Goal: Contribute content: Contribute content

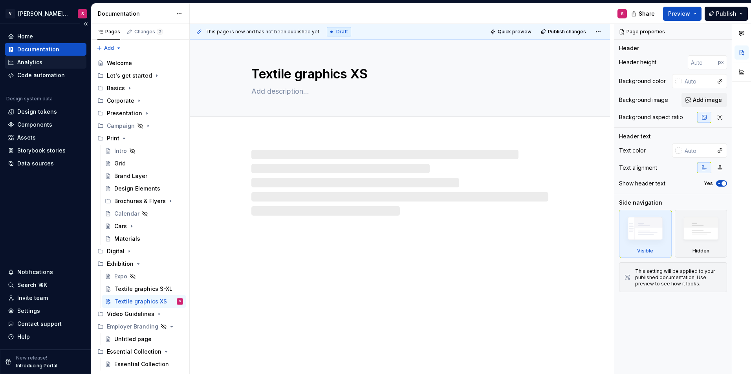
click at [40, 64] on div "Analytics" at bounding box center [29, 62] width 25 height 8
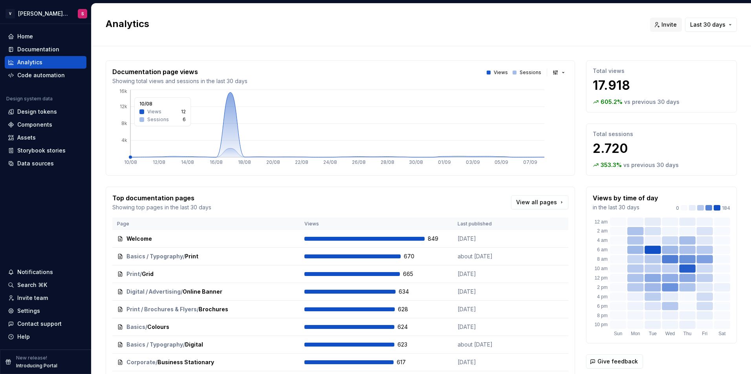
click at [230, 134] on icon at bounding box center [337, 125] width 414 height 65
drag, startPoint x: 586, startPoint y: 134, endPoint x: 683, endPoint y: 165, distance: 101.4
click at [683, 165] on div "Total sessions 2.720 353.3 % vs previous 30 days" at bounding box center [661, 150] width 151 height 52
click at [683, 165] on div "353.3 % vs previous 30 days" at bounding box center [660, 165] width 137 height 8
drag, startPoint x: 685, startPoint y: 167, endPoint x: 588, endPoint y: 130, distance: 103.7
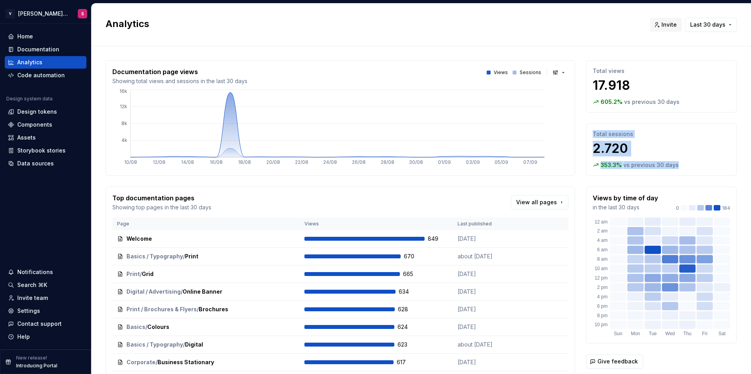
click at [588, 130] on div "Total sessions 2.720 353.3 % vs previous 30 days" at bounding box center [661, 150] width 151 height 52
drag, startPoint x: 588, startPoint y: 130, endPoint x: 588, endPoint y: 135, distance: 5.5
click at [588, 130] on div "Total sessions 2.720 353.3 % vs previous 30 days" at bounding box center [661, 150] width 151 height 52
drag, startPoint x: 587, startPoint y: 133, endPoint x: 667, endPoint y: 163, distance: 84.9
click at [667, 163] on div "Total sessions 2.720 353.3 % vs previous 30 days" at bounding box center [661, 150] width 151 height 52
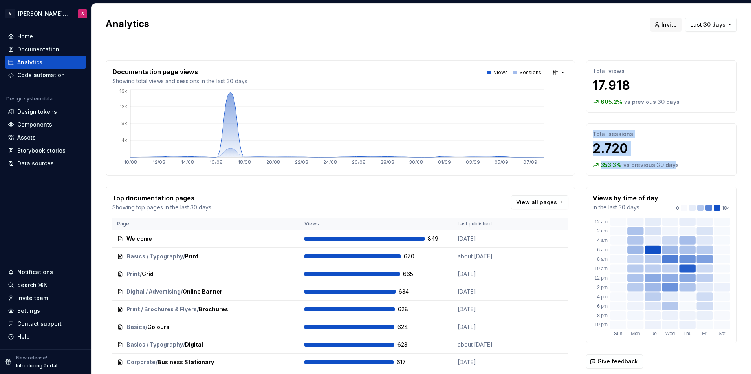
click at [669, 163] on p "vs previous 30 days" at bounding box center [650, 165] width 55 height 8
drag, startPoint x: 587, startPoint y: 166, endPoint x: 658, endPoint y: 164, distance: 71.1
click at [658, 164] on div "353.3 % vs previous 30 days" at bounding box center [660, 165] width 137 height 8
drag, startPoint x: 658, startPoint y: 164, endPoint x: 666, endPoint y: 164, distance: 8.2
click at [666, 164] on p "vs previous 30 days" at bounding box center [650, 165] width 55 height 8
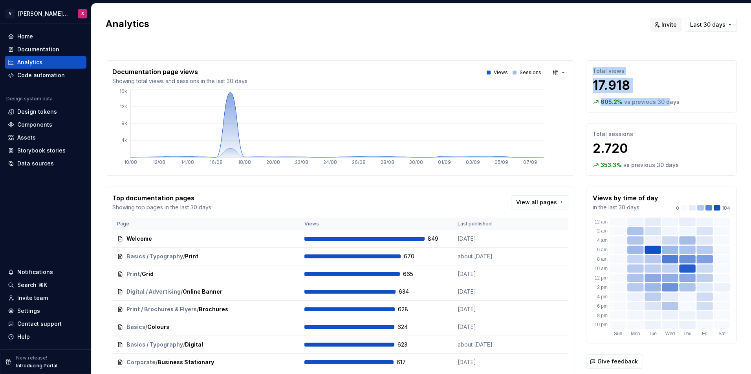
drag, startPoint x: 584, startPoint y: 74, endPoint x: 661, endPoint y: 106, distance: 83.2
click at [661, 106] on div "Total views 17.918 605.2 % vs previous 30 days" at bounding box center [661, 86] width 151 height 52
click at [664, 107] on div "Total views 17.918 605.2 % vs previous 30 days" at bounding box center [661, 86] width 151 height 52
click at [36, 48] on div "Documentation" at bounding box center [38, 50] width 42 height 8
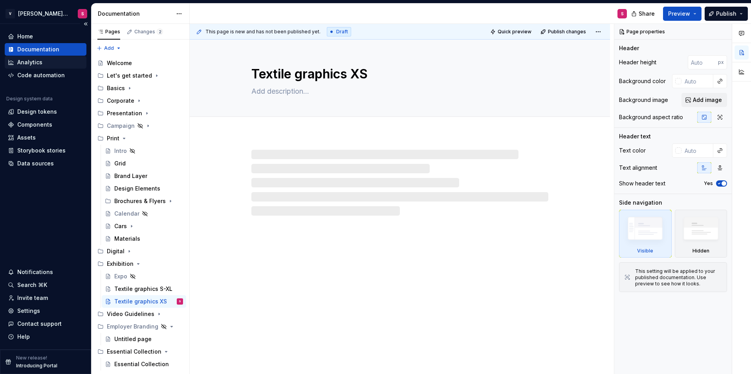
click at [40, 58] on div "Analytics" at bounding box center [29, 62] width 25 height 8
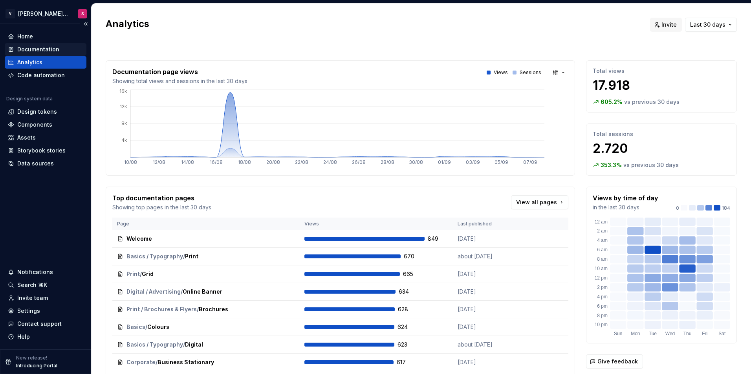
click at [33, 50] on div "Documentation" at bounding box center [38, 50] width 42 height 8
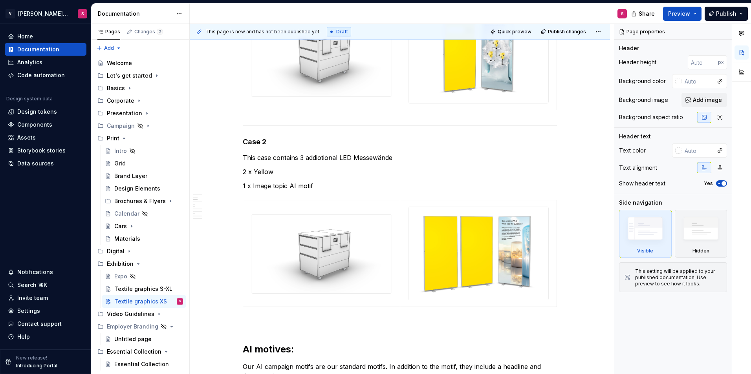
scroll to position [236, 0]
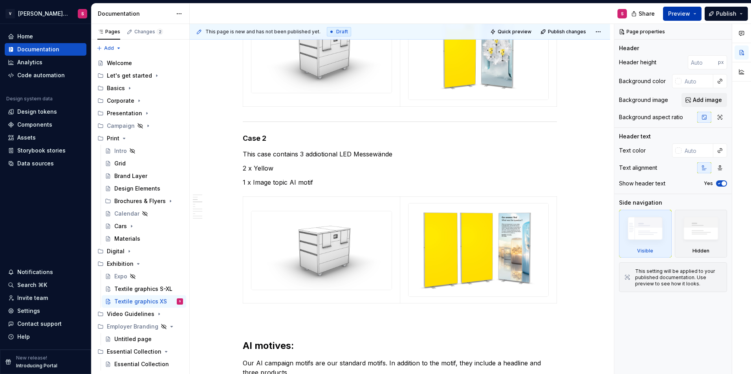
click at [679, 13] on span "Preview" at bounding box center [679, 14] width 22 height 8
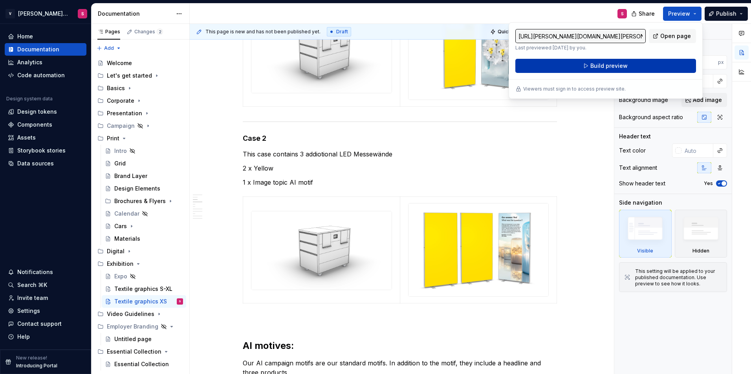
click at [593, 66] on span "Build preview" at bounding box center [608, 66] width 37 height 8
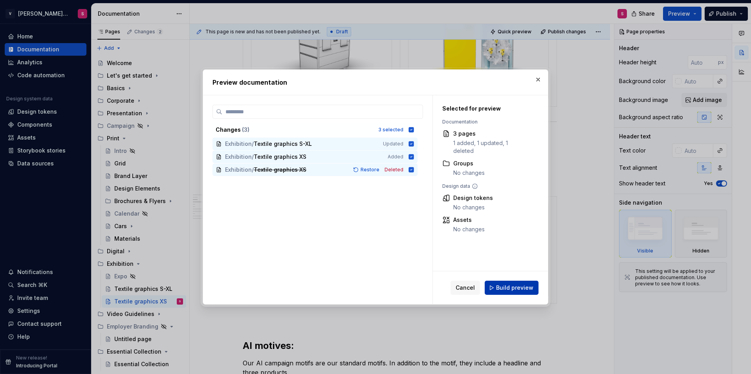
click at [518, 291] on span "Build preview" at bounding box center [514, 288] width 37 height 8
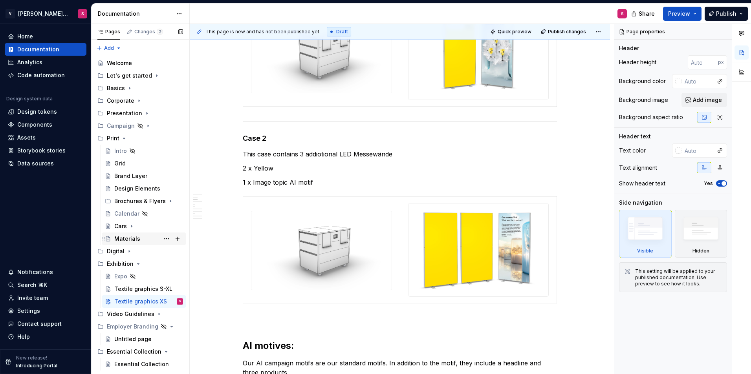
click at [134, 235] on div "Materials" at bounding box center [148, 239] width 69 height 11
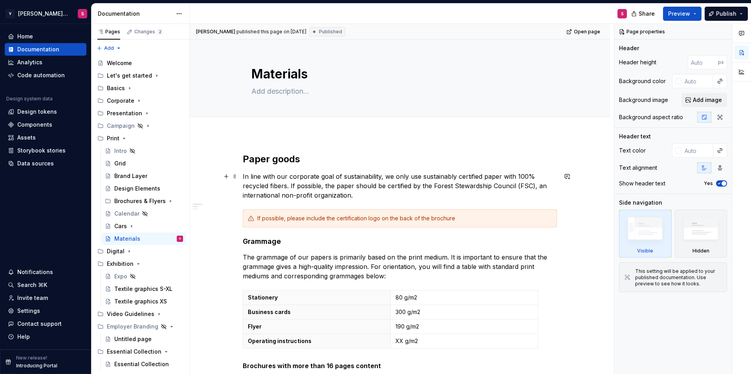
type textarea "*"
click at [259, 181] on p "In line with our corporate goal of sustainability, we only use sustainably cert…" at bounding box center [400, 186] width 314 height 28
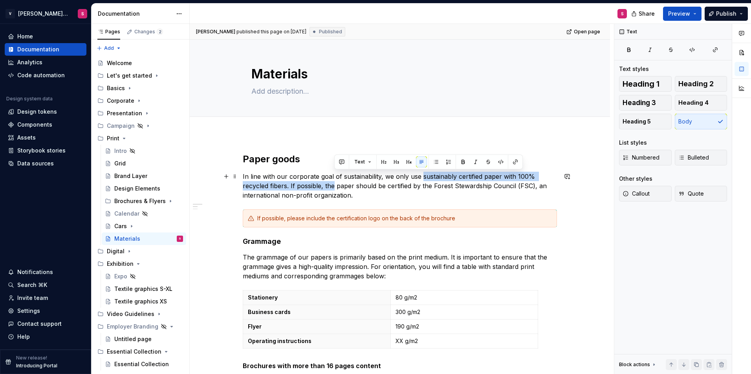
drag, startPoint x: 420, startPoint y: 176, endPoint x: 334, endPoint y: 188, distance: 86.7
click at [334, 188] on p "In line with our corporate goal of sustainability, we only use sustainably cert…" at bounding box center [400, 186] width 314 height 28
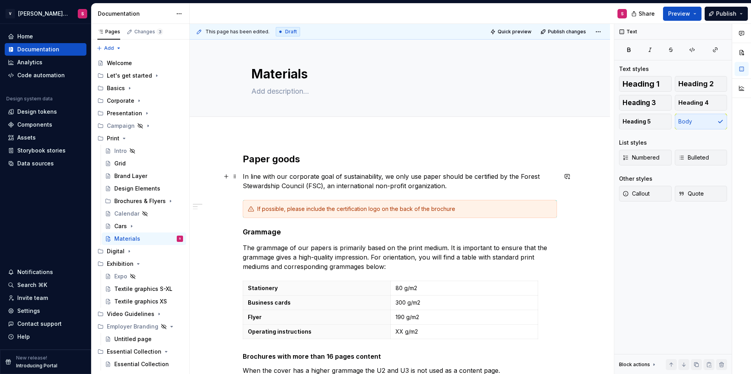
click at [436, 176] on p "In line with our corporate goal of sustainability, we only use paper should be …" at bounding box center [400, 181] width 314 height 19
click at [440, 176] on p "In line with our corporate goal of sustainability, we only use paper should be …" at bounding box center [400, 181] width 314 height 19
click at [452, 179] on p "In line with our corporate goal of sustainability, we only use paper should be …" at bounding box center [400, 181] width 314 height 19
click at [456, 188] on p "In line with our corporate goal of sustainability, we only use paper that is ce…" at bounding box center [400, 181] width 314 height 19
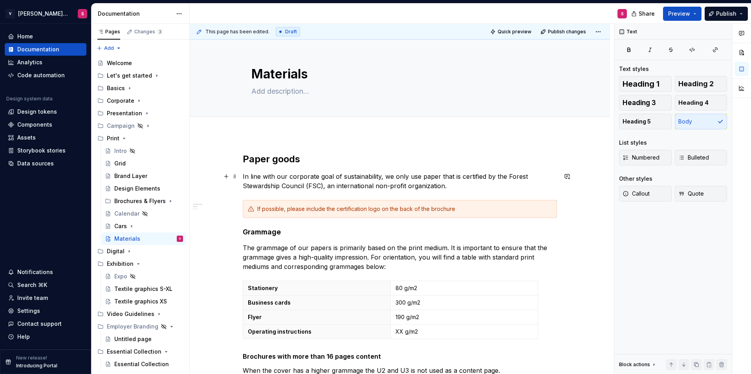
click at [376, 177] on p "In line with our corporate goal of sustainability, we only use paper that is ce…" at bounding box center [400, 181] width 314 height 19
click at [223, 179] on button "button" at bounding box center [226, 176] width 11 height 11
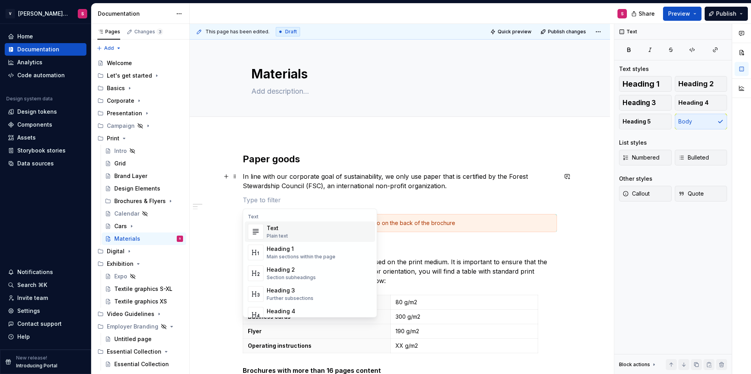
click at [372, 177] on p "In line with our corporate goal of sustainability, we only use paper that is ce…" at bounding box center [400, 181] width 314 height 19
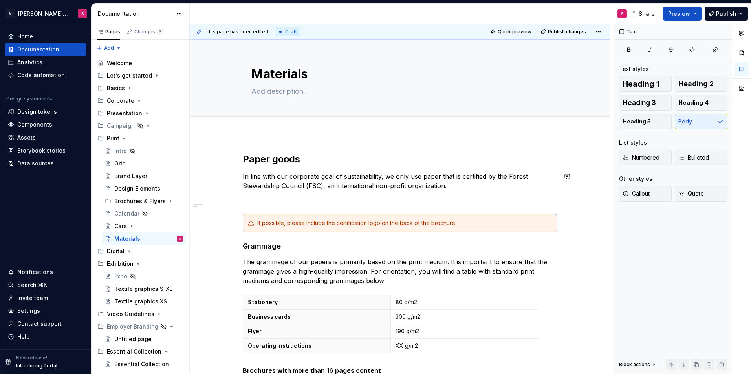
click at [294, 194] on div "Paper goods In line with our corporate goal of sustainability, we only use pape…" at bounding box center [400, 368] width 314 height 430
click at [236, 200] on span at bounding box center [235, 200] width 6 height 11
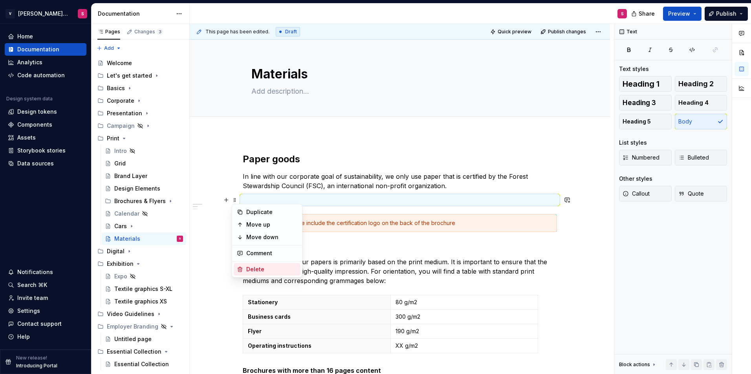
click at [268, 268] on div "Delete" at bounding box center [271, 270] width 51 height 8
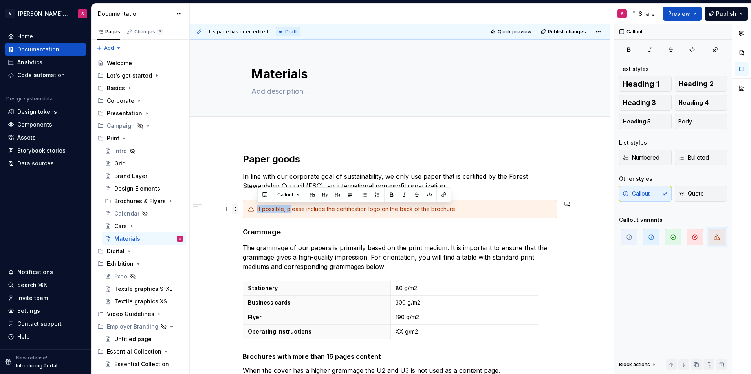
drag, startPoint x: 290, startPoint y: 210, endPoint x: 234, endPoint y: 208, distance: 56.6
click at [243, 208] on div "Paper goods In line with our corporate goal of sustainability, we only use pape…" at bounding box center [400, 365] width 314 height 425
drag, startPoint x: 250, startPoint y: 210, endPoint x: 467, endPoint y: 210, distance: 217.1
click at [465, 210] on div "Please include the certification logo on the back of the brochure" at bounding box center [400, 209] width 314 height 18
click at [469, 210] on div "Please include the certification logo on the back of the brochure" at bounding box center [404, 209] width 294 height 8
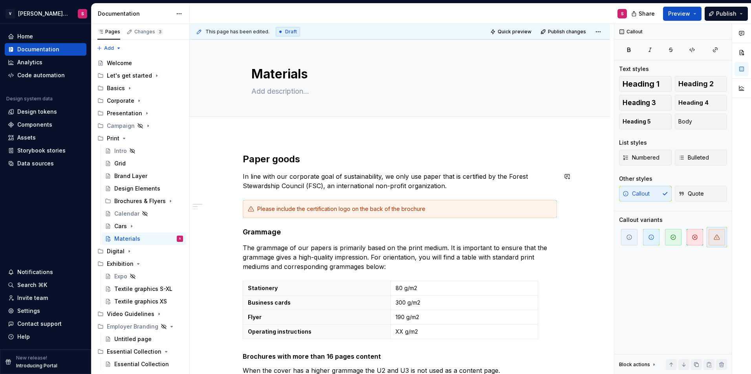
scroll to position [39, 0]
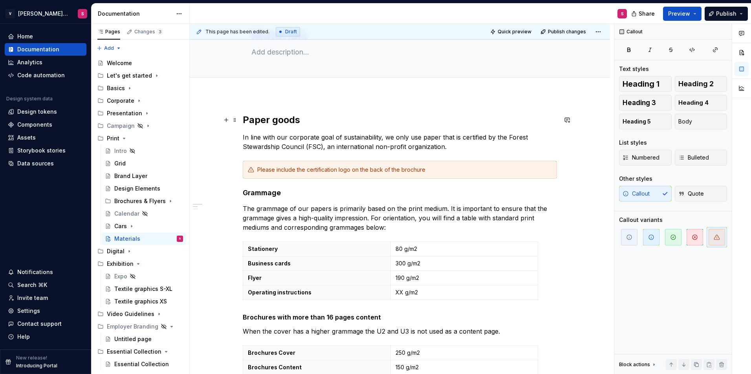
click at [314, 126] on h2 "Paper goods" at bounding box center [400, 120] width 314 height 13
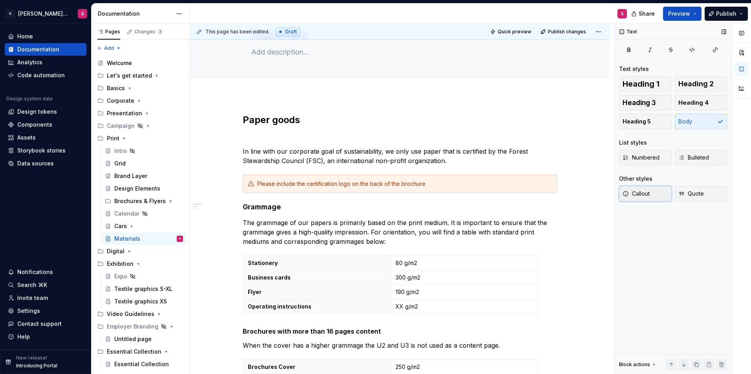
click at [635, 188] on button "Callout" at bounding box center [645, 194] width 53 height 16
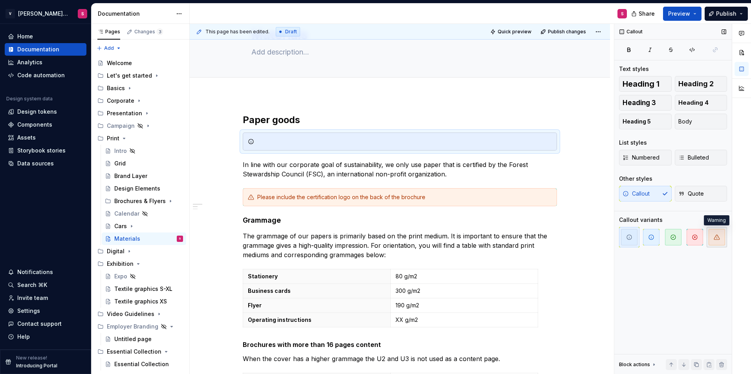
click at [718, 243] on span "button" at bounding box center [716, 237] width 16 height 16
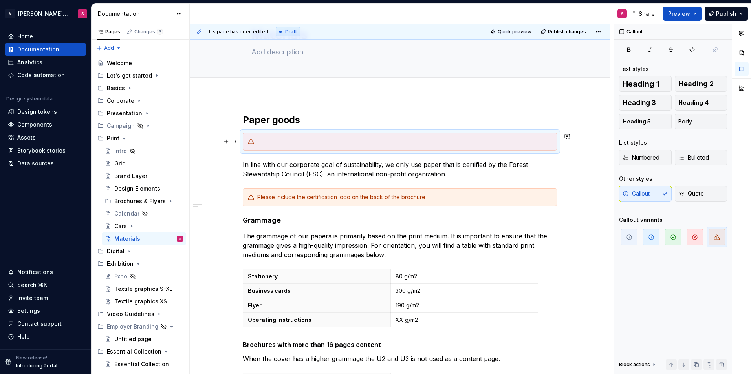
click at [285, 148] on div at bounding box center [400, 142] width 314 height 18
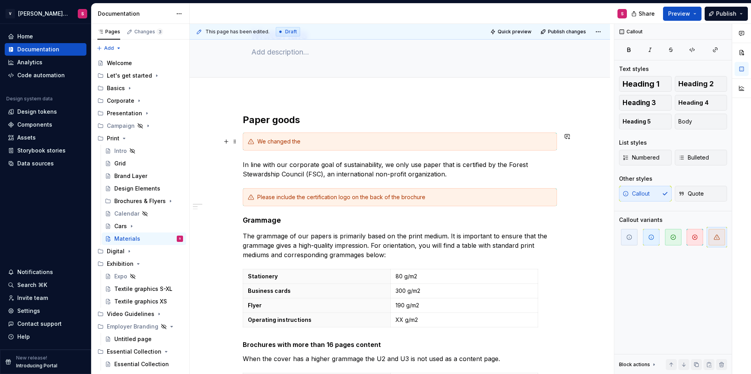
click at [306, 145] on div "We changed the" at bounding box center [404, 142] width 294 height 8
click at [285, 141] on div "Attention! Due to recurring quality issues, we have adjusted our paper selectio…" at bounding box center [404, 142] width 294 height 8
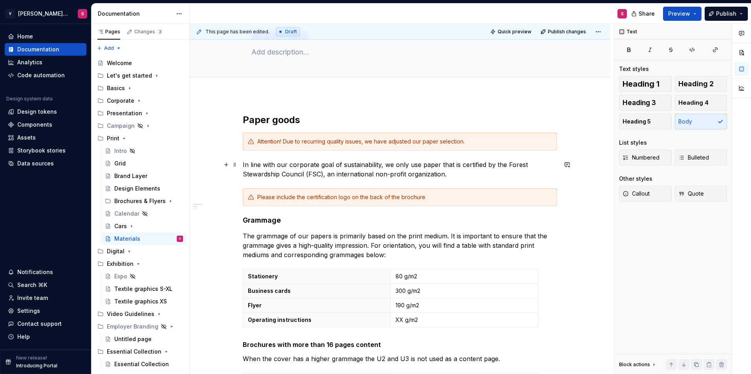
click at [243, 165] on p "In line with our corporate goal of sustainability, we only use paper that is ce…" at bounding box center [400, 169] width 314 height 19
click at [261, 179] on div "Paper goods Attention! Due to recurring quality issues, we have adjusted our pa…" at bounding box center [400, 335] width 314 height 443
click at [243, 156] on div "Paper goods Attention! Due to recurring quality issues, we have adjusted our pa…" at bounding box center [400, 335] width 314 height 443
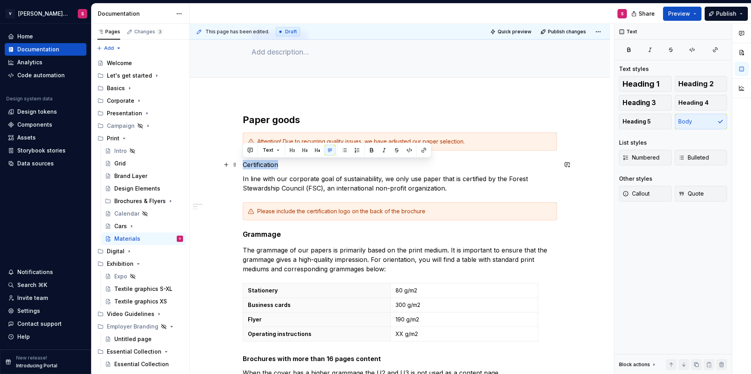
drag, startPoint x: 283, startPoint y: 165, endPoint x: 241, endPoint y: 164, distance: 41.2
click at [294, 152] on button "button" at bounding box center [292, 150] width 11 height 11
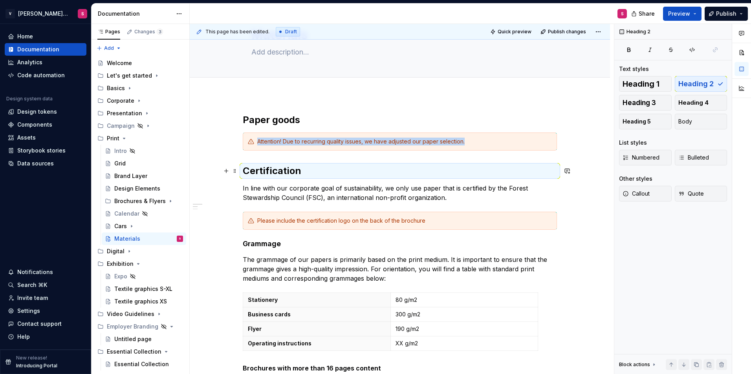
click at [309, 172] on h2 "Certification" at bounding box center [400, 171] width 314 height 13
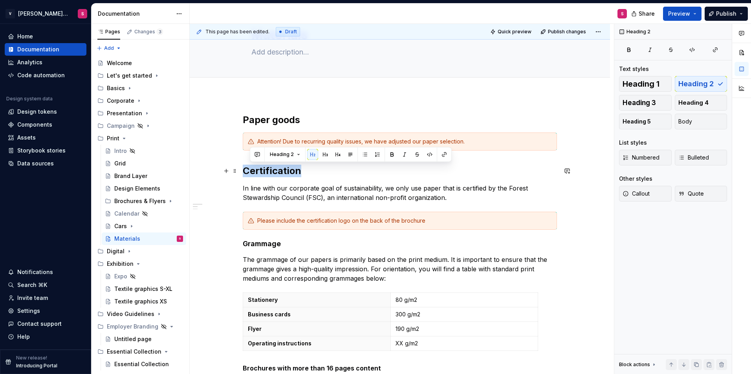
drag, startPoint x: 320, startPoint y: 171, endPoint x: 219, endPoint y: 172, distance: 101.3
click at [333, 153] on button "button" at bounding box center [330, 154] width 11 height 11
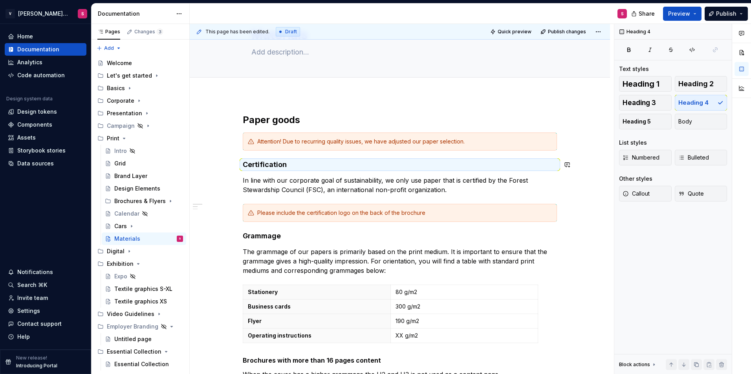
click at [293, 169] on h4 "Certification" at bounding box center [400, 164] width 314 height 9
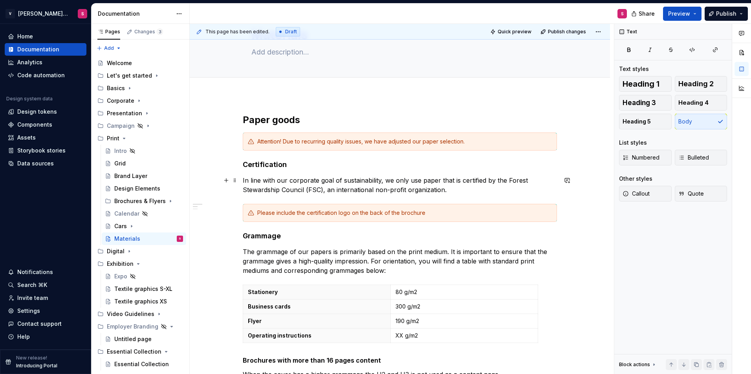
click at [329, 180] on p "In line with our corporate goal of sustainability, we only use paper that is ce…" at bounding box center [400, 185] width 314 height 19
drag, startPoint x: 463, startPoint y: 192, endPoint x: 210, endPoint y: 195, distance: 252.8
click at [299, 190] on p "In line with our corporate goal of sustainability, we only use paper that is ce…" at bounding box center [400, 185] width 314 height 19
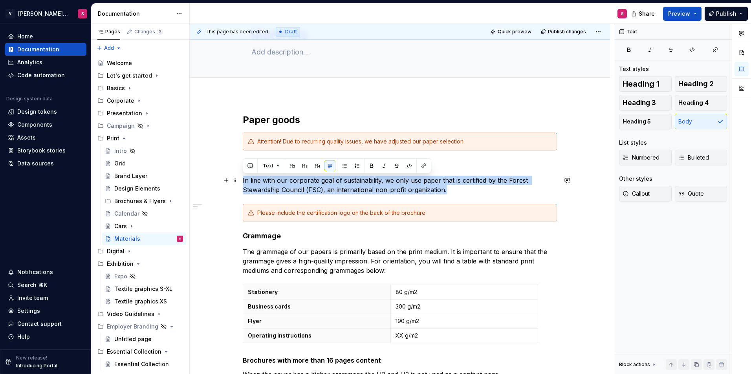
drag, startPoint x: 447, startPoint y: 188, endPoint x: 241, endPoint y: 181, distance: 206.6
copy p "In line with our corporate goal of sustainability, we only use paper that is ce…"
click at [458, 189] on p "In line with our corporate goal of sustainability, we only use paper that is ce…" at bounding box center [400, 185] width 314 height 19
drag, startPoint x: 462, startPoint y: 193, endPoint x: 241, endPoint y: 181, distance: 221.3
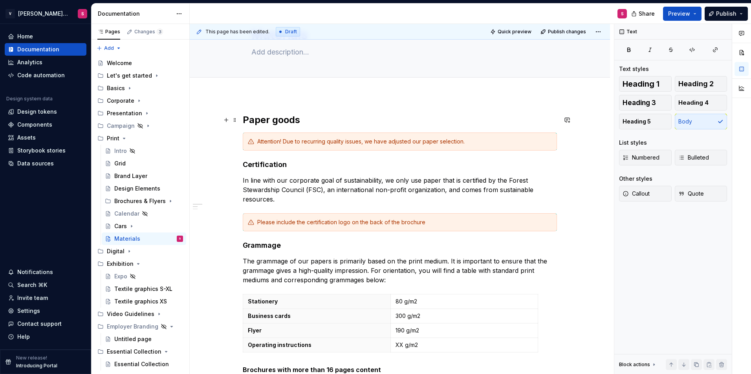
click at [374, 117] on h2 "Paper goods" at bounding box center [400, 120] width 314 height 13
click at [444, 156] on div "Paper goods Attention! Due to recurring quality issues, we have adjusted our pa…" at bounding box center [400, 348] width 314 height 468
click at [245, 166] on h4 "Certification" at bounding box center [400, 164] width 314 height 9
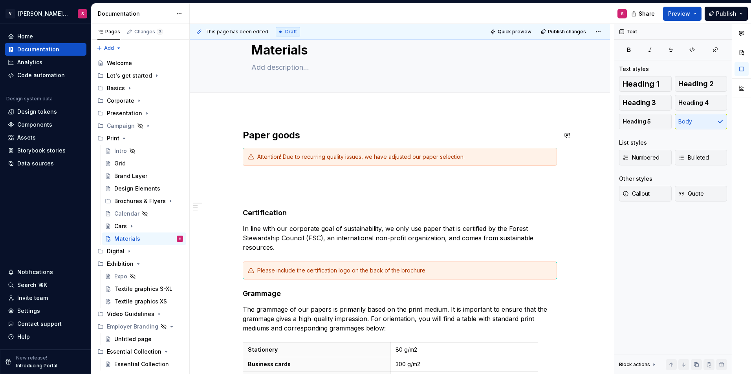
scroll to position [9, 0]
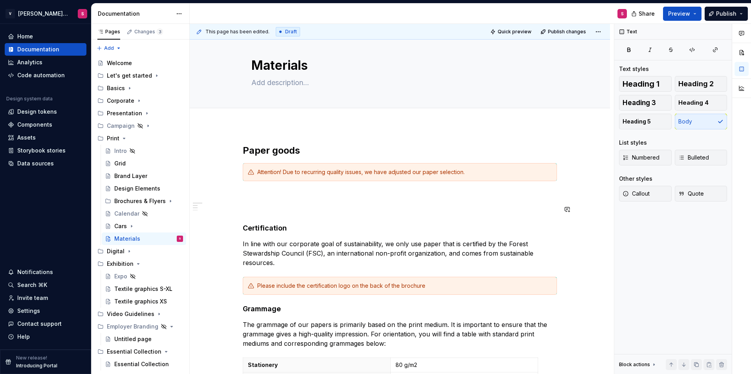
click at [267, 196] on p at bounding box center [400, 195] width 314 height 9
click at [224, 197] on button "button" at bounding box center [226, 195] width 11 height 11
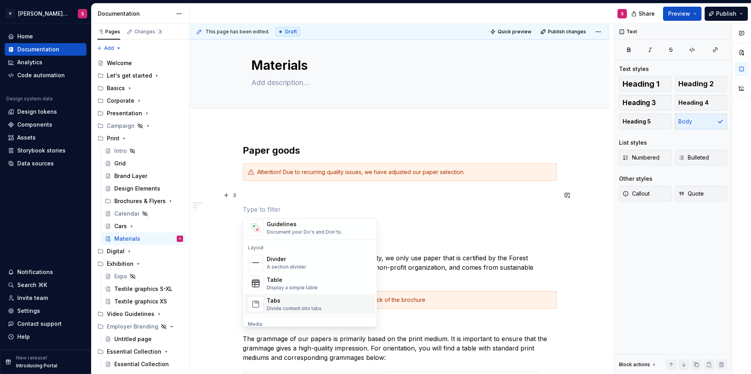
scroll to position [275, 0]
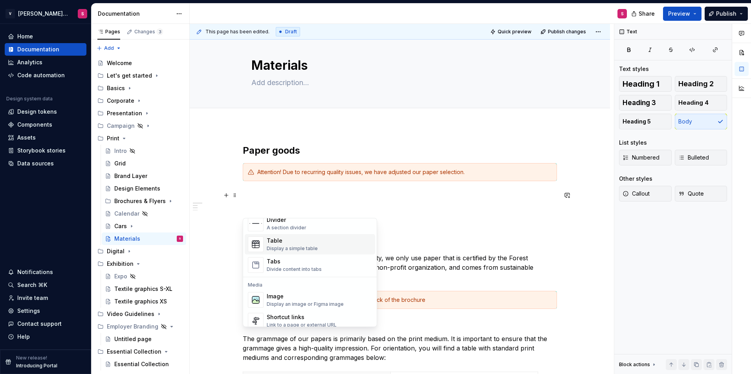
click at [279, 245] on div "Table Display a simple table" at bounding box center [292, 244] width 51 height 15
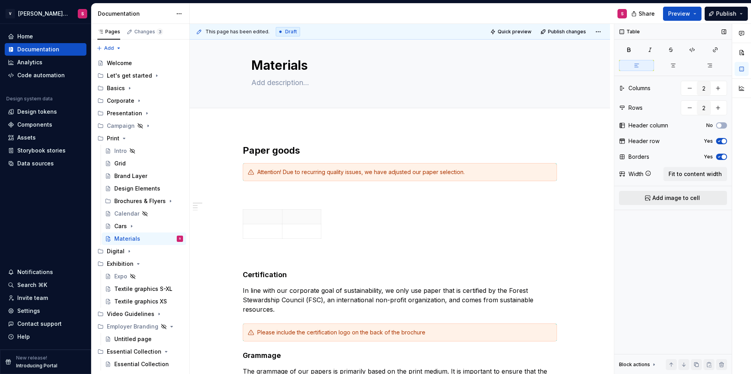
click at [661, 198] on span "Add image to cell" at bounding box center [675, 198] width 47 height 8
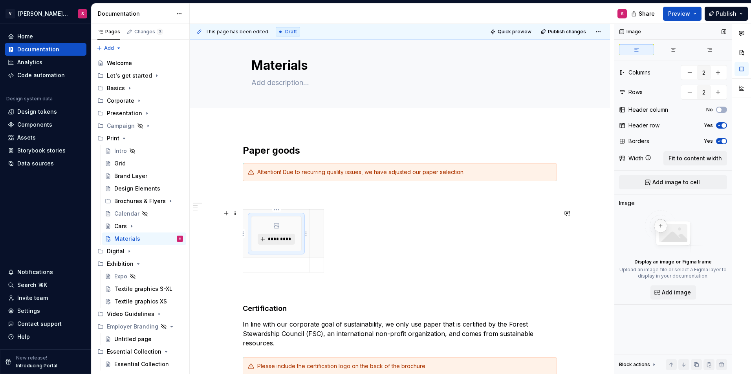
click at [272, 245] on button "*********" at bounding box center [276, 239] width 37 height 11
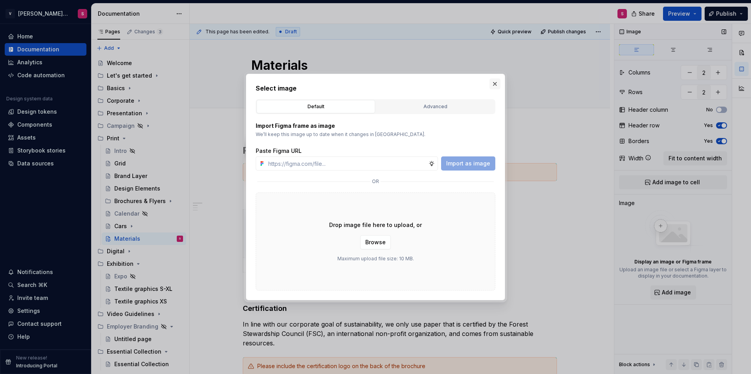
click at [494, 84] on button "button" at bounding box center [494, 84] width 11 height 11
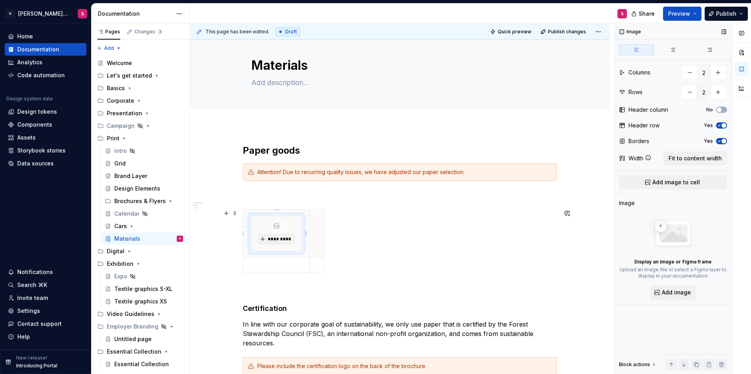
click at [289, 225] on div "*********" at bounding box center [276, 234] width 50 height 35
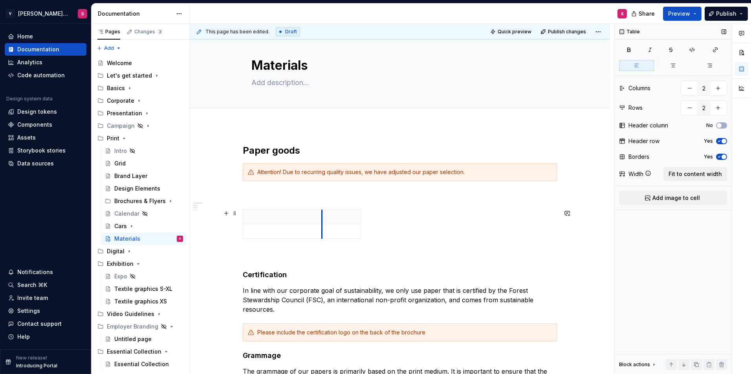
drag, startPoint x: 283, startPoint y: 216, endPoint x: 325, endPoint y: 216, distance: 41.6
click at [325, 216] on th at bounding box center [341, 217] width 39 height 15
click at [268, 214] on p at bounding box center [283, 217] width 71 height 8
type textarea "*"
click at [363, 226] on icon "button" at bounding box center [363, 224] width 6 height 6
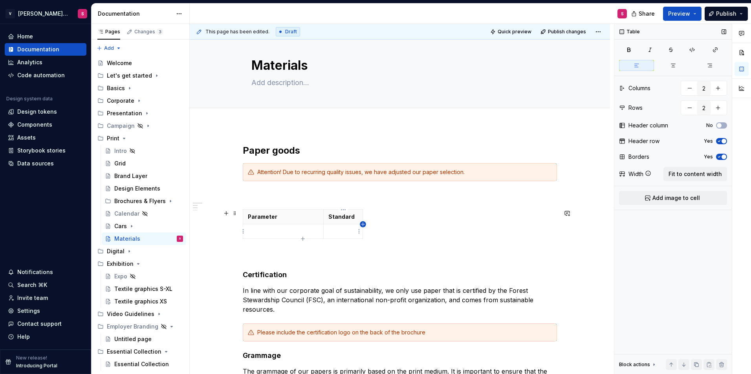
type input "3"
drag, startPoint x: 376, startPoint y: 232, endPoint x: 400, endPoint y: 235, distance: 23.7
click at [374, 216] on p at bounding box center [381, 217] width 28 height 8
click at [687, 173] on span "Fit to content width" at bounding box center [694, 174] width 53 height 8
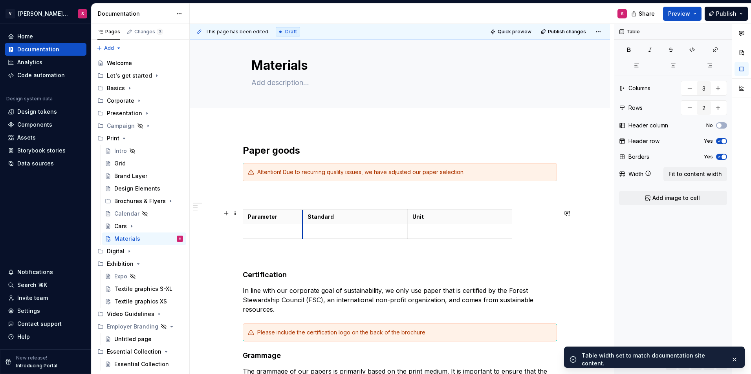
drag, startPoint x: 348, startPoint y: 229, endPoint x: 303, endPoint y: 231, distance: 44.8
click at [303, 231] on td at bounding box center [355, 232] width 104 height 15
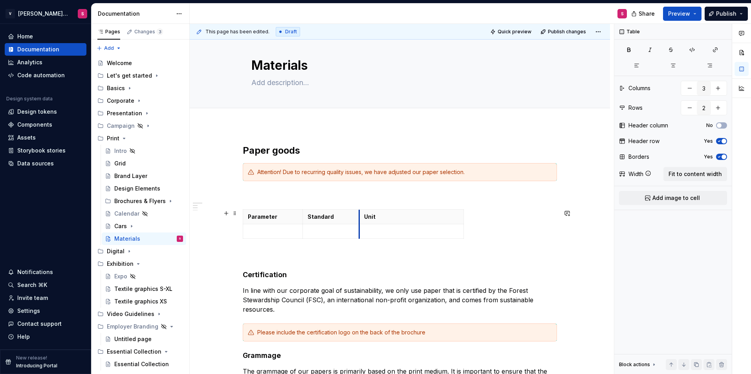
drag, startPoint x: 409, startPoint y: 230, endPoint x: 360, endPoint y: 231, distance: 48.3
click at [360, 231] on td at bounding box center [411, 232] width 104 height 15
click at [712, 170] on button "Fit to content width" at bounding box center [695, 174] width 64 height 14
type textarea "*"
click at [464, 232] on p at bounding box center [504, 232] width 95 height 8
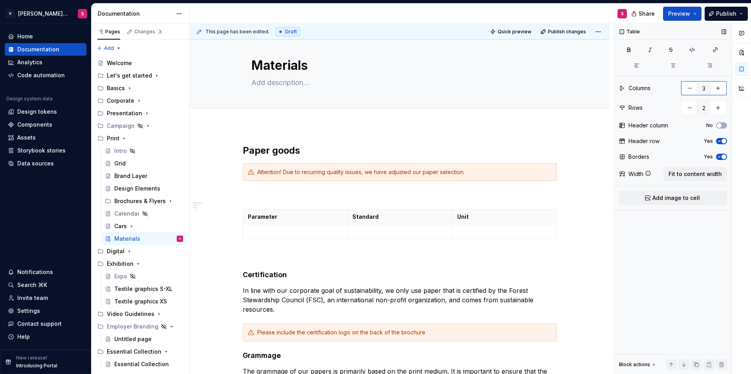
click at [721, 89] on button "button" at bounding box center [717, 88] width 14 height 14
click at [691, 89] on button "button" at bounding box center [689, 88] width 14 height 14
type input "3"
click at [722, 109] on button "button" at bounding box center [717, 108] width 14 height 14
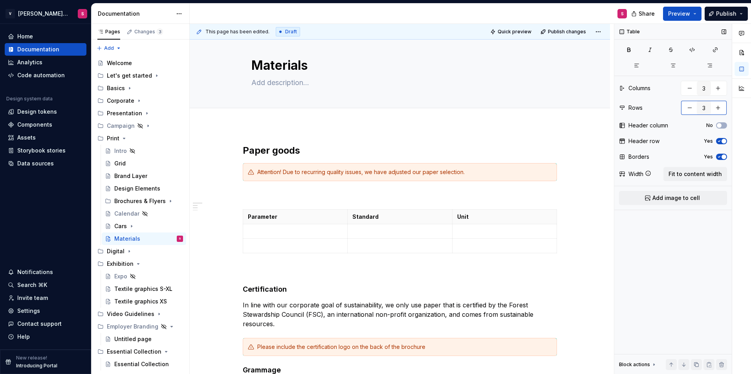
click at [722, 109] on button "button" at bounding box center [717, 108] width 14 height 14
type input "4"
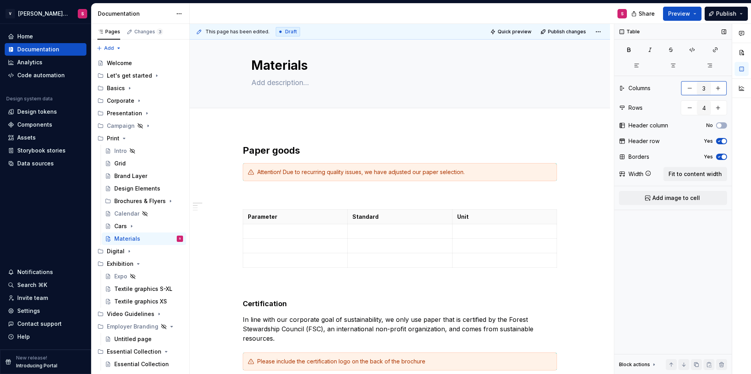
click at [721, 91] on button "button" at bounding box center [717, 88] width 14 height 14
type input "6"
drag, startPoint x: 453, startPoint y: 248, endPoint x: 410, endPoint y: 249, distance: 43.6
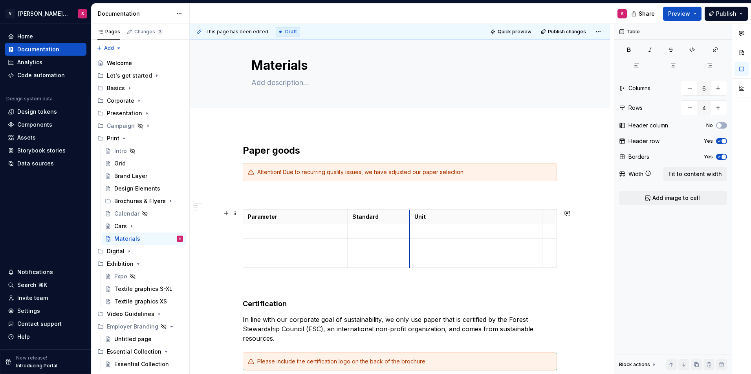
click at [410, 248] on td at bounding box center [461, 246] width 104 height 15
drag, startPoint x: 346, startPoint y: 248, endPoint x: 316, endPoint y: 247, distance: 29.9
drag, startPoint x: 460, startPoint y: 214, endPoint x: 514, endPoint y: 215, distance: 54.2
click at [514, 215] on tr "Parameter Standard Unit" at bounding box center [384, 217] width 283 height 15
drag, startPoint x: 512, startPoint y: 219, endPoint x: 493, endPoint y: 219, distance: 18.5
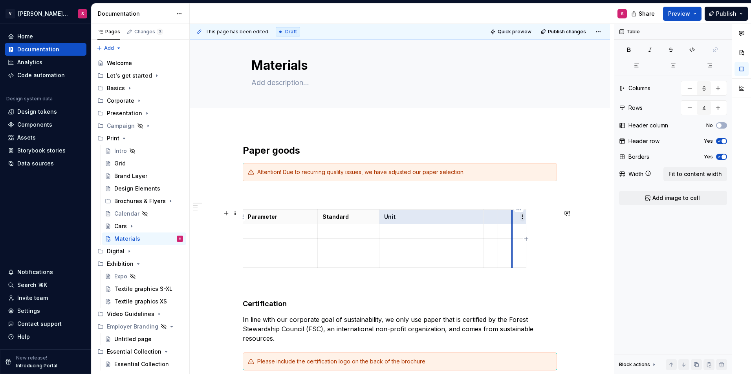
click at [480, 221] on th "Unit" at bounding box center [431, 217] width 104 height 15
click at [521, 216] on html "V [PERSON_NAME] Brand Portal S Home Documentation Analytics Code automation Des…" at bounding box center [375, 187] width 751 height 374
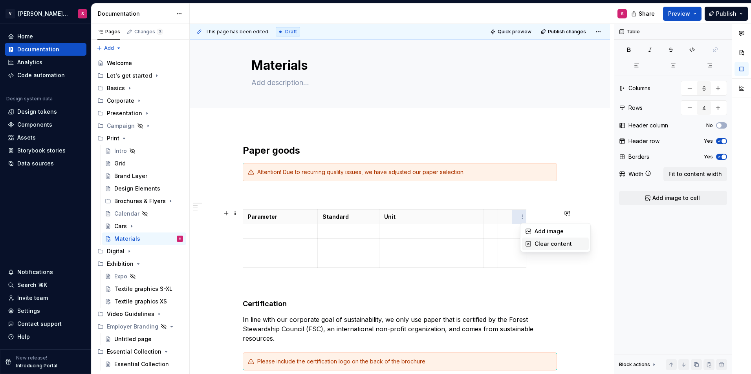
click at [545, 247] on div "Clear content" at bounding box center [559, 244] width 51 height 8
drag, startPoint x: 460, startPoint y: 219, endPoint x: 518, endPoint y: 219, distance: 57.7
click at [518, 219] on tr "Parameter Standard Unit" at bounding box center [384, 217] width 283 height 15
click at [468, 221] on th "Unit" at bounding box center [431, 217] width 104 height 15
drag, startPoint x: 483, startPoint y: 231, endPoint x: 416, endPoint y: 233, distance: 66.4
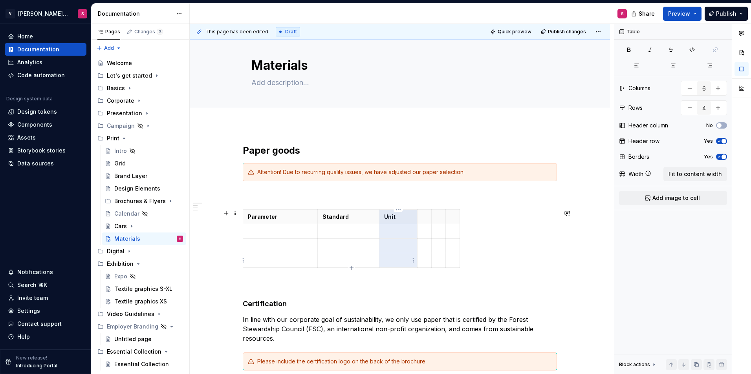
drag, startPoint x: 404, startPoint y: 217, endPoint x: 402, endPoint y: 258, distance: 41.2
click at [402, 258] on tbody "Parameter Standard Unit" at bounding box center [351, 239] width 217 height 58
click at [398, 210] on html "V [PERSON_NAME] Brand Portal S Home Documentation Analytics Code automation Des…" at bounding box center [375, 187] width 751 height 374
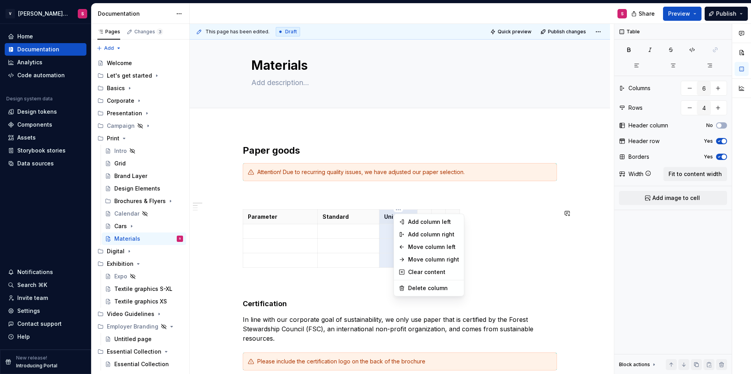
click at [373, 240] on html "V [PERSON_NAME] Brand Portal S Home Documentation Analytics Code automation Des…" at bounding box center [375, 187] width 751 height 374
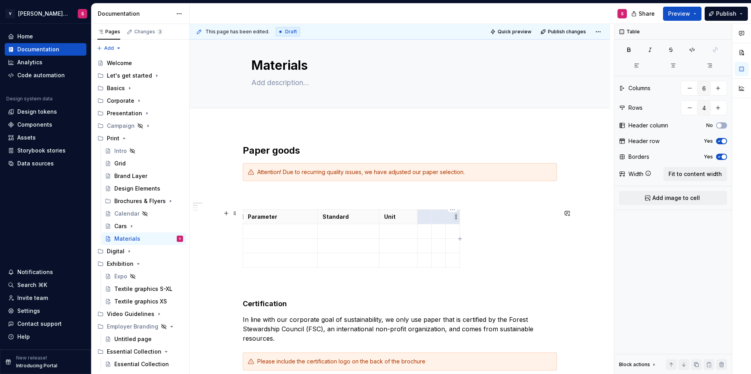
drag, startPoint x: 420, startPoint y: 217, endPoint x: 456, endPoint y: 217, distance: 35.7
click at [456, 217] on body "V [PERSON_NAME] Brand Portal S Home Documentation Analytics Code automation Des…" at bounding box center [375, 187] width 751 height 374
click at [441, 217] on html "V [PERSON_NAME] Brand Portal S Home Documentation Analytics Code automation Des…" at bounding box center [375, 187] width 751 height 374
click at [428, 217] on html "V [PERSON_NAME] Brand Portal S Home Documentation Analytics Code automation Des…" at bounding box center [375, 187] width 751 height 374
drag, startPoint x: 423, startPoint y: 219, endPoint x: 449, endPoint y: 219, distance: 26.7
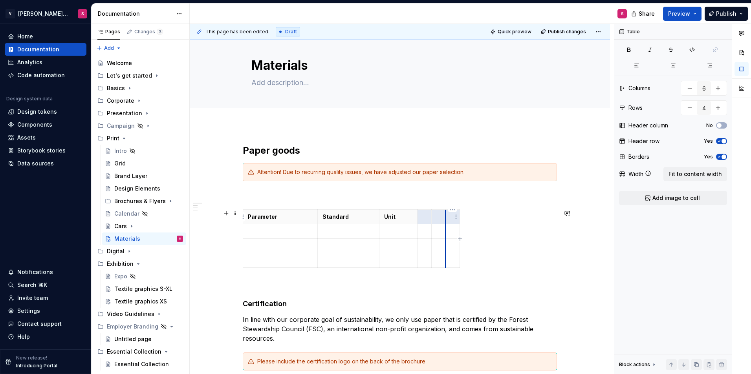
click at [449, 219] on tr "Parameter Standard Unit" at bounding box center [351, 217] width 217 height 15
drag, startPoint x: 441, startPoint y: 217, endPoint x: 426, endPoint y: 220, distance: 15.6
click at [426, 220] on body "V [PERSON_NAME] Brand Portal S Home Documentation Analytics Code automation Des…" at bounding box center [375, 187] width 751 height 374
drag, startPoint x: 424, startPoint y: 219, endPoint x: 447, endPoint y: 220, distance: 23.6
click at [447, 220] on tr "Parameter Standard Unit" at bounding box center [351, 217] width 217 height 15
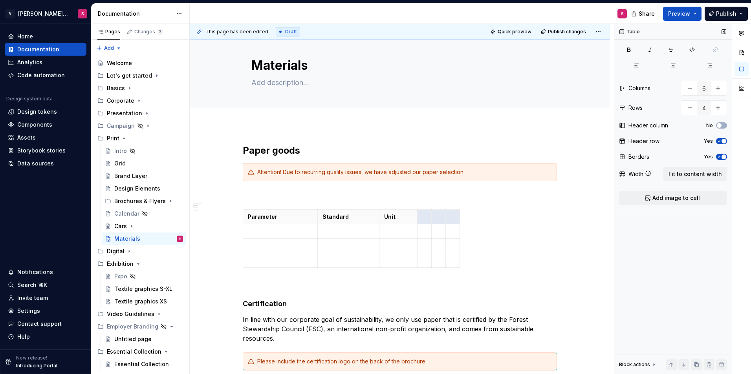
click at [721, 152] on div "Borders Yes" at bounding box center [673, 157] width 108 height 11
click at [720, 155] on icon "button" at bounding box center [719, 157] width 6 height 5
click at [720, 156] on span "button" at bounding box center [718, 157] width 5 height 5
click at [716, 138] on div "Header row Yes" at bounding box center [673, 141] width 108 height 11
click at [718, 140] on icon "button" at bounding box center [719, 141] width 6 height 5
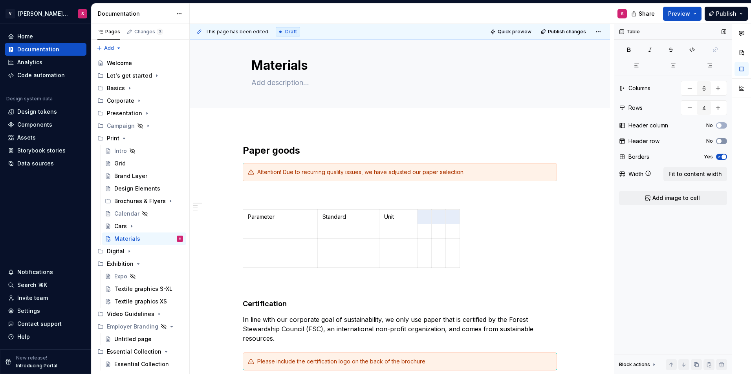
click at [720, 141] on span "button" at bounding box center [718, 141] width 5 height 5
click at [720, 141] on icon "button" at bounding box center [719, 141] width 6 height 5
click at [720, 141] on span "button" at bounding box center [718, 141] width 5 height 5
click at [648, 173] on icon at bounding box center [647, 173] width 5 height 5
click at [661, 248] on div "Table Columns 6 Rows 4 Header column No Header row Yes Borders Yes Width Fit to…" at bounding box center [672, 199] width 117 height 351
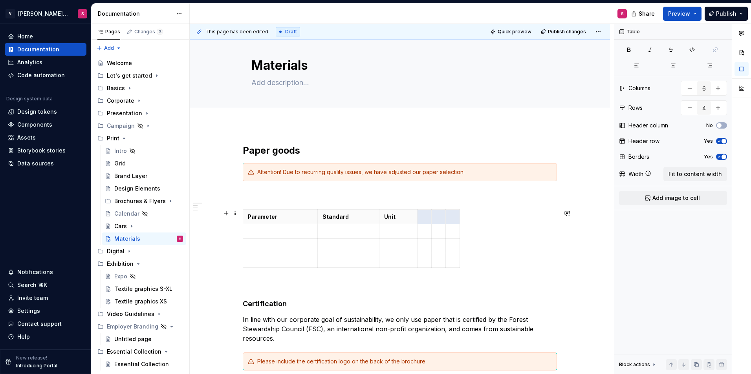
click at [488, 227] on div "Parameter Standard Unit" at bounding box center [400, 241] width 314 height 62
click at [259, 234] on p at bounding box center [280, 232] width 65 height 8
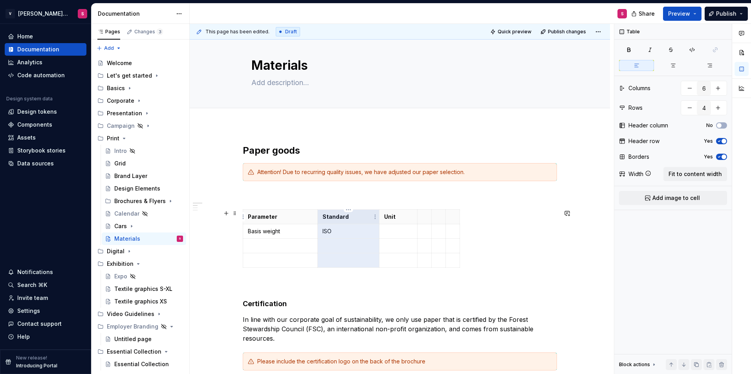
drag, startPoint x: 346, startPoint y: 263, endPoint x: 343, endPoint y: 220, distance: 42.9
click at [343, 220] on tbody "Parameter Standard Unit Basis weight ISO" at bounding box center [351, 239] width 217 height 58
drag, startPoint x: 522, startPoint y: 239, endPoint x: 494, endPoint y: 236, distance: 28.0
click at [522, 239] on div "Parameter Standard Unit Basis weight ISO" at bounding box center [400, 241] width 314 height 62
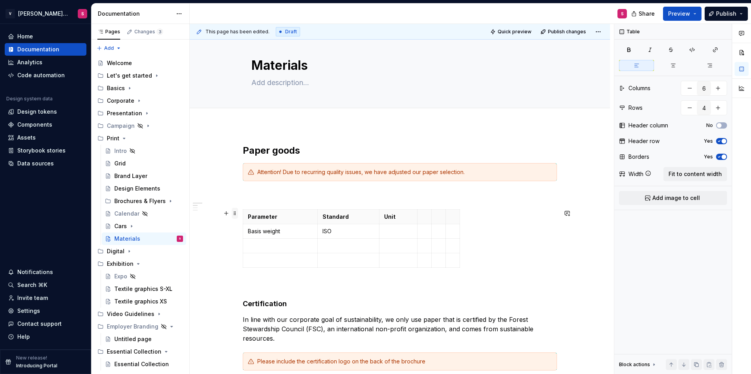
click at [232, 214] on span at bounding box center [235, 213] width 6 height 11
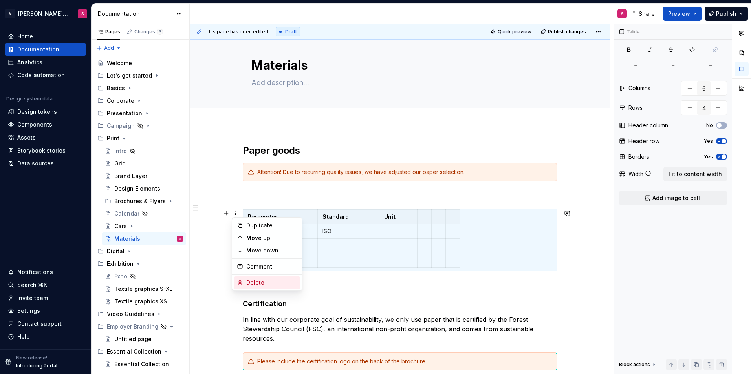
click at [256, 284] on div "Delete" at bounding box center [271, 283] width 51 height 8
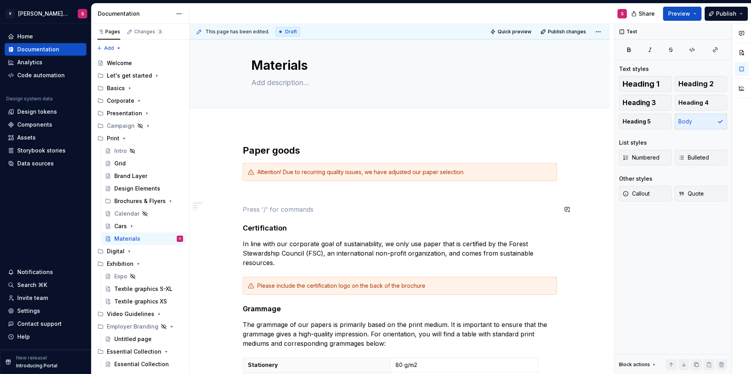
click at [259, 194] on p at bounding box center [400, 195] width 314 height 9
click at [225, 196] on button "button" at bounding box center [226, 195] width 11 height 11
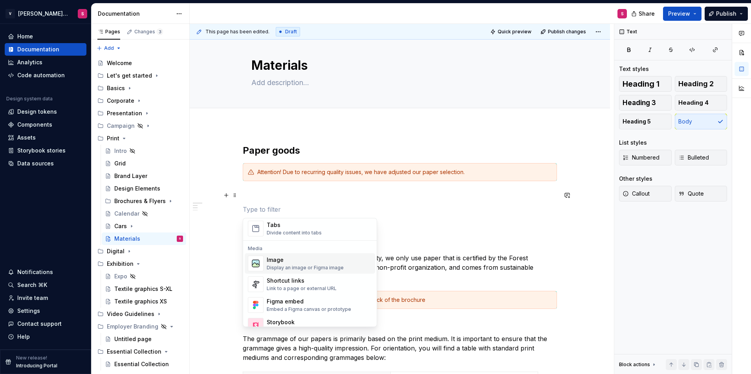
scroll to position [314, 0]
click at [296, 282] on div "Shortcut links Link to a page or external URL" at bounding box center [302, 281] width 70 height 15
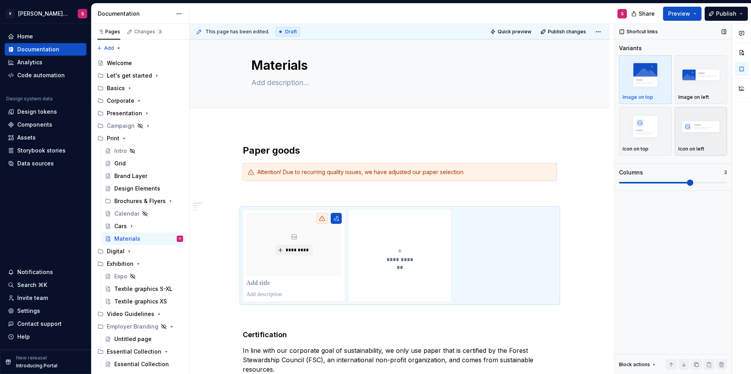
click at [709, 128] on img "button" at bounding box center [701, 126] width 46 height 29
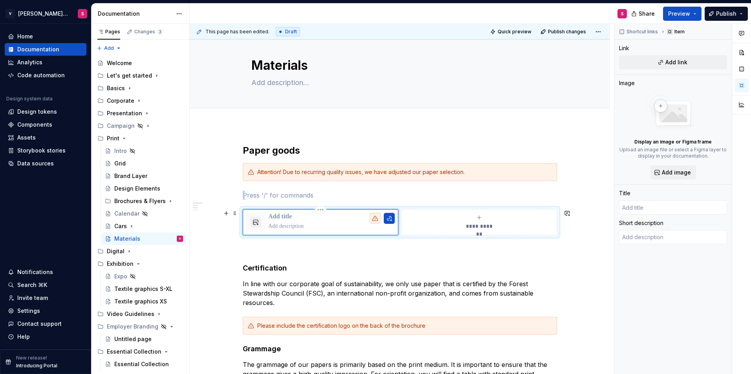
click at [334, 221] on div at bounding box center [331, 222] width 126 height 19
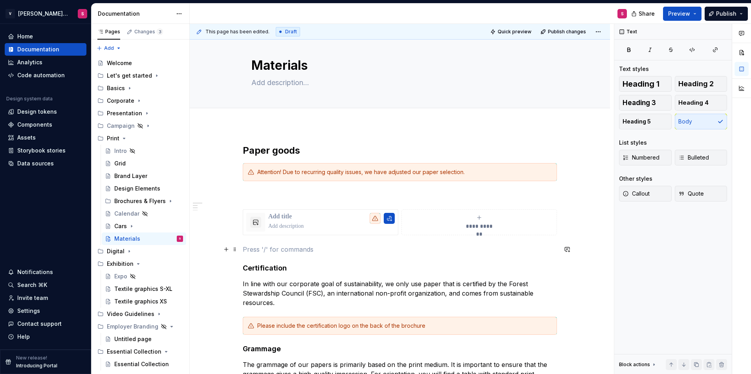
click at [462, 254] on p at bounding box center [400, 249] width 314 height 9
click at [400, 210] on div "**********" at bounding box center [400, 223] width 314 height 26
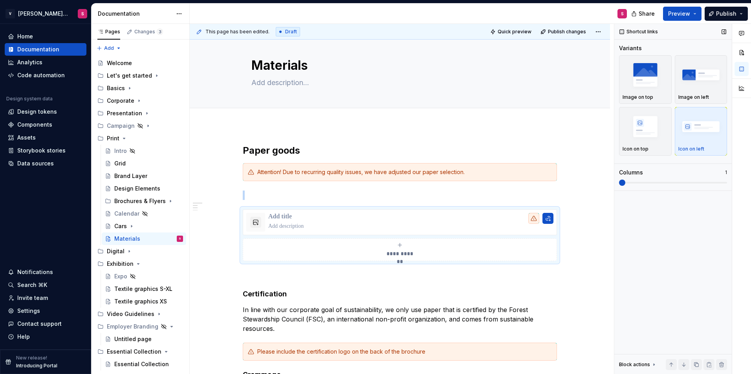
click at [619, 185] on span at bounding box center [622, 183] width 6 height 6
click at [228, 214] on button "button" at bounding box center [226, 213] width 11 height 11
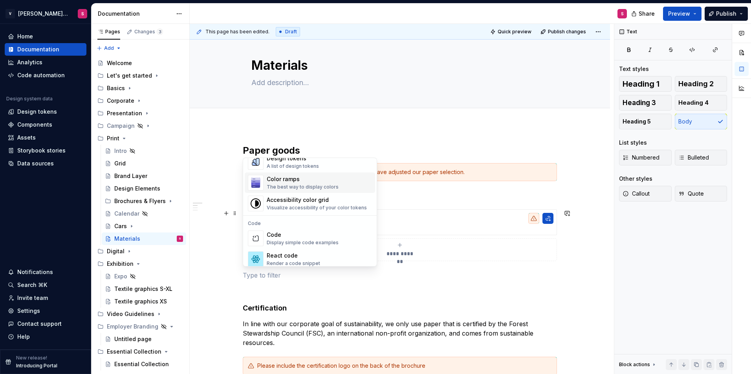
scroll to position [628, 0]
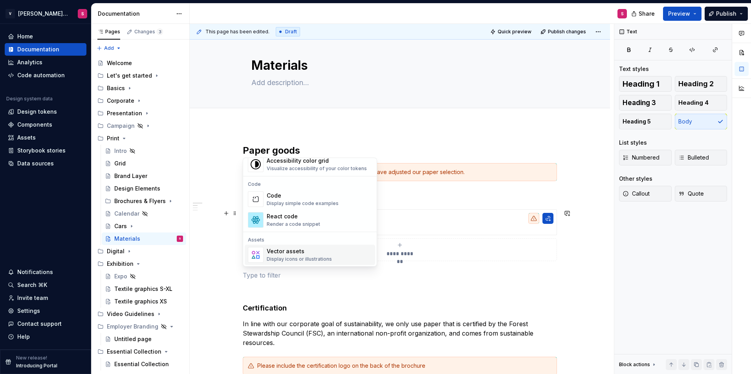
click at [408, 290] on p at bounding box center [400, 289] width 314 height 9
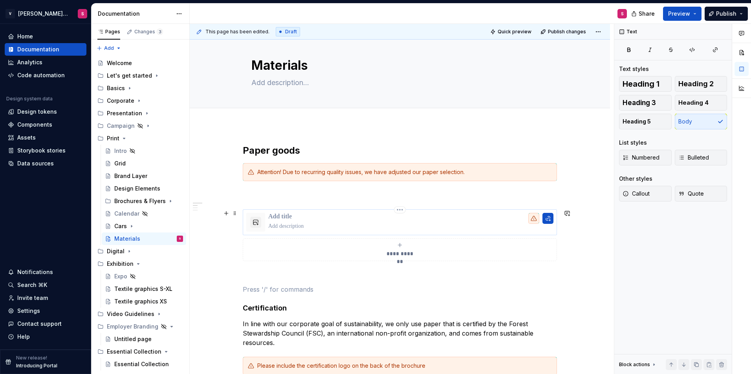
click at [294, 226] on p at bounding box center [410, 227] width 285 height 8
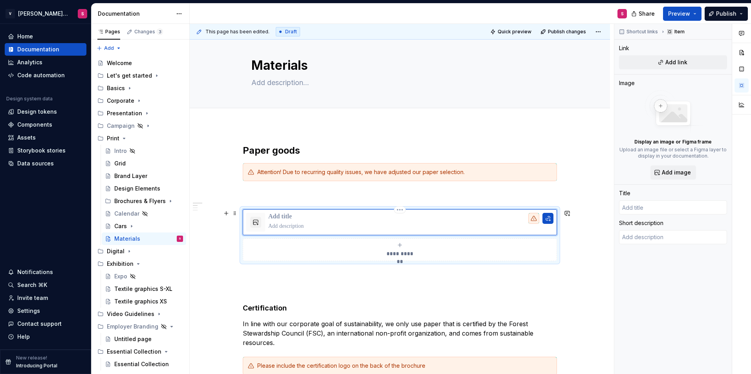
click at [295, 216] on p at bounding box center [410, 217] width 285 height 8
click at [256, 218] on button "button" at bounding box center [255, 222] width 11 height 11
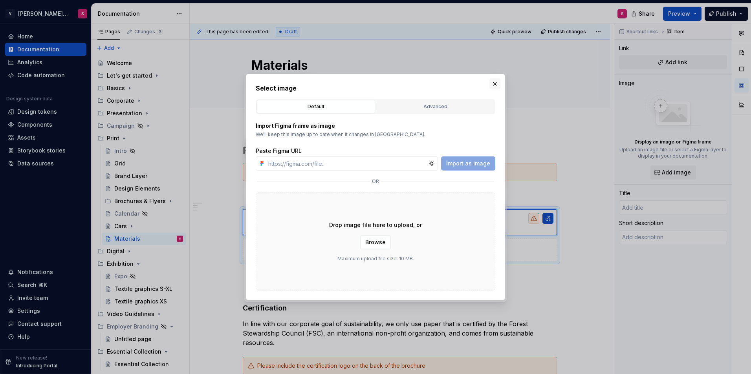
click at [495, 85] on button "button" at bounding box center [494, 84] width 11 height 11
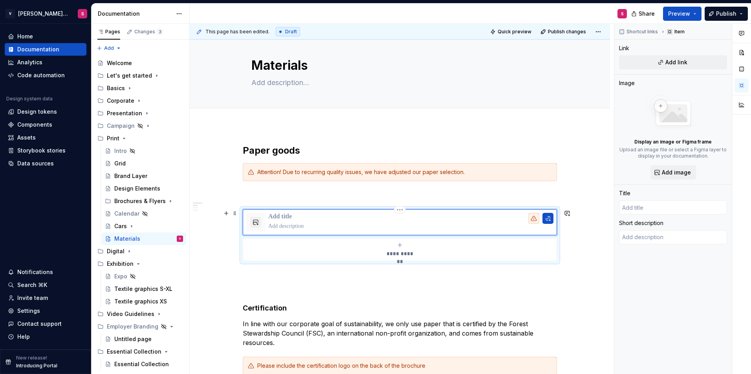
click at [285, 219] on p at bounding box center [410, 217] width 285 height 8
click at [669, 63] on span "Add link" at bounding box center [676, 62] width 22 height 8
type textarea "*"
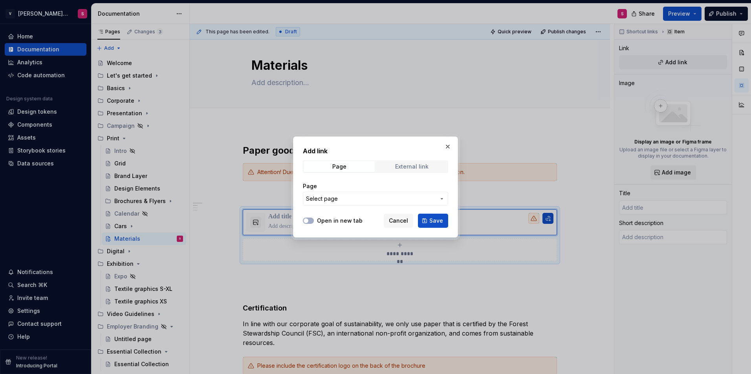
click at [406, 169] on div "External link" at bounding box center [411, 167] width 33 height 6
click at [337, 202] on input "URL" at bounding box center [375, 199] width 145 height 14
paste input "[URL][DOMAIN_NAME]"
type input "[URL][DOMAIN_NAME]"
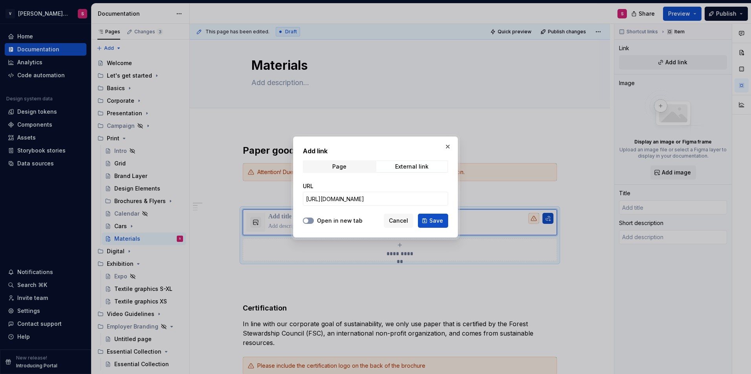
click at [310, 218] on button "Open in new tab" at bounding box center [308, 221] width 11 height 6
click at [437, 221] on span "Save" at bounding box center [436, 221] width 14 height 8
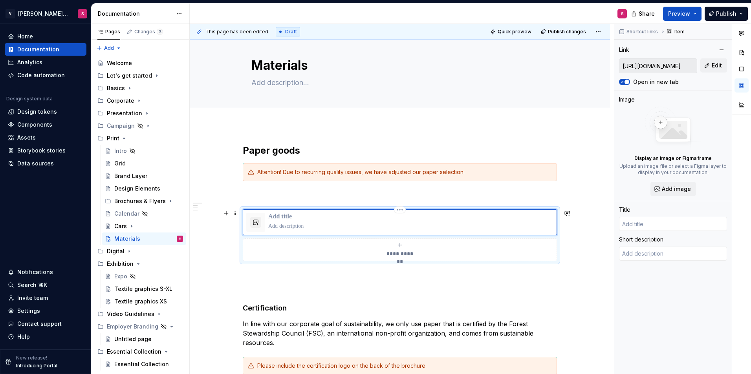
click at [279, 216] on p at bounding box center [410, 217] width 285 height 8
click at [292, 215] on p at bounding box center [410, 217] width 285 height 8
type textarea "*"
type input "D"
type textarea "*"
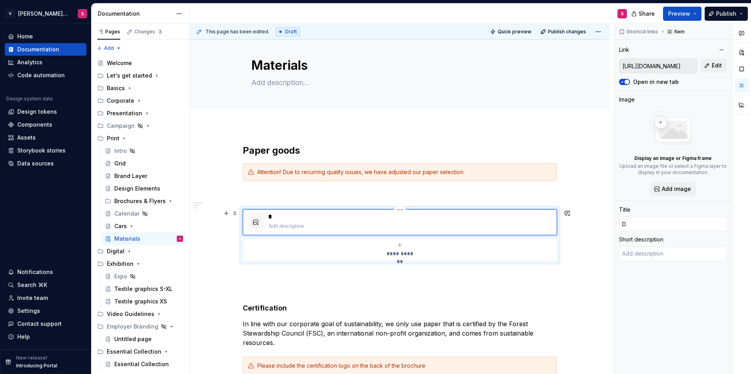
type input "Da"
type textarea "*"
type input "Dat"
type textarea "*"
type input "Data"
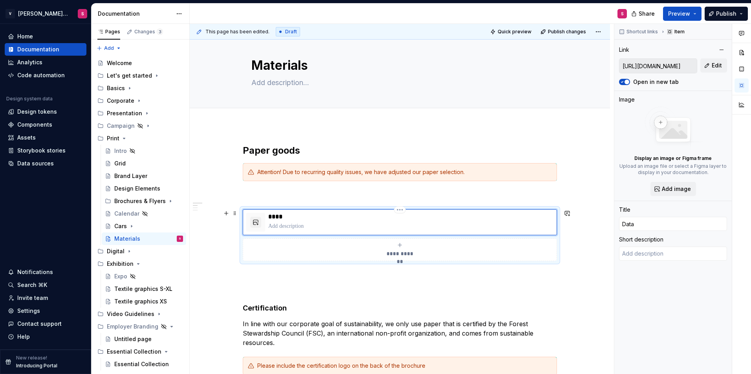
type textarea "*"
type input "Datas"
type textarea "*"
type input "Datase"
type textarea "*"
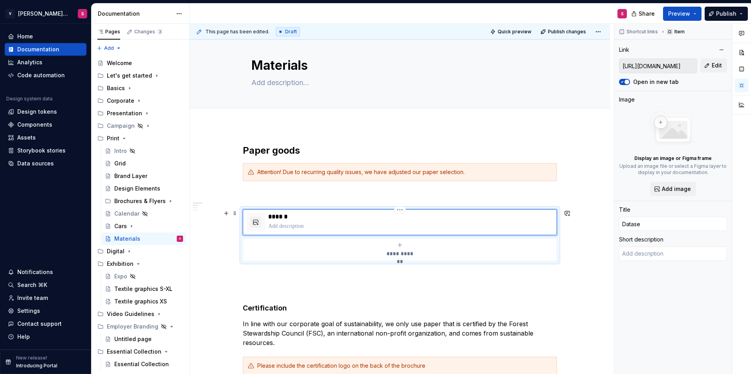
type input "Datas"
type textarea "*"
type input "Datash"
type textarea "*"
type input "Datashe"
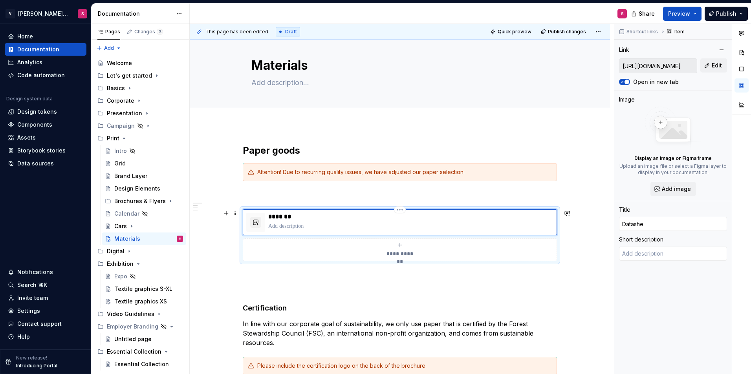
type textarea "*"
type input "Datashee"
type textarea "*"
type input "Datasheet"
type textarea "*"
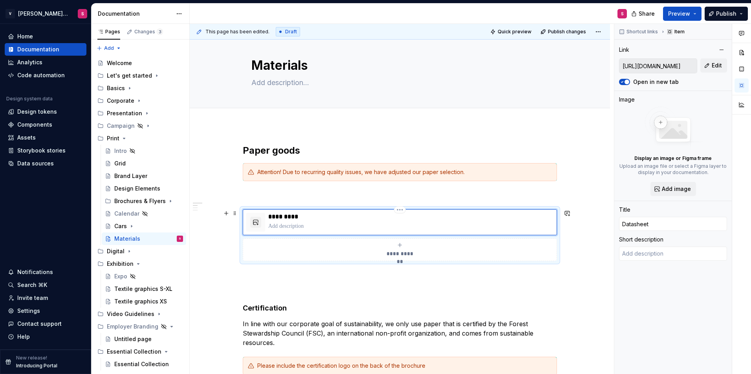
type input "Datasheet"
type textarea "*"
type input "Datasheet M"
type textarea "*"
type input "Datasheet Ma"
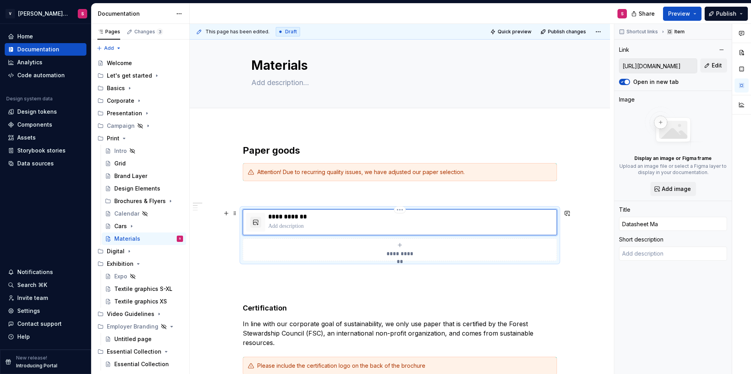
type textarea "*"
type input "Datasheet Mag"
type textarea "*"
type input "Datasheet Magn"
type textarea "*"
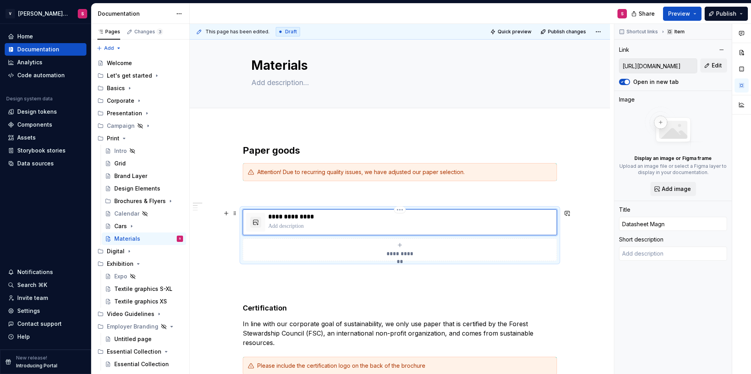
type input "Datasheet [PERSON_NAME]"
type textarea "*"
type input "Datasheet [PERSON_NAME]"
type textarea "*"
type input "Datasheet [PERSON_NAME] V"
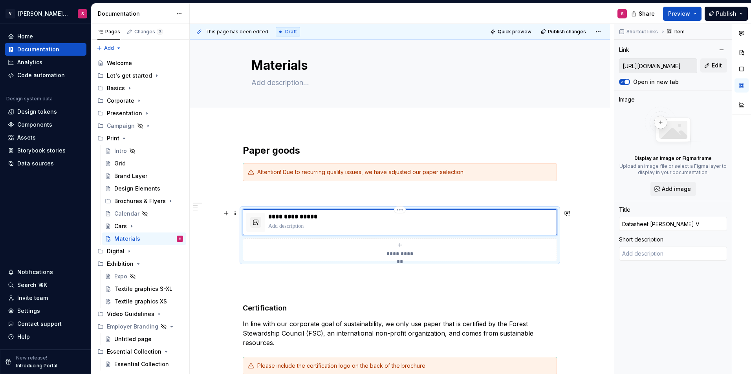
type textarea "*"
type input "Datasheet [PERSON_NAME]"
type textarea "*"
type input "Datasheet [PERSON_NAME] Vol"
type textarea "*"
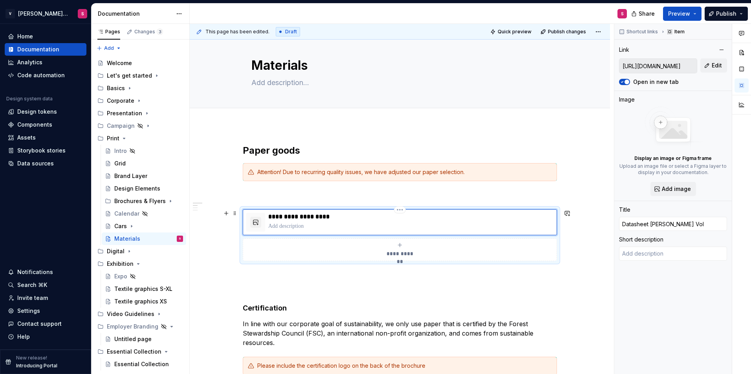
type input "Datasheet [PERSON_NAME] Volu"
type textarea "*"
type input "Datasheet [PERSON_NAME] Volum"
type textarea "*"
type input "Datasheet [PERSON_NAME] Volume"
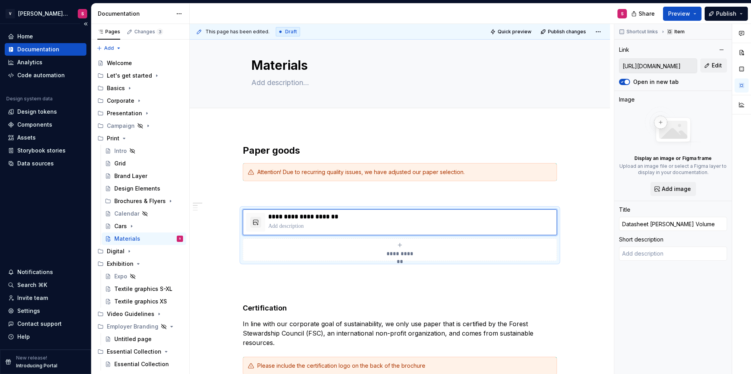
type textarea "*"
type input "Datasheet [PERSON_NAME] Volume-"
type textarea "*"
type input "Datasheet [PERSON_NAME] Volume-"
type textarea "*"
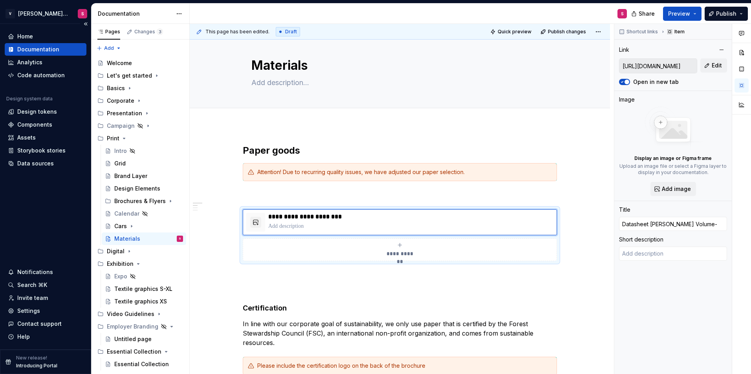
type input "Datasheet [PERSON_NAME] Volume-"
type textarea "*"
type input "Datasheet [PERSON_NAME] Volume-"
type textarea "*"
type input "Datasheet [PERSON_NAME] Volume-"
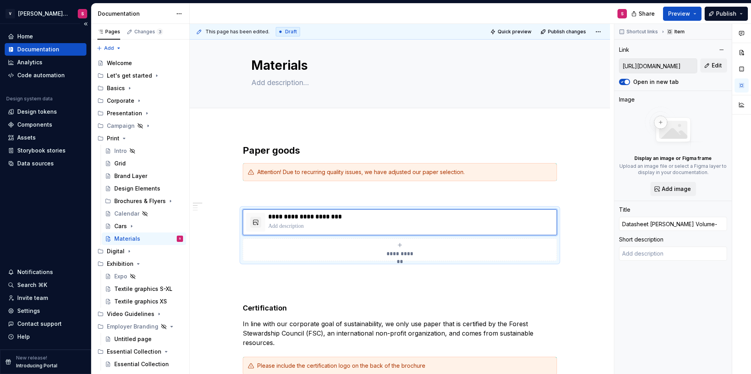
type textarea "*"
type input "Datasheet [PERSON_NAME] Volume"
type textarea "*"
type input "Datasheet [PERSON_NAME] Volume"
type textarea "*"
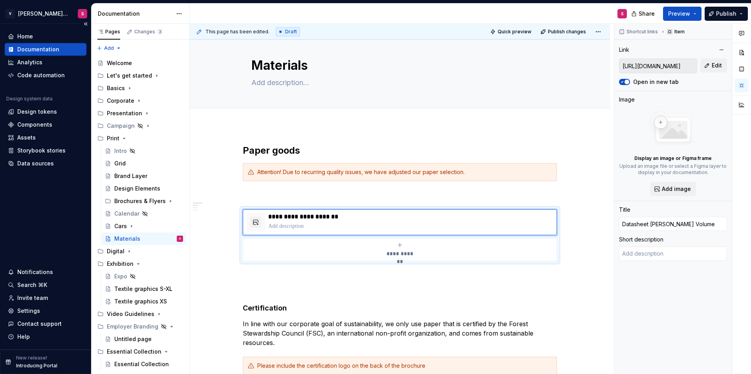
type input "Datasheet [PERSON_NAME] Volume -"
type textarea "*"
type input "Datasheet [PERSON_NAME] Volume -"
type textarea "*"
type input "Datasheet [PERSON_NAME] Volume - F"
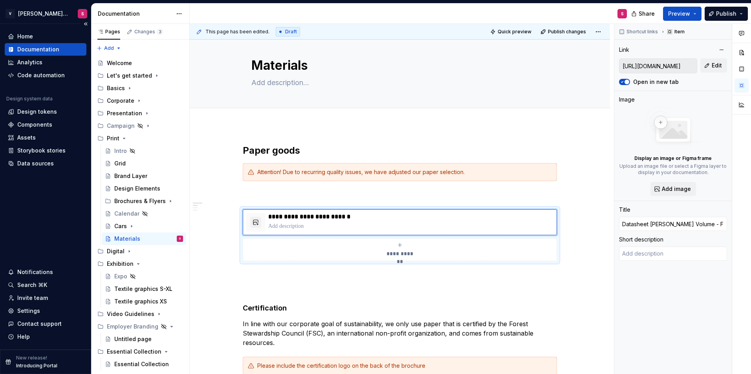
type textarea "*"
type input "Datasheet [PERSON_NAME] Volume - FS"
type textarea "*"
type input "Datasheet [PERSON_NAME] Volume - FSC"
click at [275, 223] on p at bounding box center [410, 227] width 285 height 8
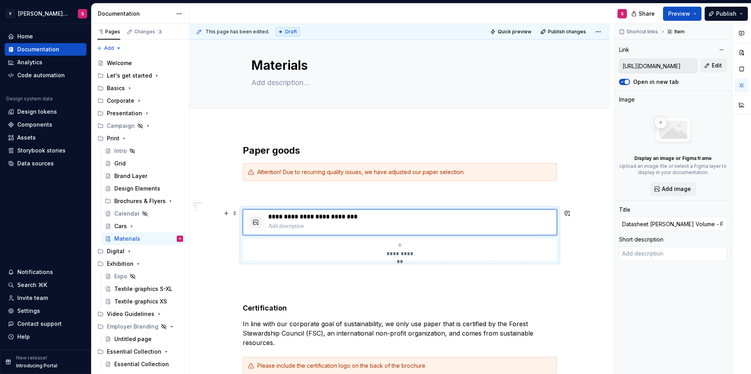
type textarea "*"
type textarea "Technical Product Information"
click at [442, 305] on h4 "Certification" at bounding box center [400, 308] width 314 height 9
click at [253, 218] on button "button" at bounding box center [255, 222] width 11 height 11
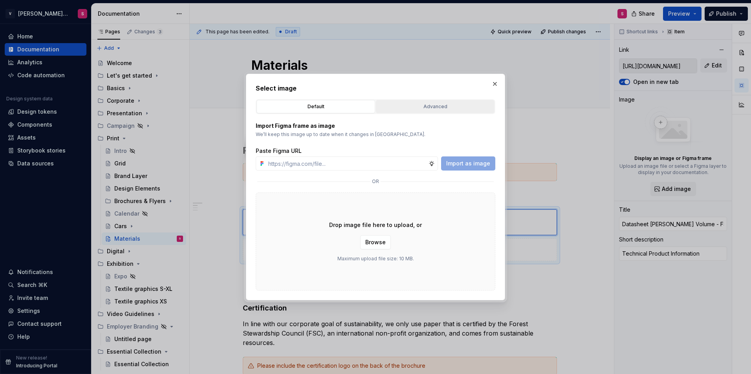
type textarea "*"
click at [413, 104] on div "Advanced" at bounding box center [434, 107] width 113 height 8
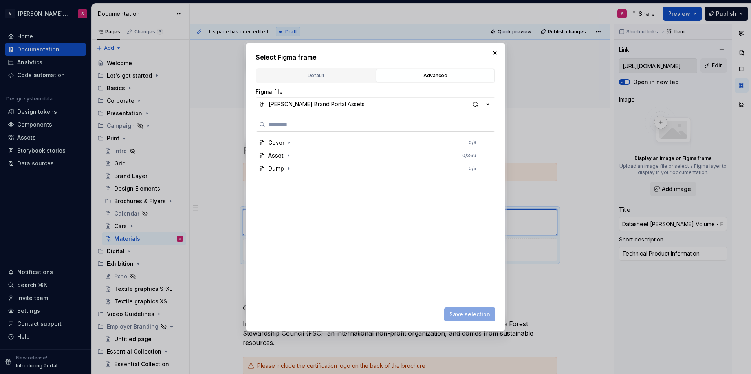
click at [287, 127] on input "search" at bounding box center [379, 125] width 229 height 8
type input "****"
click at [346, 155] on div "img_ down load" at bounding box center [376, 156] width 226 height 13
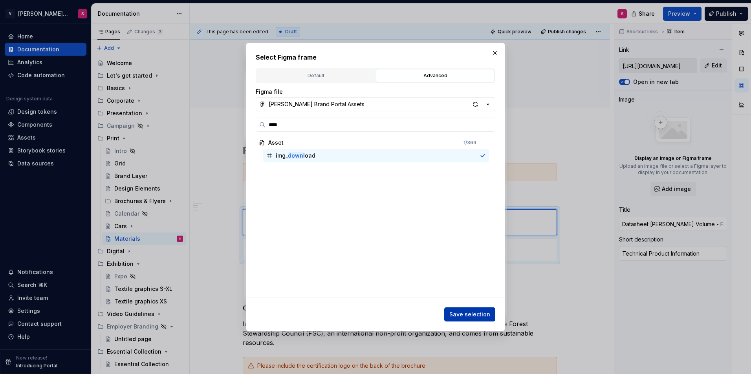
click at [469, 316] on span "Save selection" at bounding box center [469, 315] width 41 height 8
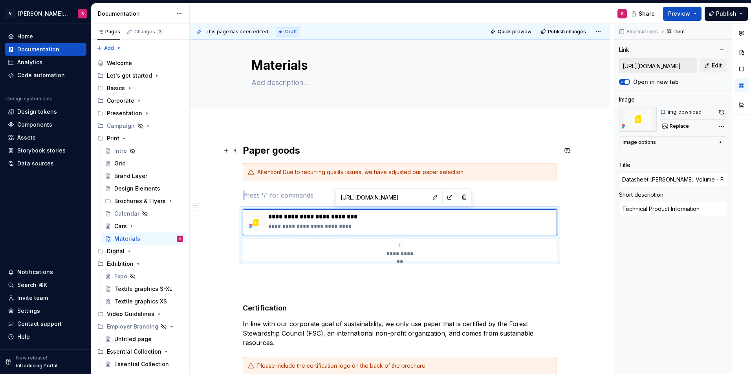
click at [693, 16] on button "Preview" at bounding box center [682, 14] width 38 height 14
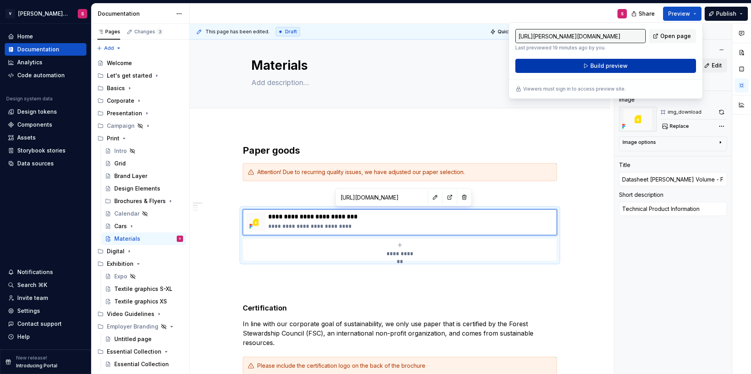
click at [615, 65] on span "Build preview" at bounding box center [608, 66] width 37 height 8
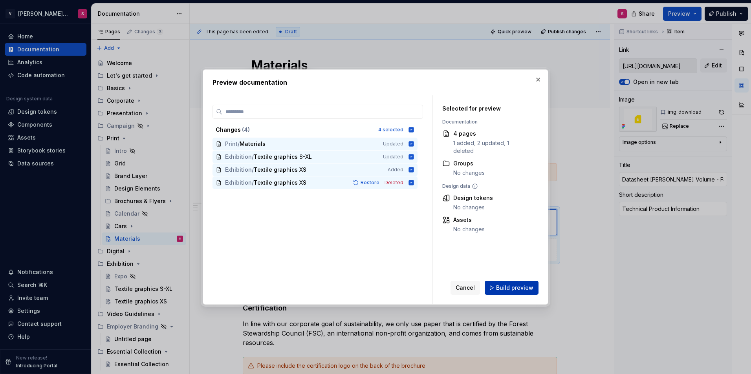
click at [503, 285] on span "Build preview" at bounding box center [514, 288] width 37 height 8
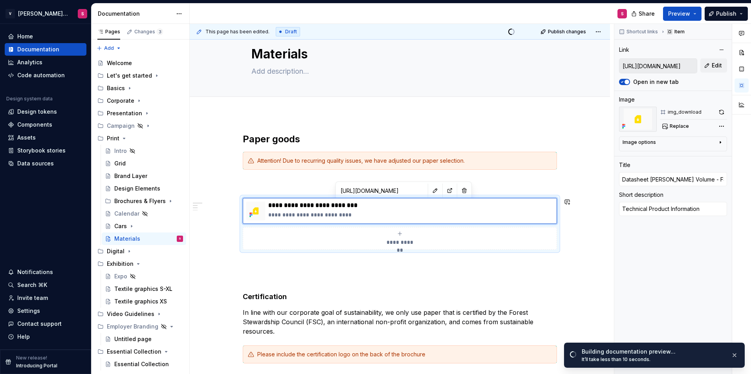
scroll to position [9, 0]
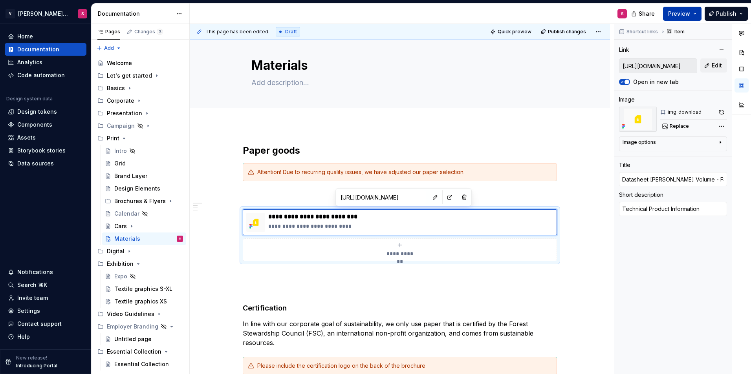
click at [680, 13] on span "Preview" at bounding box center [679, 14] width 22 height 8
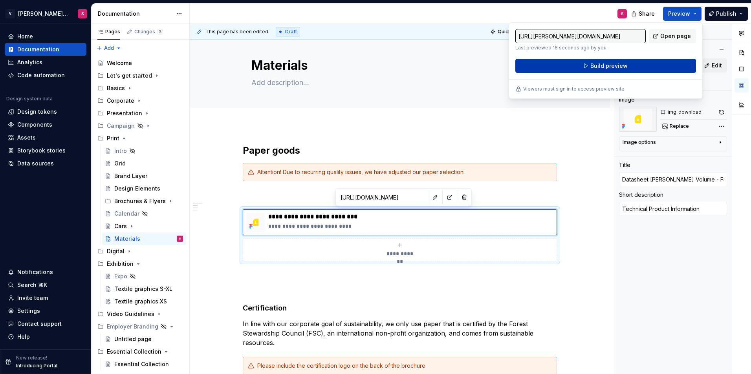
drag, startPoint x: 680, startPoint y: 13, endPoint x: 640, endPoint y: 63, distance: 64.2
click at [640, 63] on button "Build preview" at bounding box center [605, 66] width 181 height 14
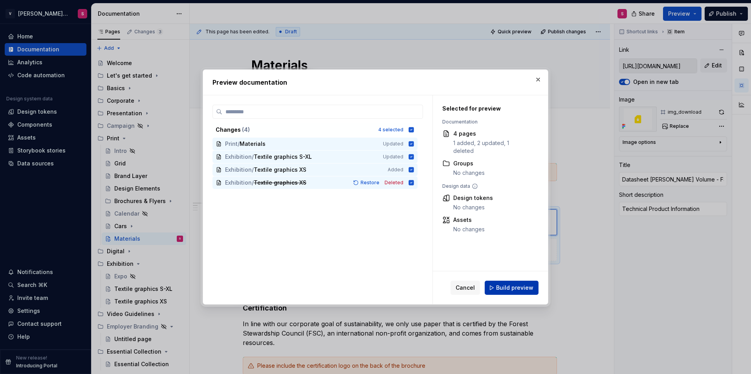
click at [499, 287] on span "Build preview" at bounding box center [514, 288] width 37 height 8
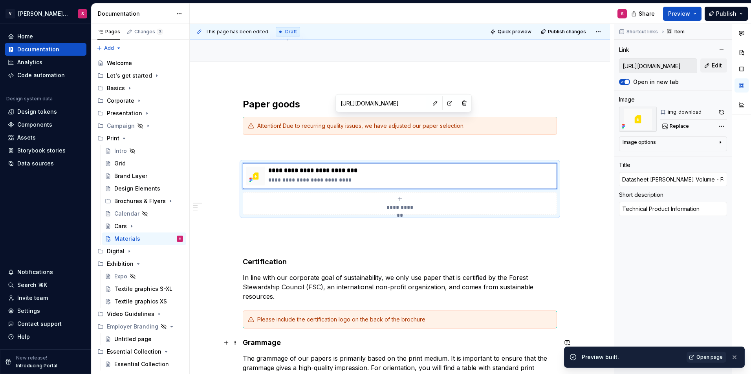
scroll to position [49, 0]
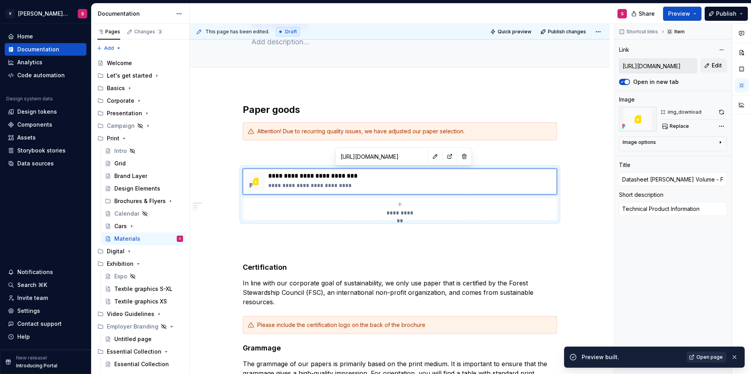
click at [704, 354] on span "Open page" at bounding box center [709, 357] width 26 height 6
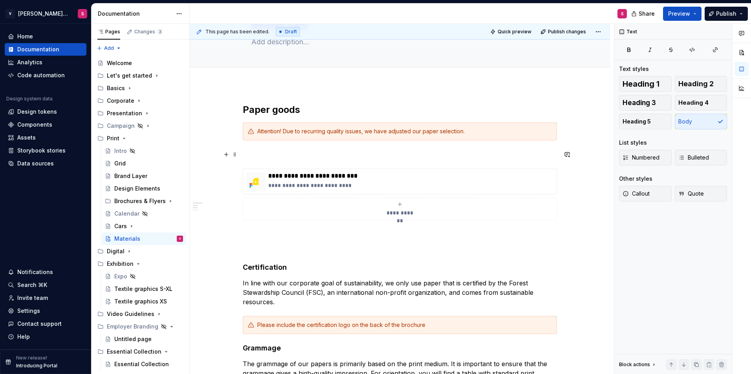
click at [303, 158] on p at bounding box center [400, 154] width 314 height 9
click at [294, 157] on p at bounding box center [400, 154] width 314 height 9
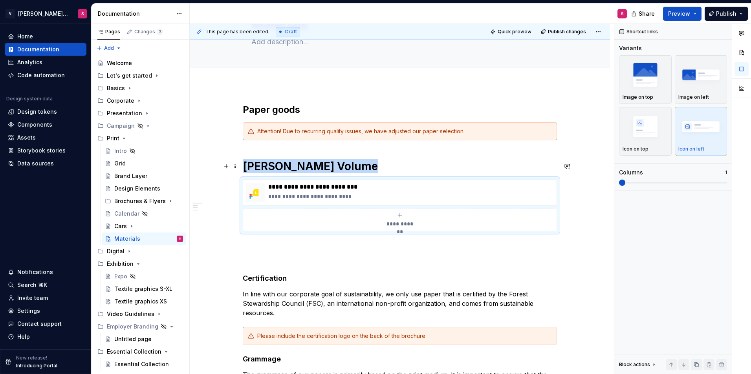
click at [332, 167] on h1 "[PERSON_NAME] Volume" at bounding box center [400, 166] width 314 height 14
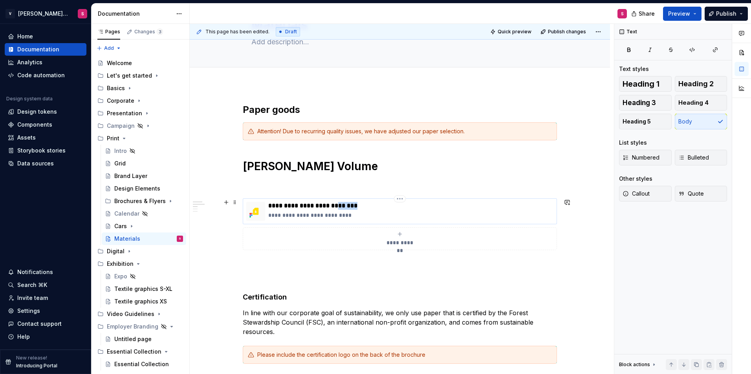
drag, startPoint x: 370, startPoint y: 205, endPoint x: 346, endPoint y: 206, distance: 24.3
click at [346, 206] on p "**********" at bounding box center [410, 206] width 285 height 8
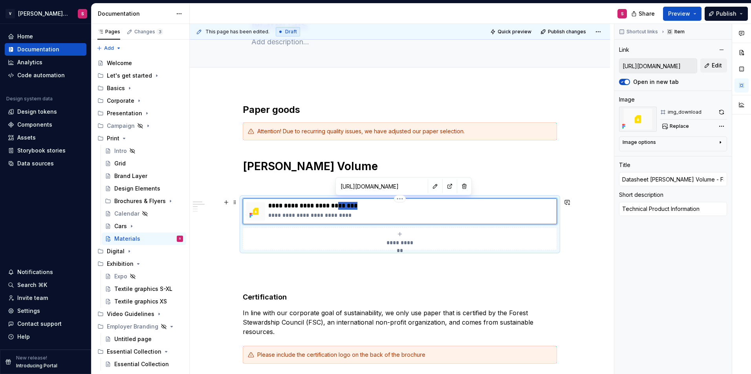
type textarea "*"
type input "Datasheet [PERSON_NAME] Volume"
click at [294, 185] on p at bounding box center [400, 184] width 314 height 9
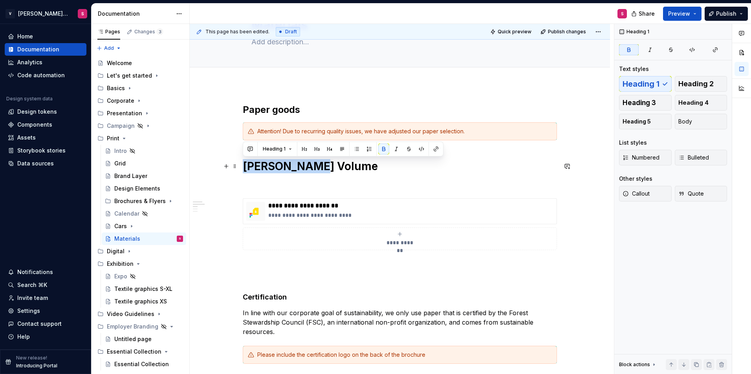
drag, startPoint x: 316, startPoint y: 166, endPoint x: 220, endPoint y: 168, distance: 95.4
click at [327, 149] on button "button" at bounding box center [329, 149] width 11 height 11
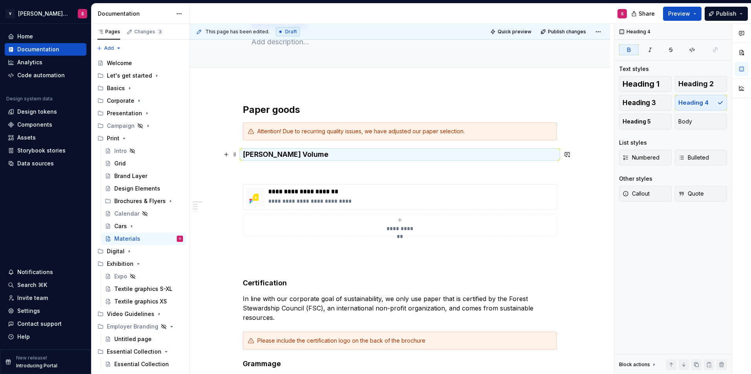
click at [300, 155] on h4 "[PERSON_NAME] Volume" at bounding box center [400, 154] width 314 height 9
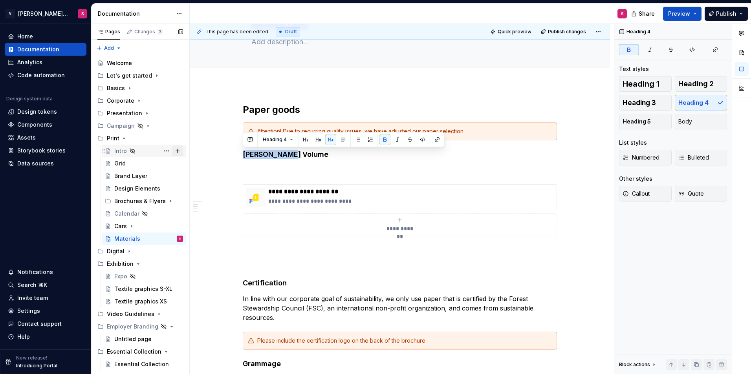
drag, startPoint x: 319, startPoint y: 155, endPoint x: 175, endPoint y: 153, distance: 143.7
click at [175, 153] on div "Pages Changes 3 Add Accessibility guide for tree Page tree. Navigate the tree w…" at bounding box center [420, 201] width 659 height 354
click at [317, 141] on button "button" at bounding box center [317, 139] width 11 height 11
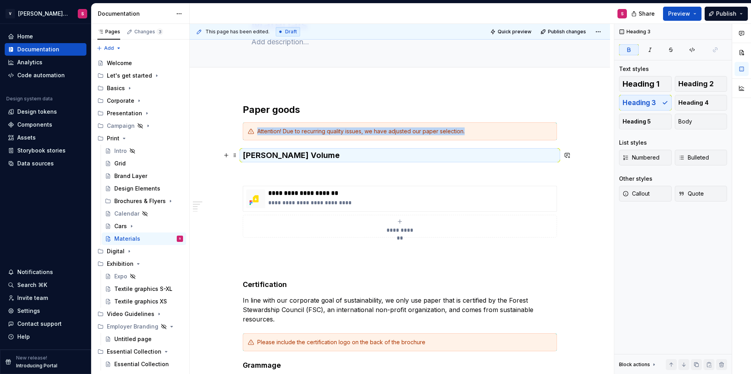
click at [265, 157] on strong "[PERSON_NAME] Volume" at bounding box center [291, 155] width 97 height 9
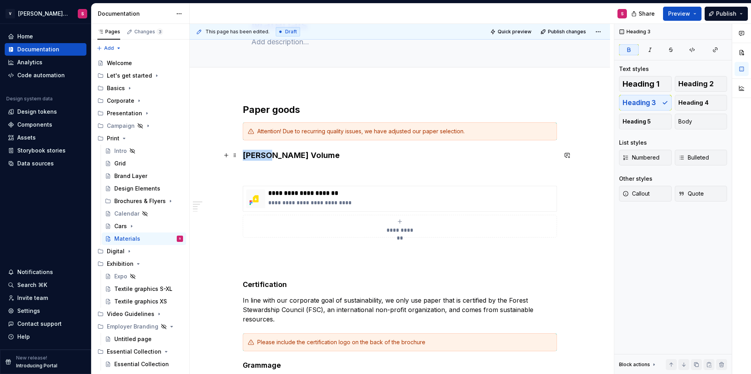
click at [265, 157] on strong "[PERSON_NAME] Volume" at bounding box center [291, 155] width 97 height 9
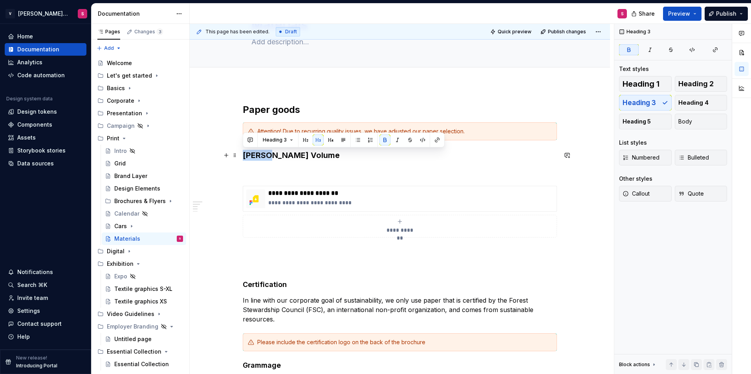
click at [265, 157] on strong "[PERSON_NAME] Volume" at bounding box center [291, 155] width 97 height 9
click at [304, 139] on button "button" at bounding box center [305, 140] width 11 height 11
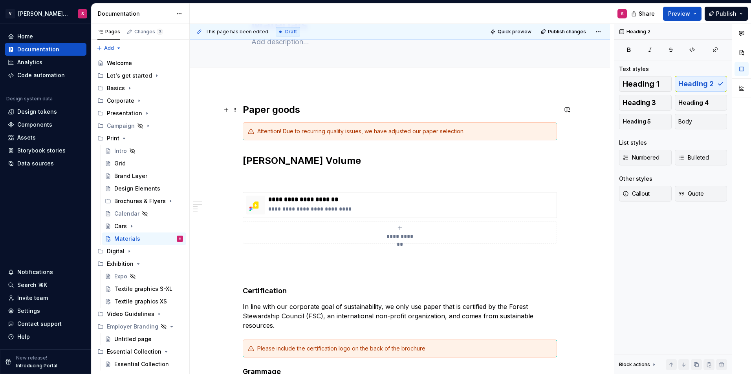
click at [279, 111] on h2 "Paper goods" at bounding box center [400, 110] width 314 height 13
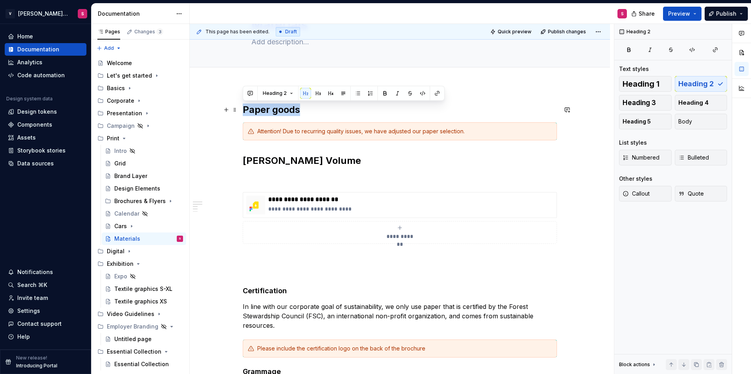
drag, startPoint x: 319, startPoint y: 111, endPoint x: 211, endPoint y: 111, distance: 107.9
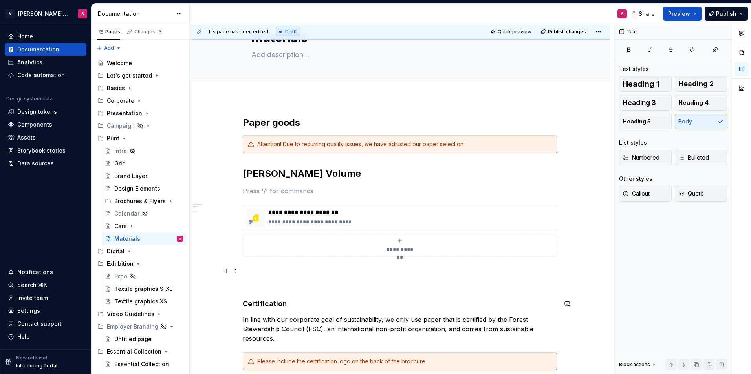
scroll to position [0, 0]
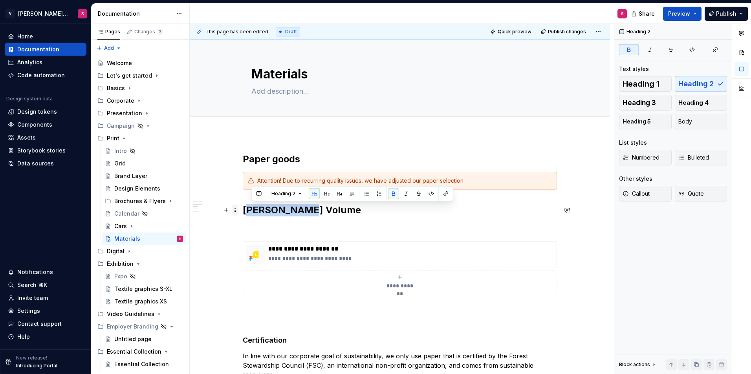
drag, startPoint x: 321, startPoint y: 210, endPoint x: 236, endPoint y: 210, distance: 86.0
click at [264, 341] on h4 "Certification" at bounding box center [400, 340] width 314 height 9
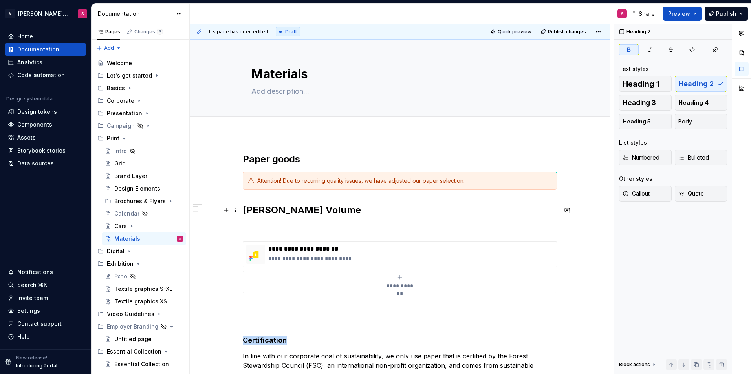
click at [285, 211] on strong "[PERSON_NAME] Volume" at bounding box center [302, 210] width 118 height 11
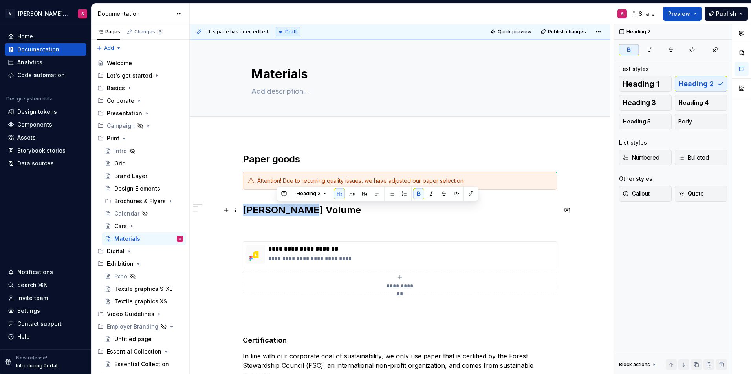
click at [285, 211] on strong "[PERSON_NAME] Volume" at bounding box center [302, 210] width 118 height 11
click at [315, 195] on button "button" at bounding box center [317, 193] width 11 height 11
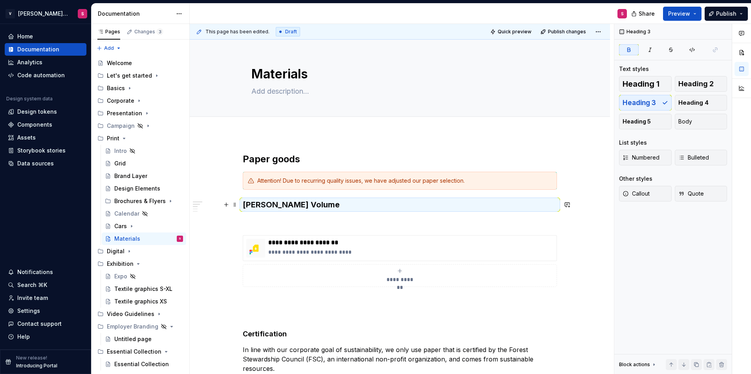
click at [312, 203] on h3 "[PERSON_NAME] Volume" at bounding box center [400, 204] width 314 height 11
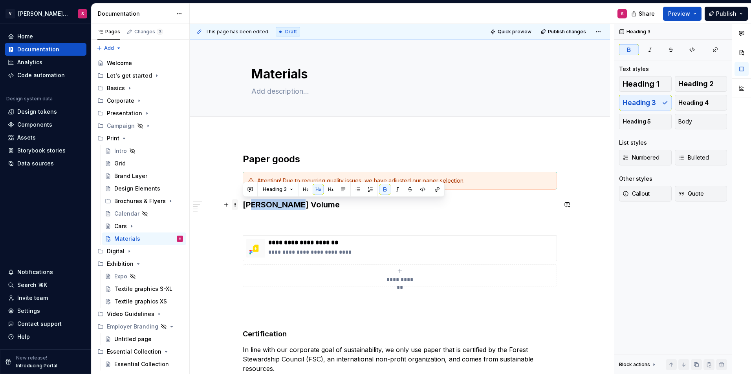
drag, startPoint x: 313, startPoint y: 205, endPoint x: 236, endPoint y: 205, distance: 77.7
click at [288, 207] on strong "[PERSON_NAME] Volume" at bounding box center [291, 204] width 97 height 9
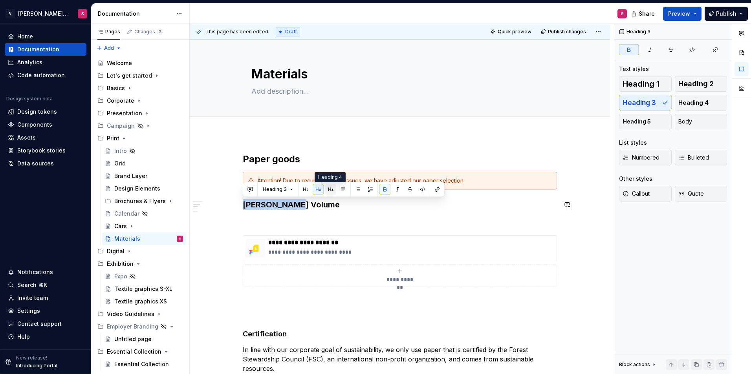
click at [331, 194] on button "button" at bounding box center [330, 189] width 11 height 11
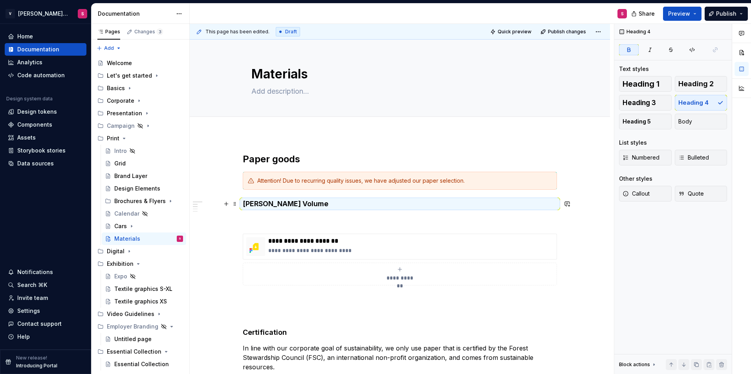
click at [294, 203] on h4 "[PERSON_NAME] Volume" at bounding box center [400, 203] width 314 height 9
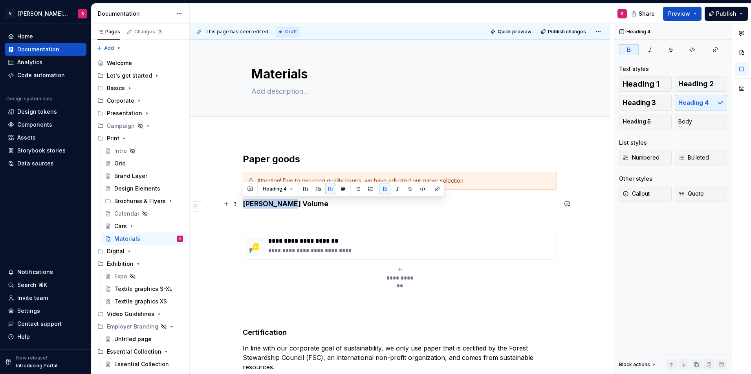
drag, startPoint x: 332, startPoint y: 203, endPoint x: 242, endPoint y: 204, distance: 89.5
click at [318, 191] on button "button" at bounding box center [317, 189] width 11 height 11
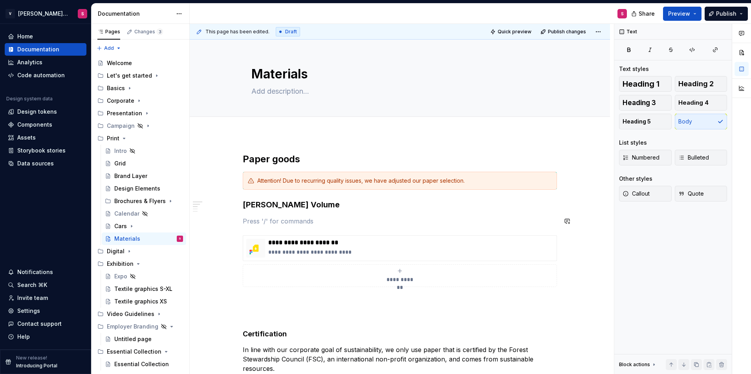
click at [271, 220] on p at bounding box center [400, 221] width 314 height 9
click at [272, 219] on p at bounding box center [400, 221] width 314 height 9
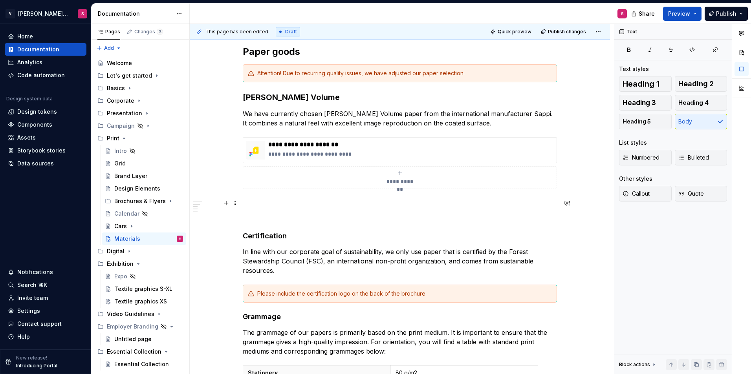
scroll to position [118, 0]
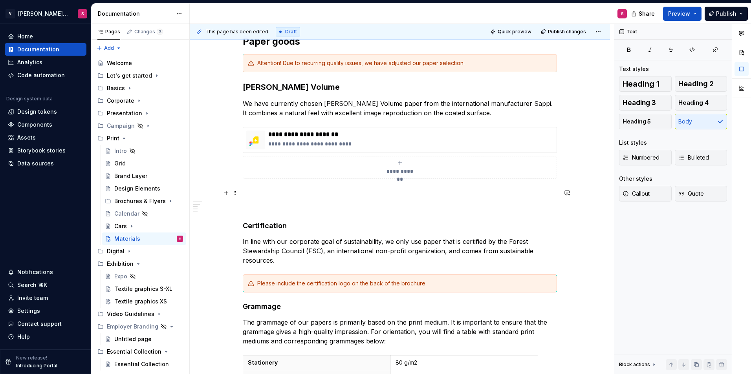
click at [292, 194] on p at bounding box center [400, 192] width 314 height 9
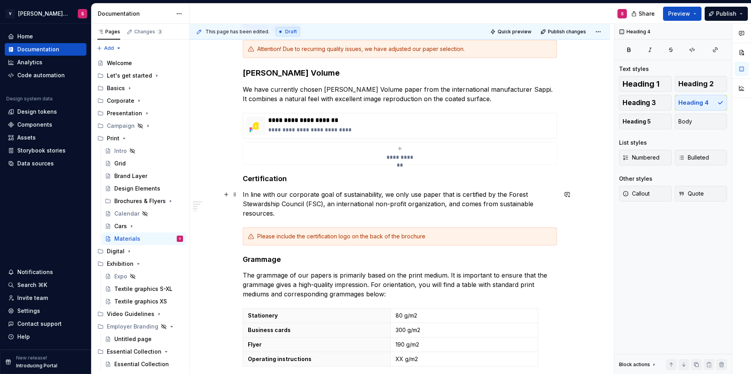
scroll to position [157, 0]
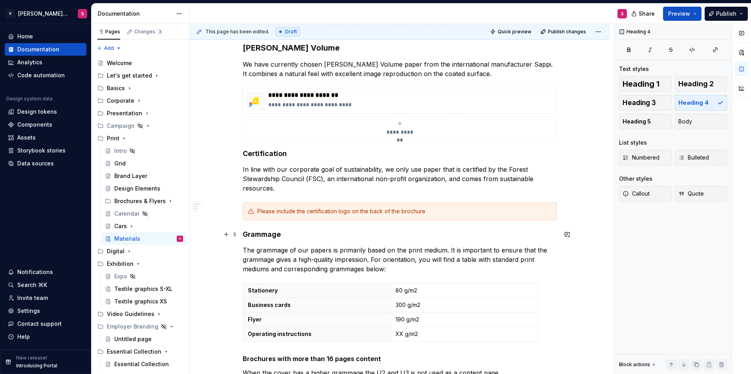
click at [242, 233] on div "**********" at bounding box center [400, 335] width 420 height 716
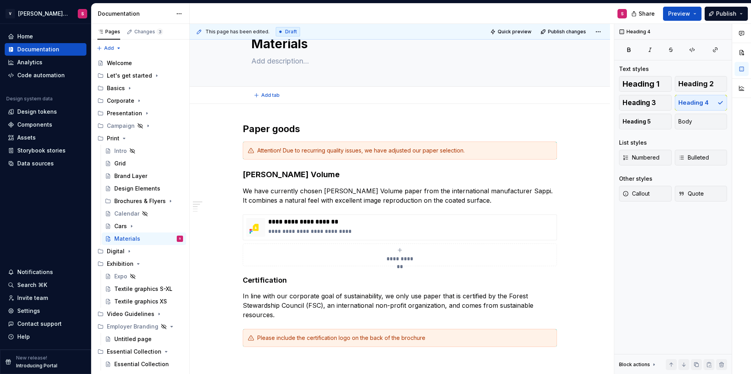
scroll to position [19, 0]
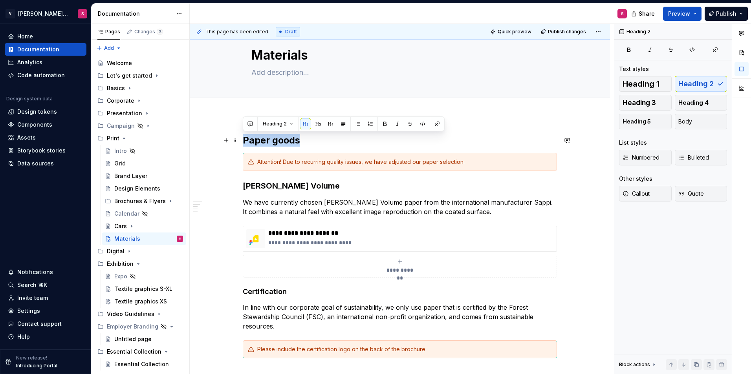
drag, startPoint x: 302, startPoint y: 137, endPoint x: 240, endPoint y: 138, distance: 61.6
click at [311, 139] on h2 "Paper goods" at bounding box center [400, 140] width 314 height 13
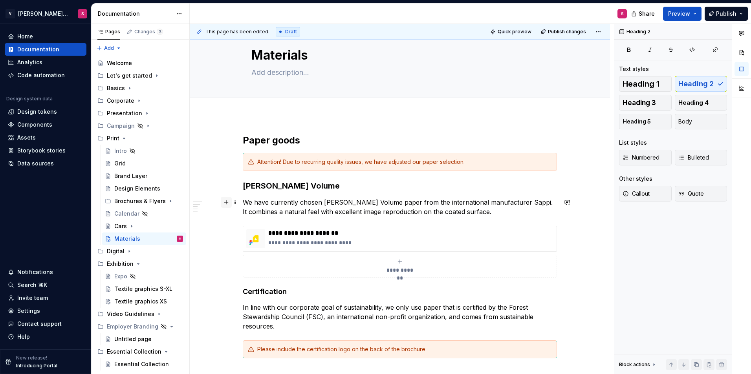
click at [221, 201] on button "button" at bounding box center [226, 202] width 11 height 11
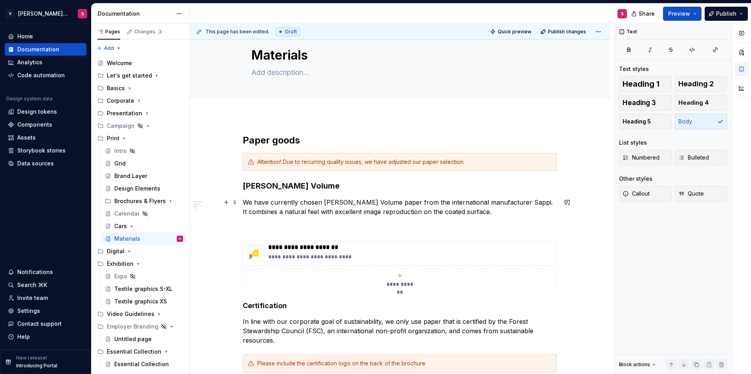
click at [322, 201] on p "We have currently chosen [PERSON_NAME] Volume paper from the international manu…" at bounding box center [400, 207] width 314 height 19
drag, startPoint x: 364, startPoint y: 201, endPoint x: 324, endPoint y: 203, distance: 40.1
click at [324, 203] on p "We have currently chosen [PERSON_NAME] Volume paper from the international manu…" at bounding box center [400, 207] width 314 height 19
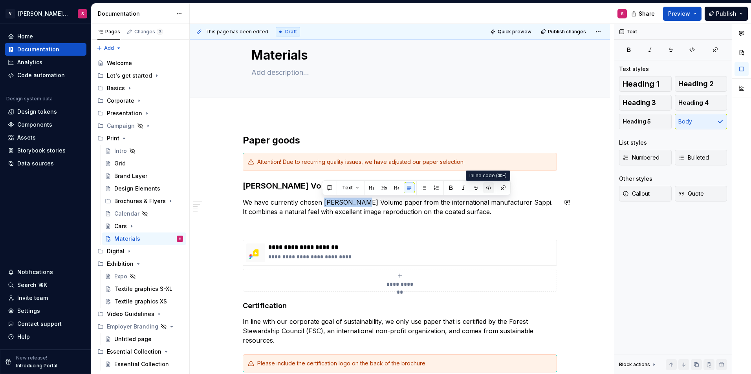
click at [488, 189] on button "button" at bounding box center [488, 188] width 11 height 11
click at [486, 188] on button "button" at bounding box center [488, 188] width 11 height 11
drag, startPoint x: 365, startPoint y: 202, endPoint x: 322, endPoint y: 202, distance: 42.4
click at [322, 202] on p "We have currently chosen [PERSON_NAME] Volume paper from the international manu…" at bounding box center [400, 207] width 314 height 19
click at [356, 187] on button "Text" at bounding box center [350, 188] width 24 height 11
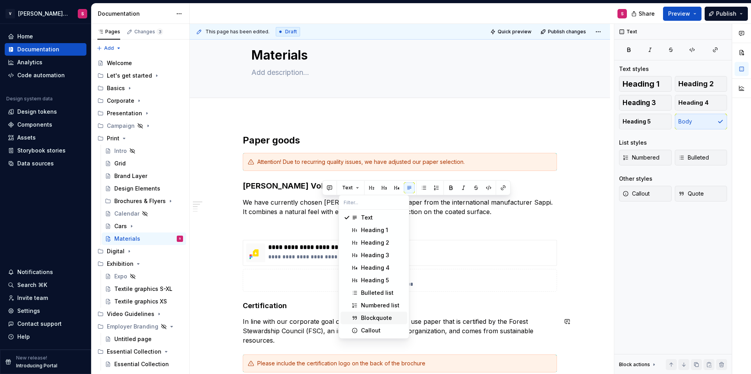
click at [378, 321] on div "Blockquote" at bounding box center [376, 318] width 31 height 8
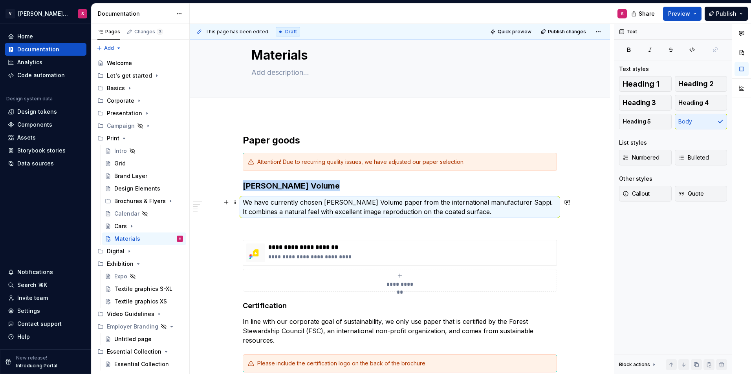
click at [357, 203] on p "We have currently chosen [PERSON_NAME] Volume paper from the international manu…" at bounding box center [400, 207] width 314 height 19
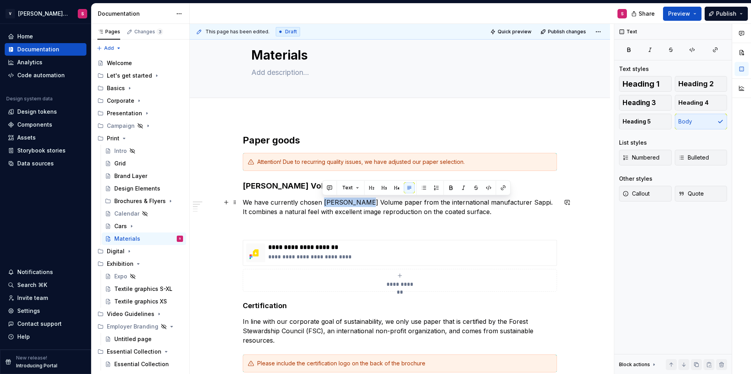
drag, startPoint x: 366, startPoint y: 203, endPoint x: 323, endPoint y: 203, distance: 42.4
click at [323, 203] on p "We have currently chosen [PERSON_NAME] Volume paper from the international manu…" at bounding box center [400, 207] width 314 height 19
click at [350, 188] on span "Text" at bounding box center [347, 188] width 11 height 6
click at [447, 214] on p "We have currently chosen [PERSON_NAME] Volume paper from the international manu…" at bounding box center [400, 207] width 314 height 19
click at [514, 203] on p "We have currently chosen [PERSON_NAME] Volume paper from the international manu…" at bounding box center [400, 207] width 314 height 19
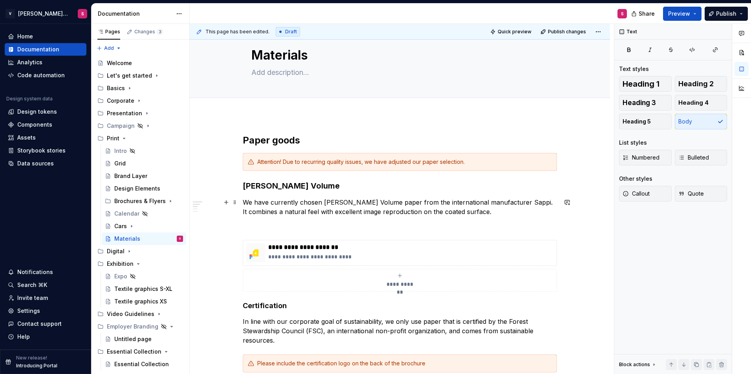
click at [362, 212] on p "We have currently chosen [PERSON_NAME] Volume paper from the international manu…" at bounding box center [400, 207] width 314 height 19
click at [444, 210] on p "We have currently chosen [PERSON_NAME] Volume paper from the international manu…" at bounding box center [400, 207] width 314 height 19
click at [245, 226] on p at bounding box center [400, 225] width 314 height 9
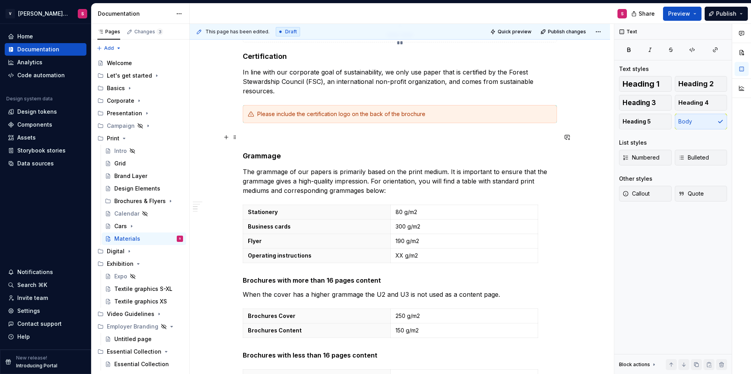
scroll to position [215, 0]
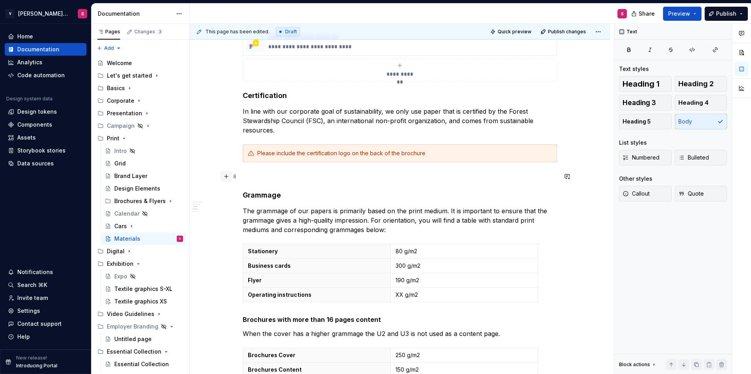
click at [224, 175] on button "button" at bounding box center [226, 176] width 11 height 11
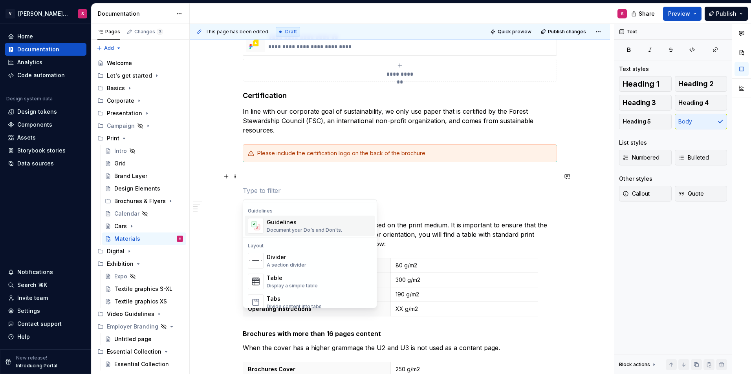
scroll to position [236, 0]
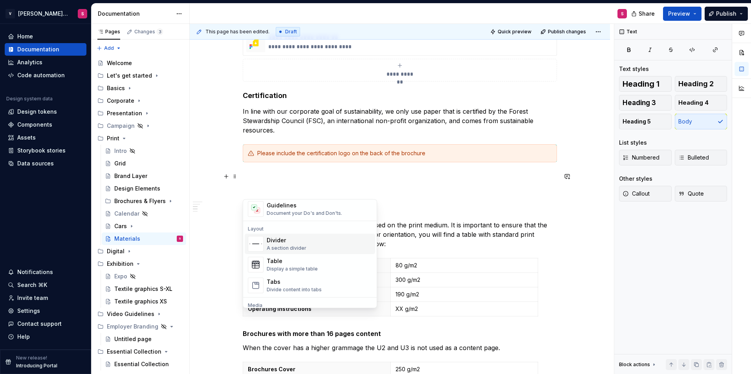
click at [279, 243] on div "Divider" at bounding box center [287, 241] width 40 height 8
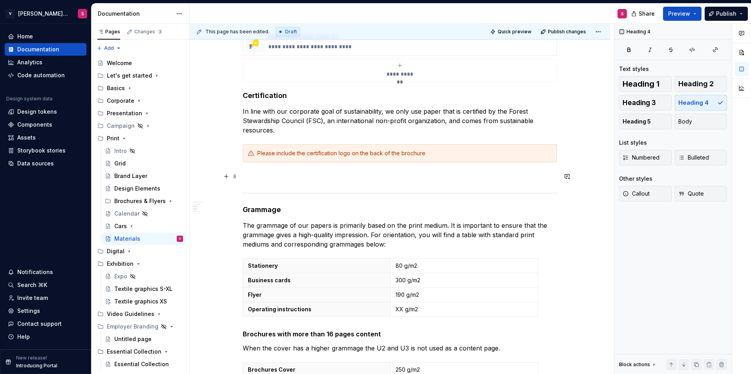
click at [259, 172] on p at bounding box center [400, 176] width 314 height 9
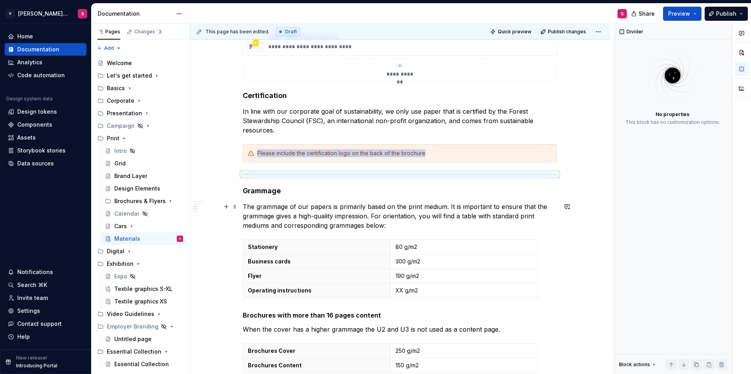
click at [219, 214] on div "**********" at bounding box center [400, 284] width 420 height 730
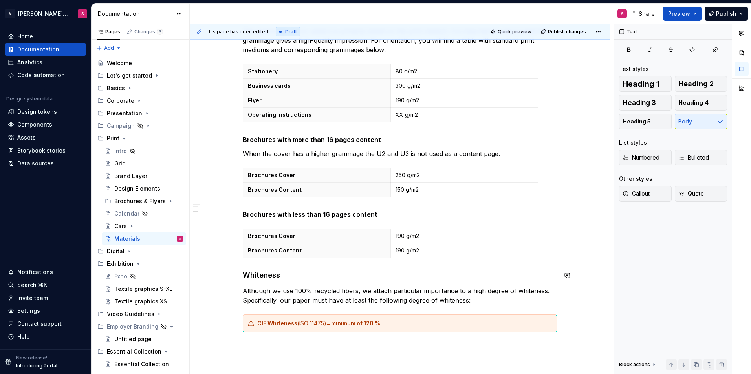
scroll to position [411, 0]
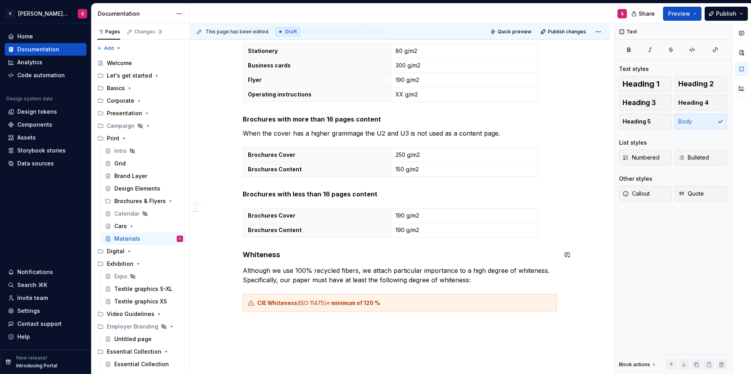
click at [249, 245] on div "**********" at bounding box center [400, 37] width 314 height 590
click at [241, 249] on div "**********" at bounding box center [400, 88] width 420 height 730
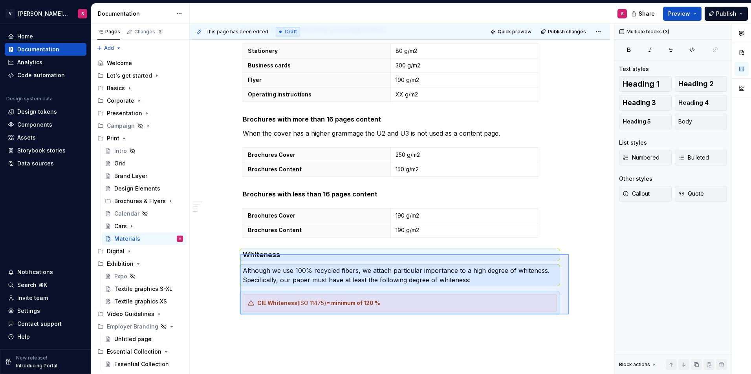
drag, startPoint x: 240, startPoint y: 254, endPoint x: 568, endPoint y: 315, distance: 333.7
click at [568, 315] on div "**********" at bounding box center [402, 199] width 424 height 351
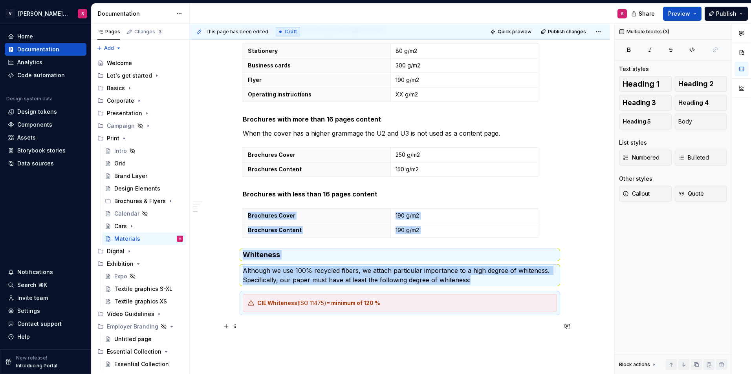
click at [559, 325] on div "**********" at bounding box center [400, 88] width 420 height 730
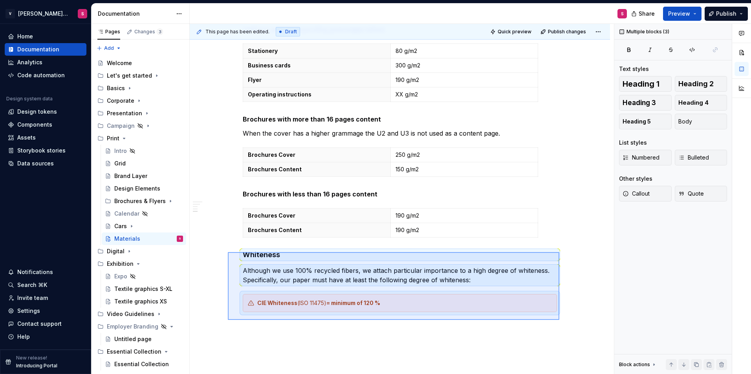
drag, startPoint x: 559, startPoint y: 320, endPoint x: 228, endPoint y: 252, distance: 338.2
click at [228, 252] on div "**********" at bounding box center [402, 199] width 424 height 351
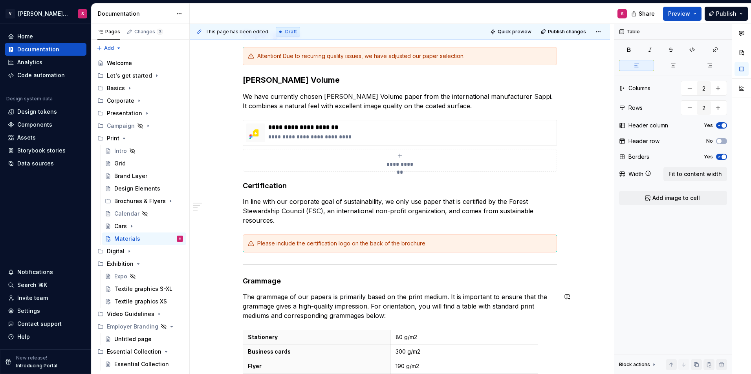
scroll to position [124, 0]
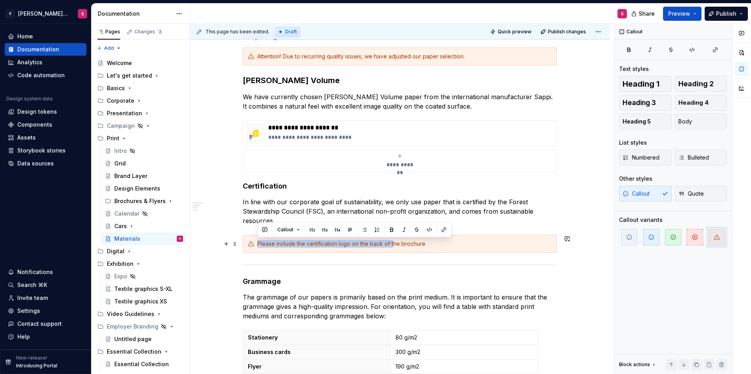
drag, startPoint x: 254, startPoint y: 245, endPoint x: 392, endPoint y: 245, distance: 138.2
click at [392, 245] on div "Please include the certification logo on the back of the brochure" at bounding box center [400, 244] width 314 height 18
click at [437, 247] on div "Please include the certification logo on the back of the brochure" at bounding box center [404, 244] width 294 height 8
click at [593, 293] on div "**********" at bounding box center [400, 330] width 420 height 640
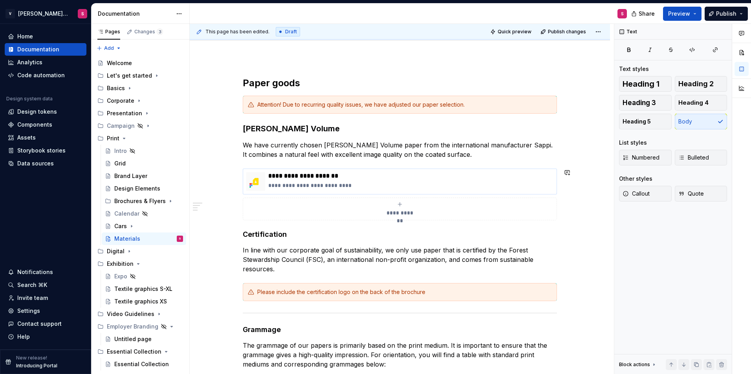
scroll to position [85, 0]
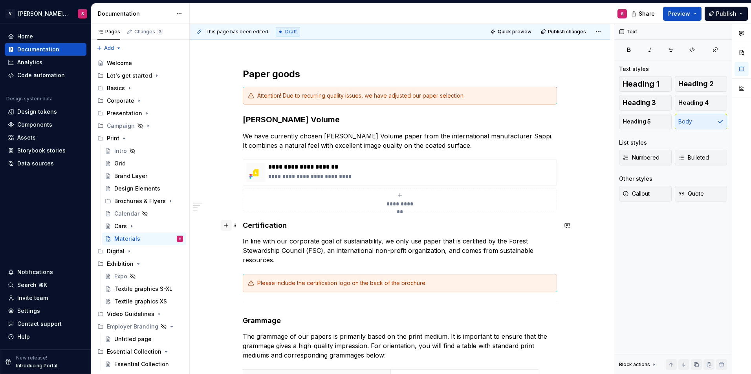
click at [226, 225] on button "button" at bounding box center [226, 225] width 11 height 11
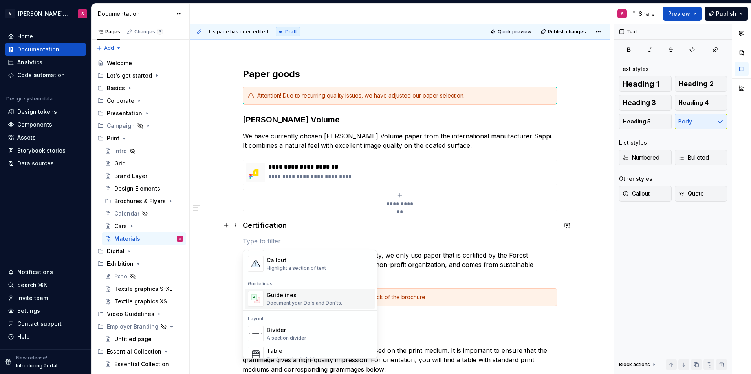
scroll to position [236, 0]
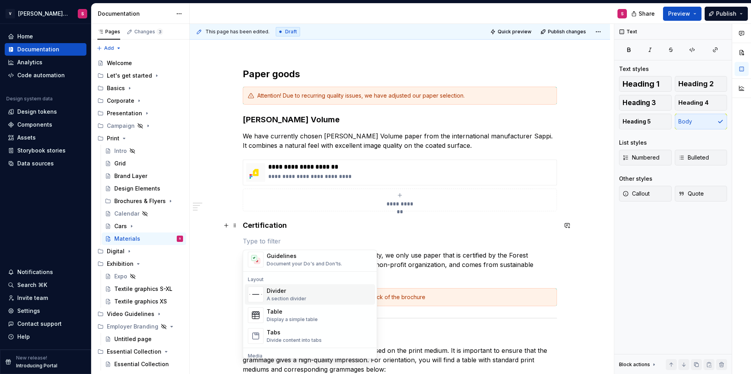
click at [279, 295] on div "Divider A section divider" at bounding box center [287, 294] width 40 height 15
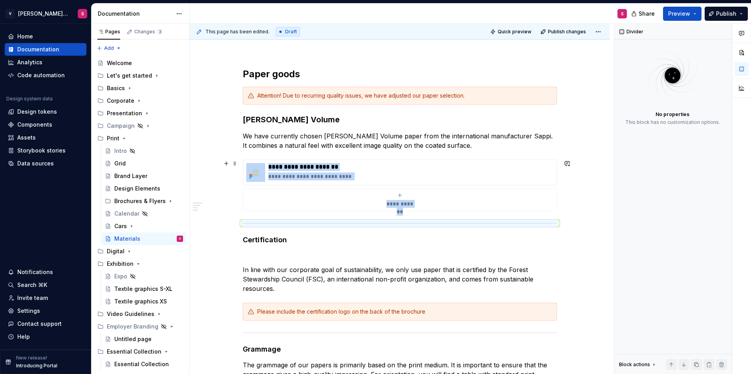
click at [294, 257] on p at bounding box center [400, 255] width 314 height 9
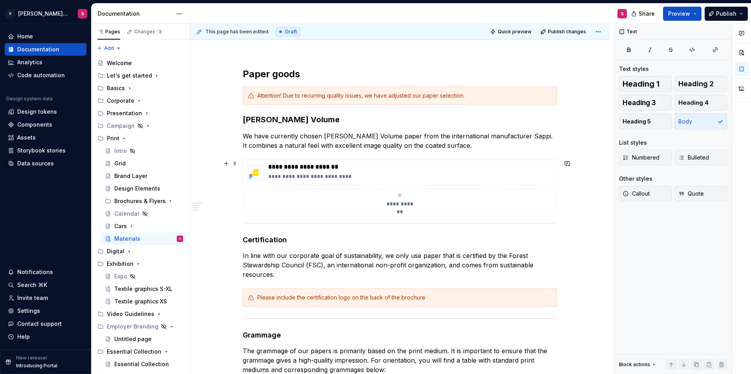
click at [593, 190] on div "**********" at bounding box center [400, 376] width 420 height 654
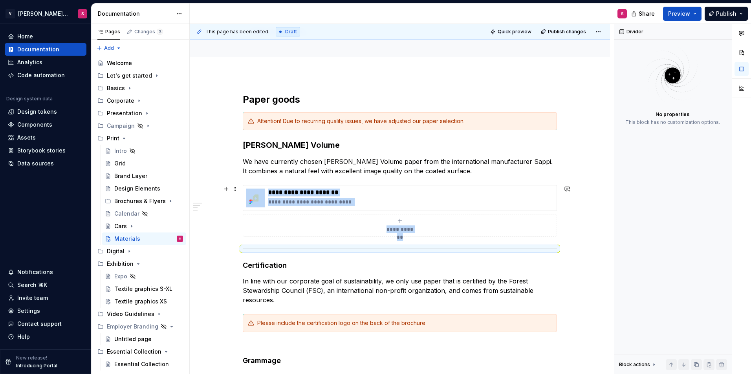
scroll to position [46, 0]
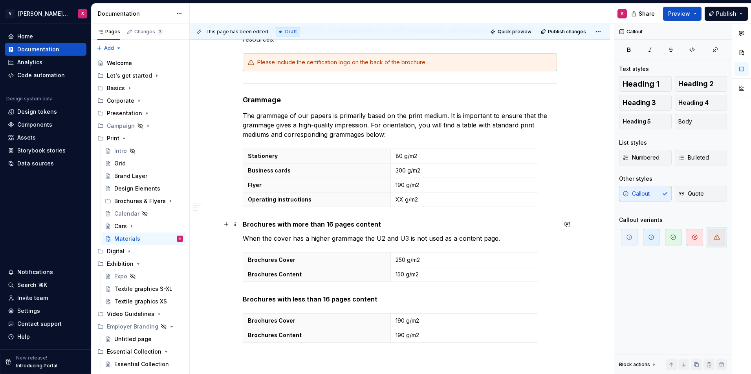
scroll to position [360, 0]
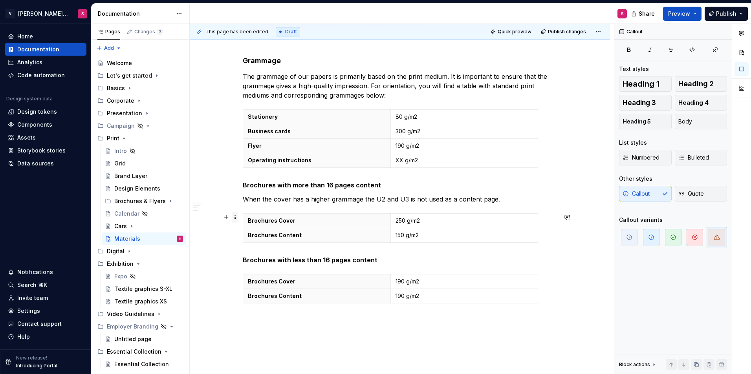
click at [236, 218] on span at bounding box center [235, 217] width 6 height 11
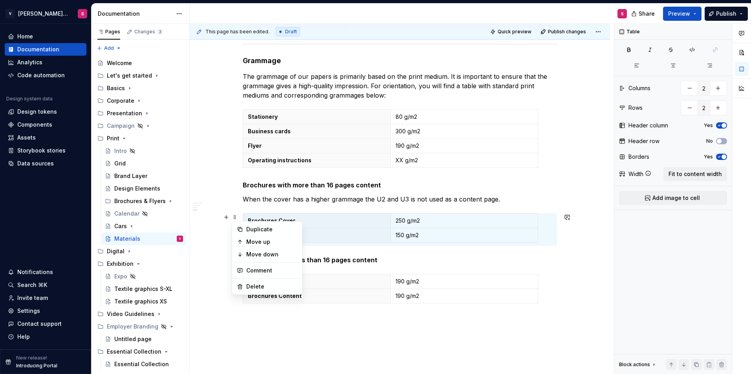
click at [219, 247] on div "**********" at bounding box center [400, 101] width 420 height 654
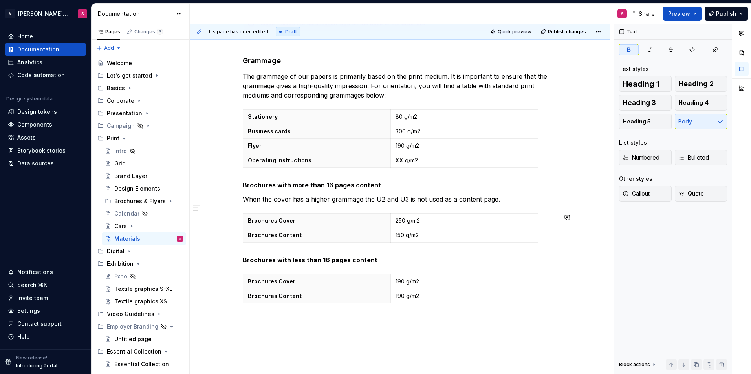
click at [221, 248] on div "**********" at bounding box center [400, 101] width 420 height 654
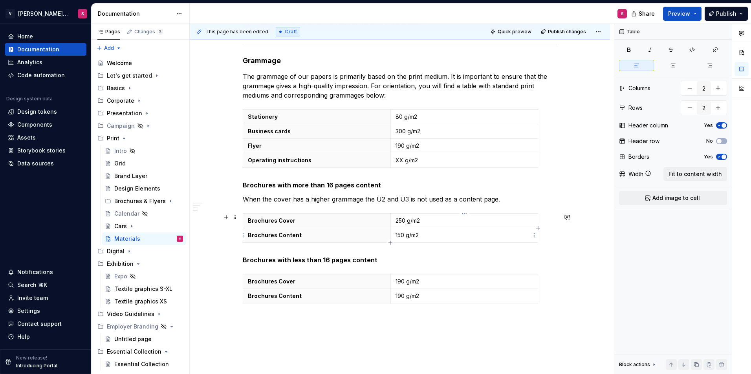
drag, startPoint x: 422, startPoint y: 236, endPoint x: 428, endPoint y: 231, distance: 7.5
click at [423, 236] on p "150 g/m2" at bounding box center [464, 236] width 138 height 8
click at [428, 223] on p "250 g/m2" at bounding box center [464, 221] width 138 height 8
click at [428, 235] on p "150 g/m2" at bounding box center [464, 236] width 138 height 8
click at [426, 220] on p "250 g/m2" at bounding box center [464, 221] width 138 height 8
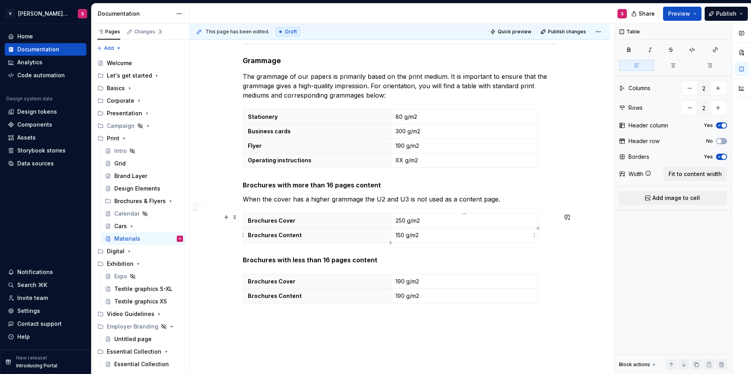
click at [424, 238] on p "150 g/m2" at bounding box center [464, 236] width 138 height 8
click at [430, 224] on p "250 g/m2" at bounding box center [464, 221] width 138 height 8
click at [427, 280] on p "190 g/m2" at bounding box center [464, 282] width 138 height 8
click at [429, 296] on p "190 g/m2" at bounding box center [464, 296] width 138 height 8
click at [425, 331] on div "**********" at bounding box center [402, 199] width 424 height 351
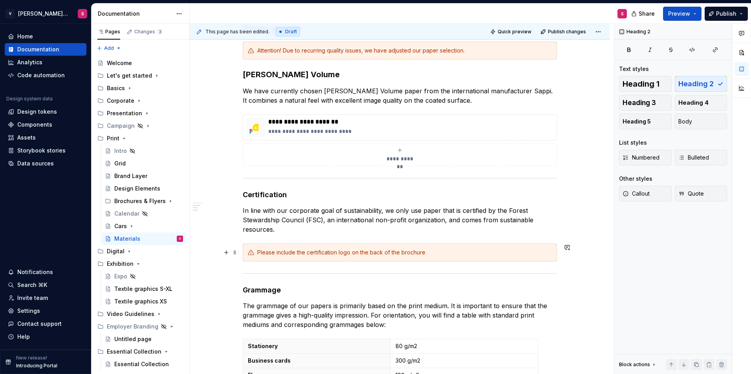
scroll to position [124, 0]
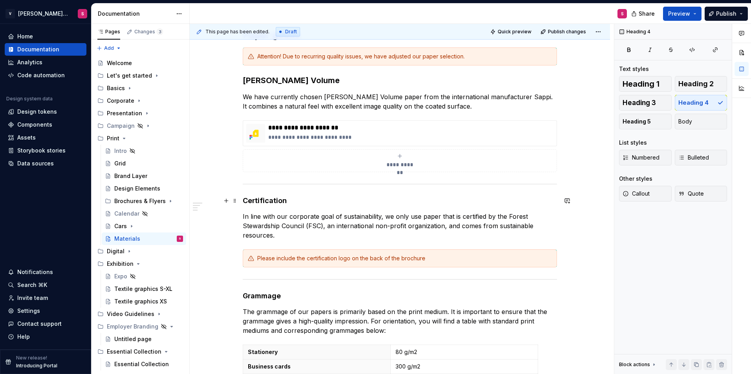
click at [274, 202] on h4 "Certification" at bounding box center [400, 200] width 314 height 9
click at [265, 292] on h4 "Grammage" at bounding box center [400, 296] width 314 height 9
click at [298, 299] on h4 "Grammage" at bounding box center [400, 296] width 314 height 9
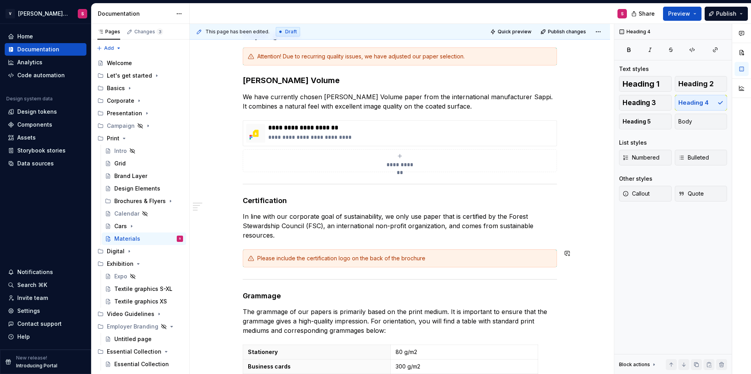
click at [305, 241] on div "**********" at bounding box center [400, 286] width 314 height 514
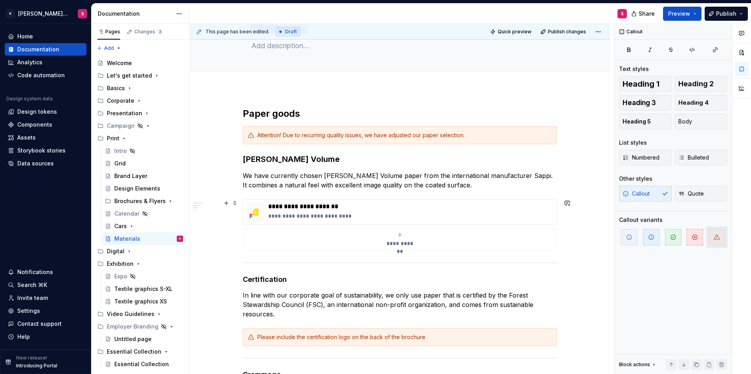
scroll to position [0, 0]
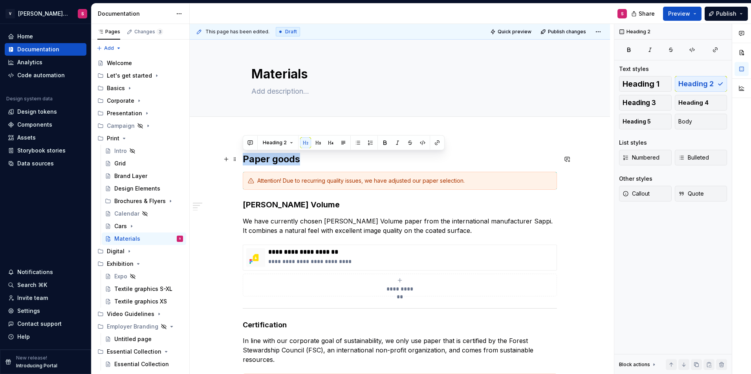
drag, startPoint x: 300, startPoint y: 156, endPoint x: 244, endPoint y: 157, distance: 56.5
click at [244, 157] on h2 "Paper goods" at bounding box center [400, 159] width 314 height 13
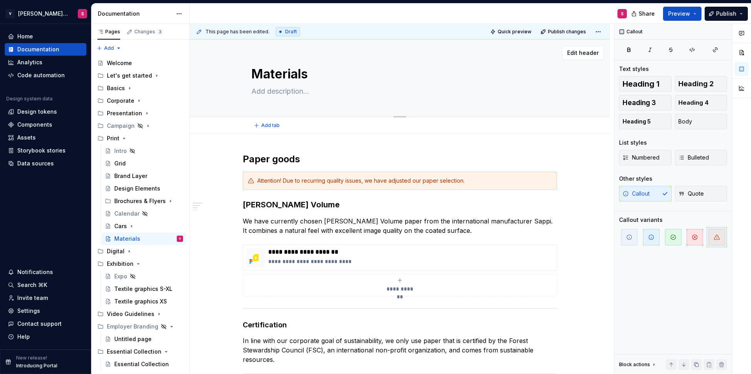
click at [291, 69] on textarea "Materials" at bounding box center [398, 74] width 297 height 19
click at [314, 159] on h2 "Paper goods" at bounding box center [400, 159] width 314 height 13
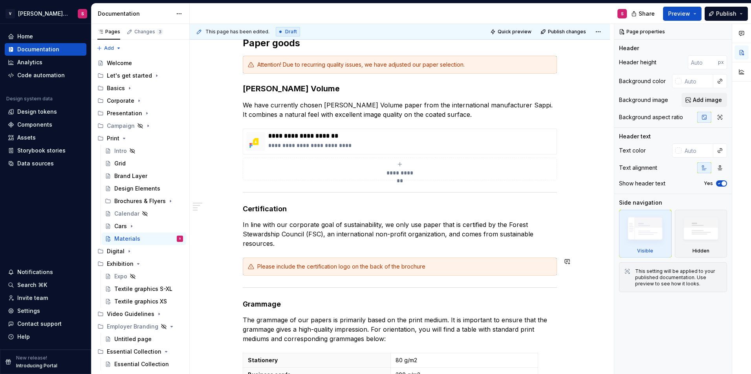
scroll to position [118, 0]
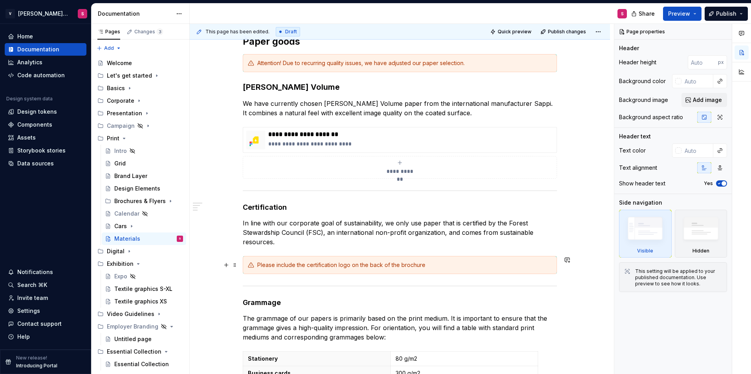
click at [318, 268] on div "Please include the certification logo on the back of the brochure" at bounding box center [404, 265] width 294 height 8
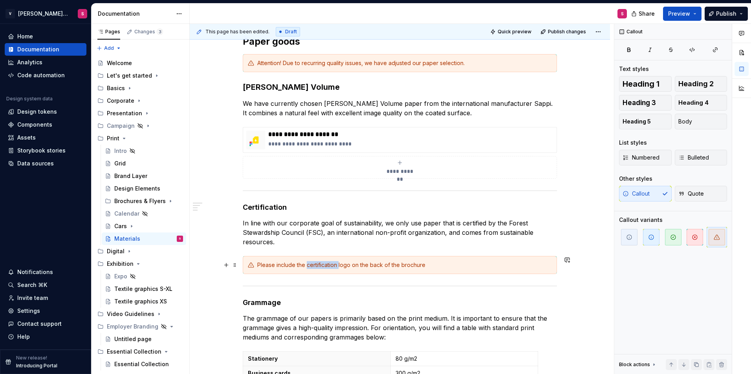
click at [318, 268] on div "Please include the certification logo on the back of the brochure" at bounding box center [404, 265] width 294 height 8
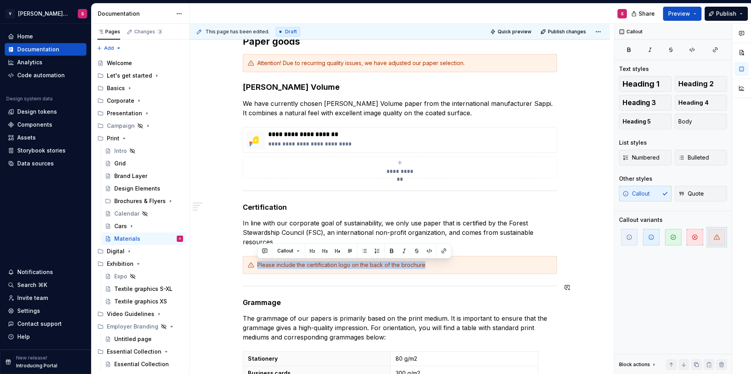
click at [214, 289] on div "**********" at bounding box center [400, 343] width 420 height 654
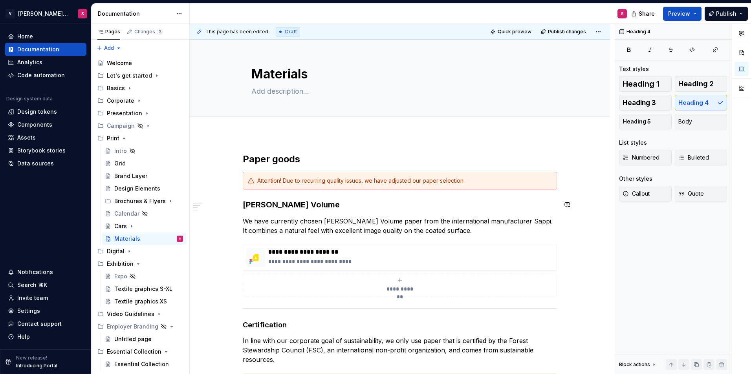
scroll to position [39, 0]
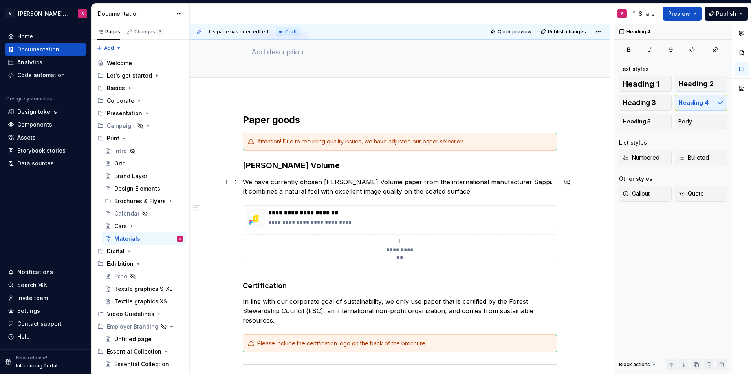
click at [470, 188] on p "We have currently chosen [PERSON_NAME] Volume paper from the international manu…" at bounding box center [400, 186] width 314 height 19
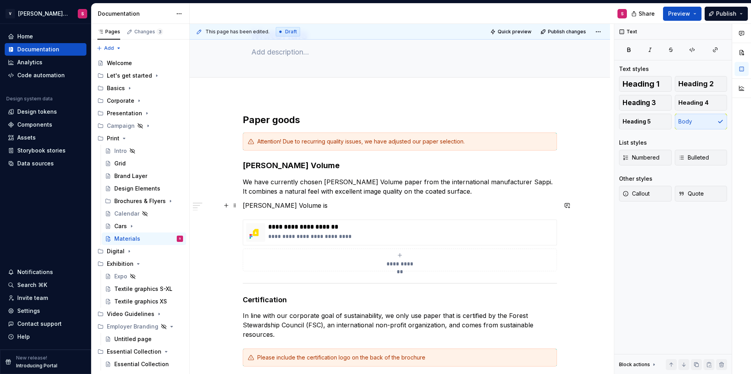
click at [307, 205] on p "[PERSON_NAME] Volume is" at bounding box center [400, 205] width 314 height 9
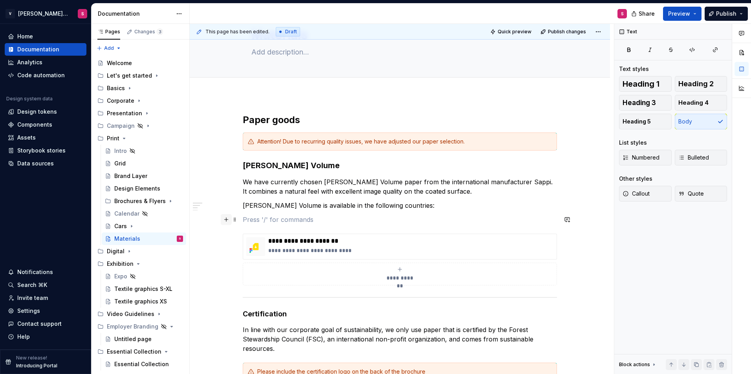
click at [226, 221] on button "button" at bounding box center [226, 219] width 11 height 11
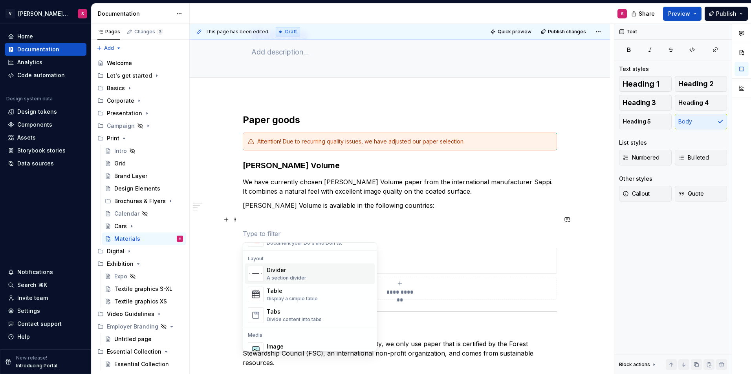
scroll to position [236, 0]
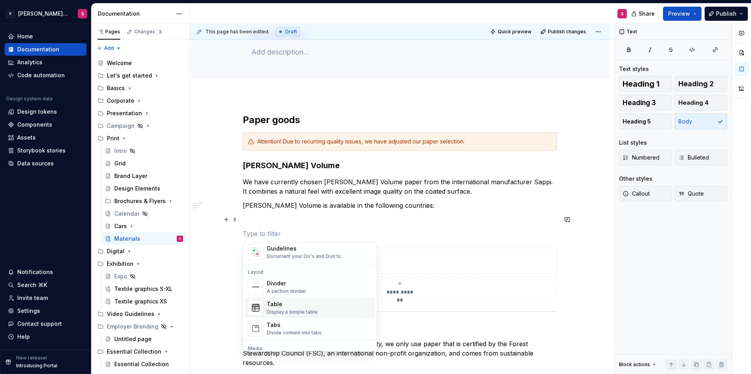
click at [275, 308] on div "Table" at bounding box center [292, 305] width 51 height 8
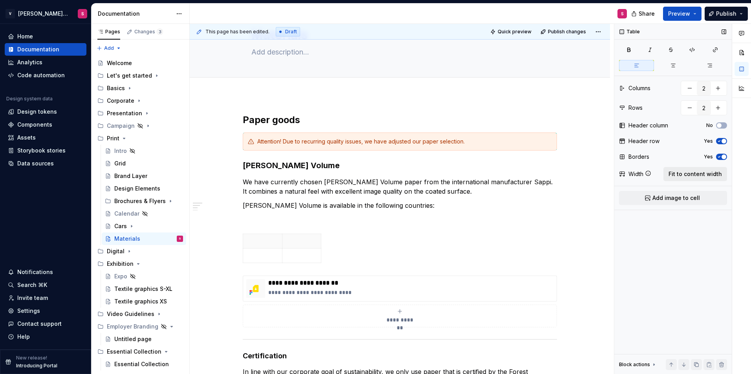
click at [704, 173] on span "Fit to content width" at bounding box center [694, 174] width 53 height 8
type textarea "*"
click at [716, 89] on button "button" at bounding box center [717, 88] width 14 height 14
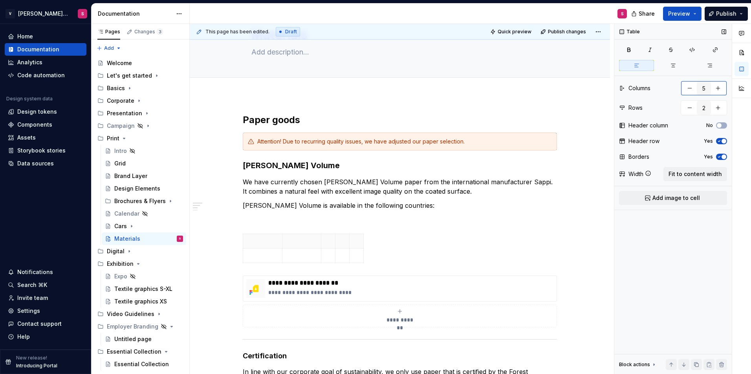
click at [716, 89] on button "button" at bounding box center [717, 88] width 14 height 14
type input "6"
click at [680, 176] on span "Fit to content width" at bounding box center [694, 174] width 53 height 8
type textarea "*"
click at [724, 141] on span "button" at bounding box center [723, 141] width 5 height 5
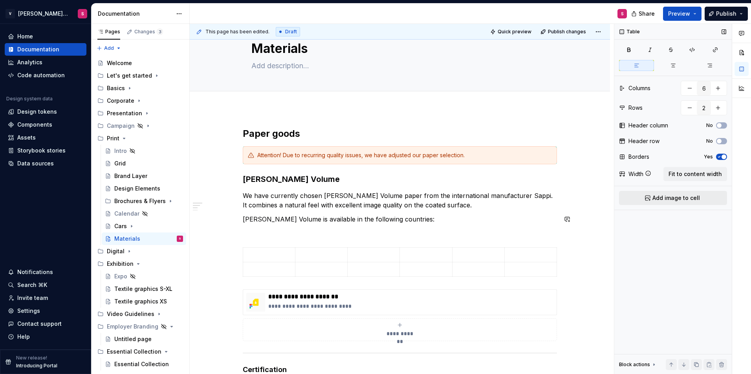
scroll to position [39, 0]
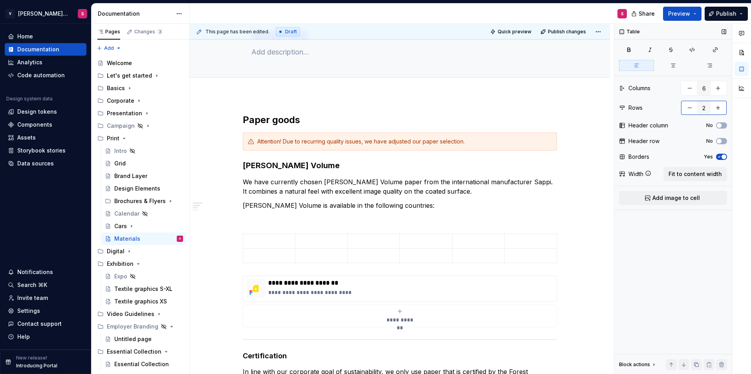
click at [721, 111] on button "button" at bounding box center [717, 108] width 14 height 14
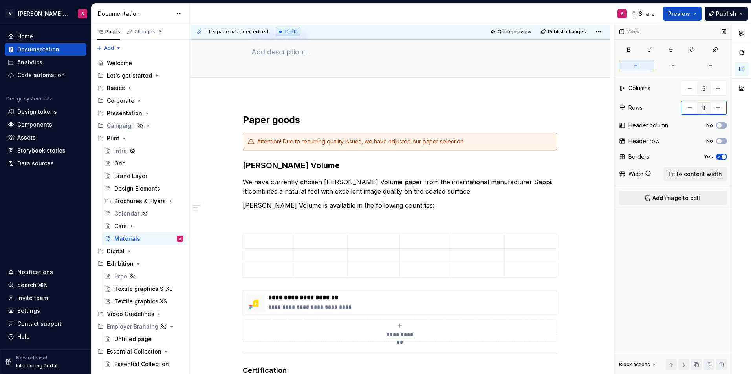
click at [722, 111] on button "button" at bounding box center [717, 108] width 14 height 14
type input "4"
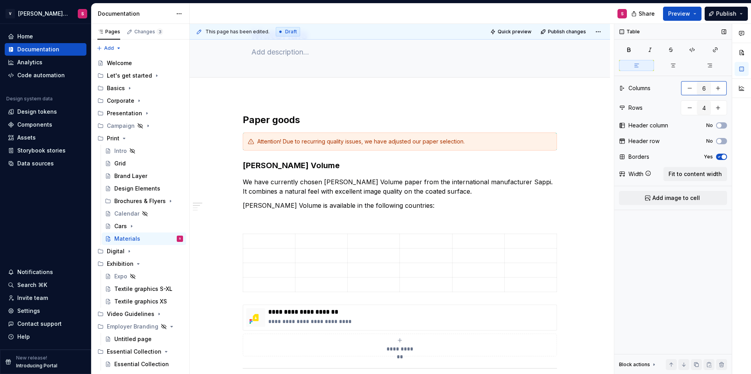
click at [684, 91] on button "button" at bounding box center [689, 88] width 14 height 14
type input "2"
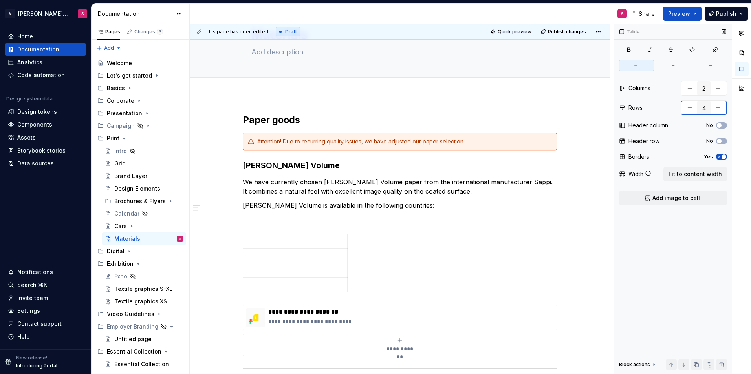
click at [716, 109] on button "button" at bounding box center [717, 108] width 14 height 14
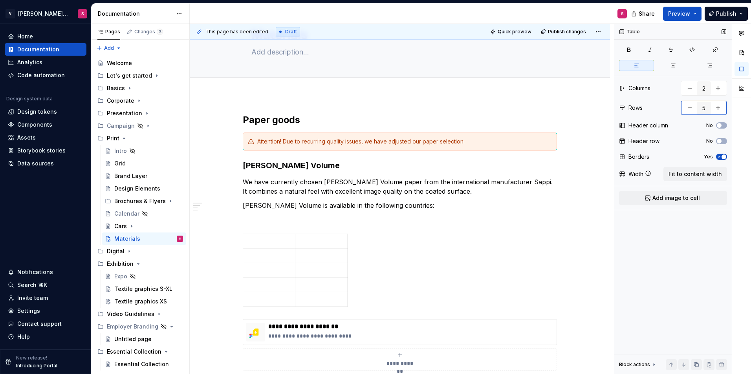
click at [716, 109] on button "button" at bounding box center [717, 108] width 14 height 14
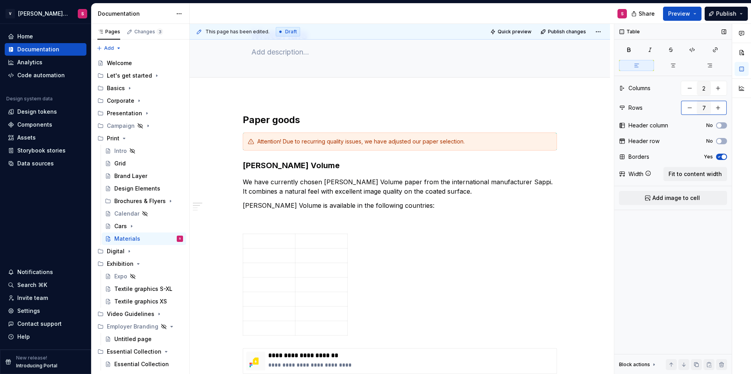
click at [716, 109] on button "button" at bounding box center [717, 108] width 14 height 14
type input "8"
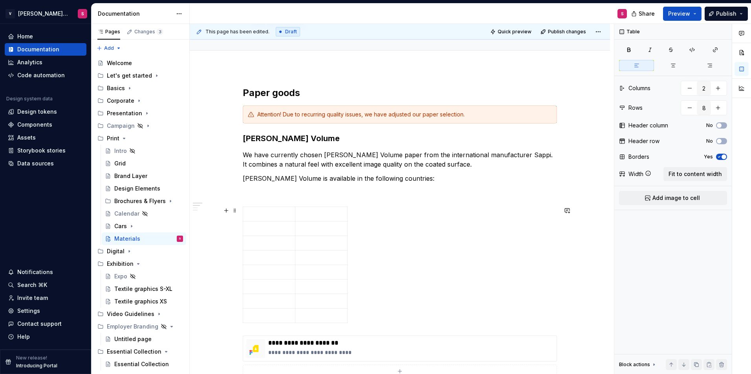
scroll to position [79, 0]
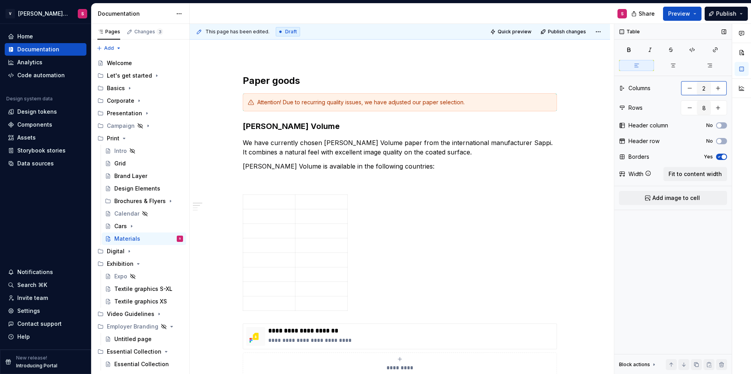
click at [683, 93] on button "button" at bounding box center [689, 88] width 14 height 14
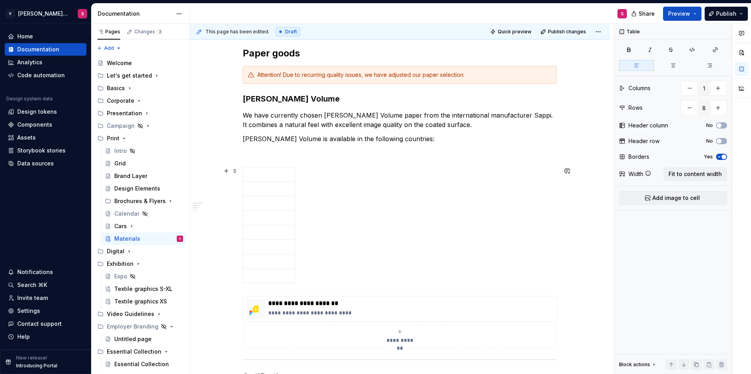
scroll to position [118, 0]
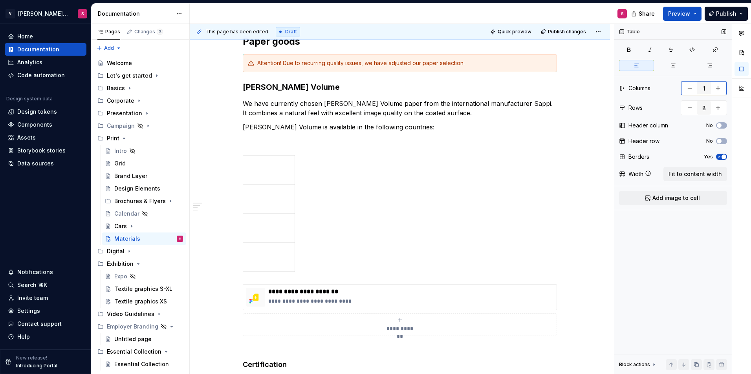
click at [714, 89] on button "button" at bounding box center [717, 88] width 14 height 14
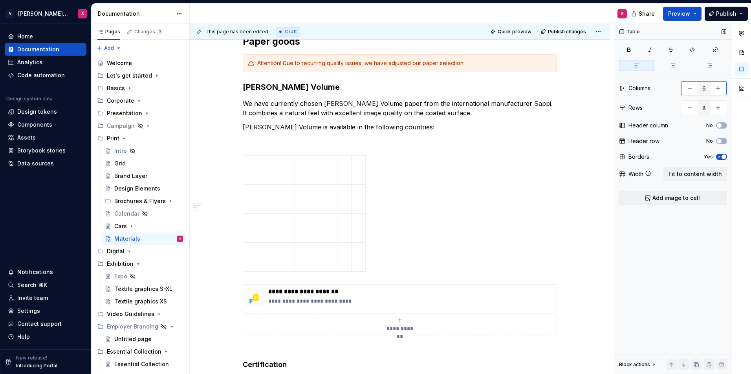
click at [714, 89] on button "button" at bounding box center [717, 88] width 14 height 14
type input "7"
click at [685, 179] on button "Fit to content width" at bounding box center [695, 174] width 64 height 14
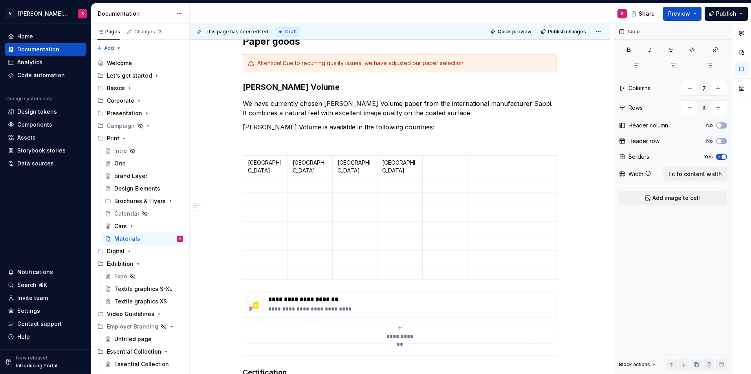
type textarea "*"
click at [480, 160] on p at bounding box center [489, 163] width 35 height 8
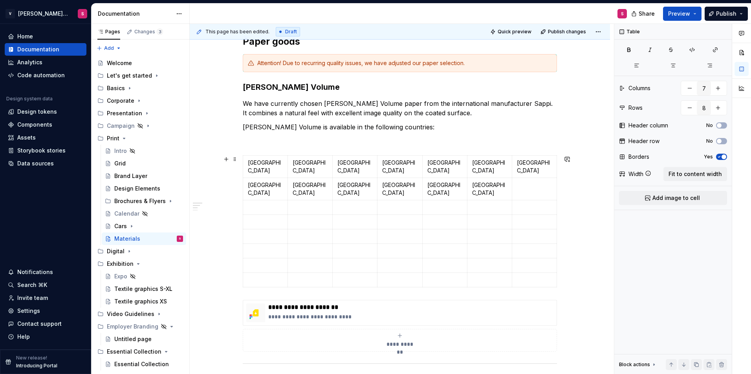
click at [525, 181] on p at bounding box center [534, 185] width 35 height 8
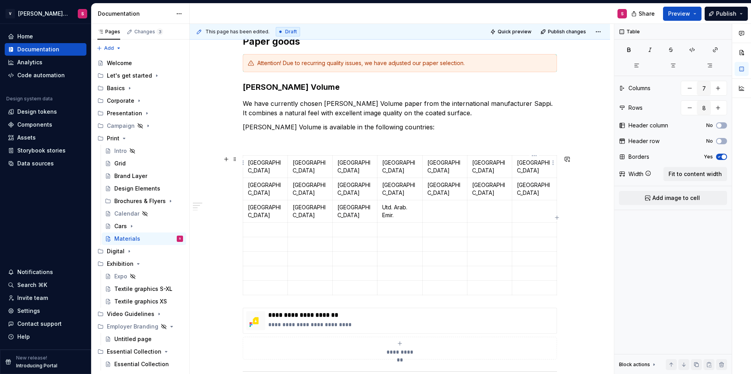
click at [532, 164] on p "[GEOGRAPHIC_DATA]" at bounding box center [534, 167] width 35 height 16
click at [524, 204] on p at bounding box center [534, 208] width 35 height 8
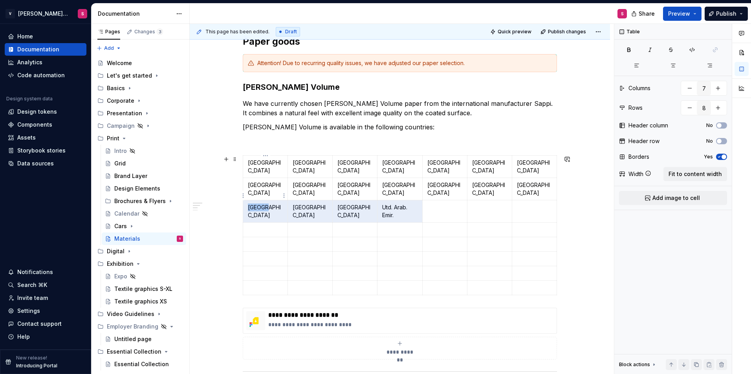
drag, startPoint x: 406, startPoint y: 197, endPoint x: 276, endPoint y: 196, distance: 129.9
click at [276, 201] on tr "[GEOGRAPHIC_DATA] [GEOGRAPHIC_DATA] [GEOGRAPHIC_DATA] Utd. Arab. Emir." at bounding box center [400, 212] width 314 height 22
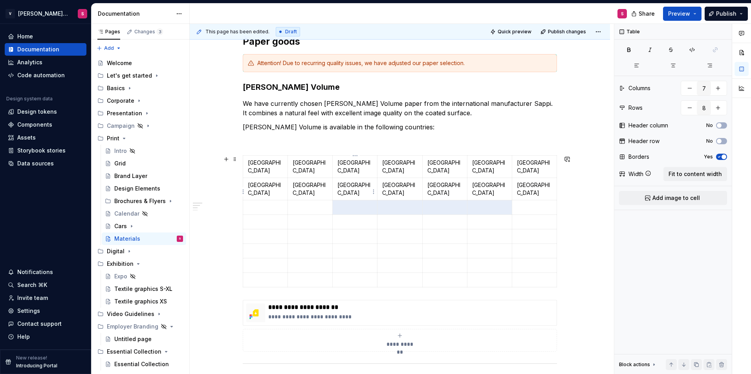
drag, startPoint x: 489, startPoint y: 189, endPoint x: 354, endPoint y: 190, distance: 135.4
click at [354, 201] on tr at bounding box center [400, 208] width 314 height 15
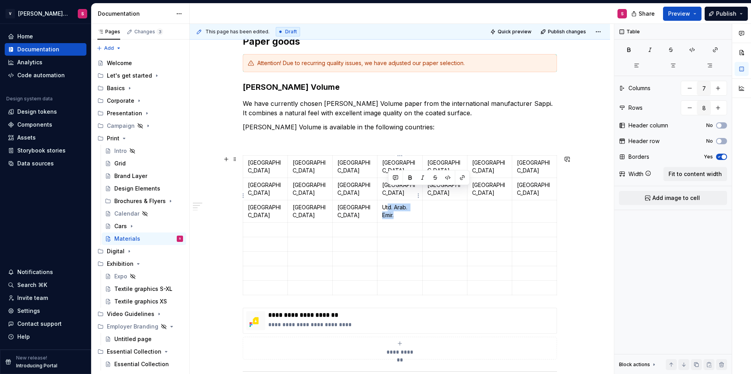
drag, startPoint x: 409, startPoint y: 203, endPoint x: 389, endPoint y: 192, distance: 22.7
click at [389, 204] on p "Utd. Arab. Emir." at bounding box center [399, 212] width 35 height 16
click at [493, 204] on p at bounding box center [489, 208] width 35 height 8
click at [346, 204] on p "[GEOGRAPHIC_DATA]" at bounding box center [354, 212] width 35 height 16
click at [441, 201] on td at bounding box center [444, 212] width 45 height 22
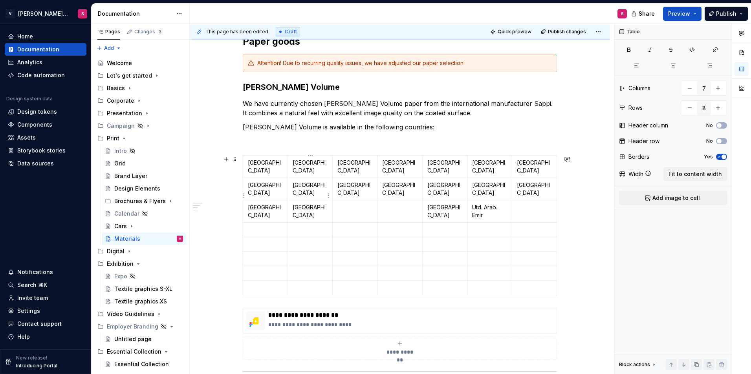
click at [298, 204] on p "[GEOGRAPHIC_DATA]" at bounding box center [309, 212] width 35 height 16
click at [401, 201] on td at bounding box center [399, 212] width 45 height 22
click at [252, 201] on td "[GEOGRAPHIC_DATA]" at bounding box center [265, 212] width 45 height 22
click at [354, 201] on td at bounding box center [354, 212] width 45 height 22
click at [525, 181] on p "[GEOGRAPHIC_DATA]" at bounding box center [534, 189] width 35 height 16
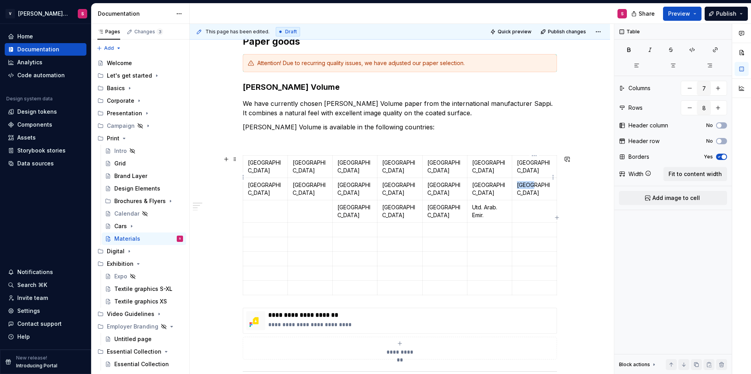
click at [525, 181] on p "[GEOGRAPHIC_DATA]" at bounding box center [534, 189] width 35 height 16
click at [321, 204] on p at bounding box center [309, 208] width 35 height 8
click at [476, 181] on p "[GEOGRAPHIC_DATA]" at bounding box center [489, 189] width 35 height 16
click at [258, 204] on p at bounding box center [265, 208] width 35 height 8
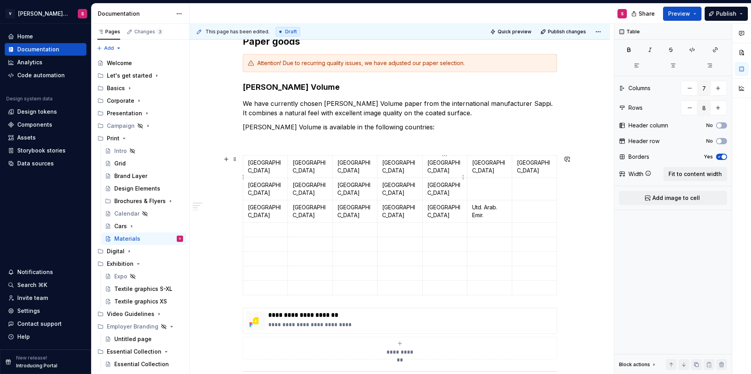
click at [440, 181] on p "[GEOGRAPHIC_DATA]" at bounding box center [444, 189] width 35 height 16
click at [493, 181] on p at bounding box center [489, 185] width 35 height 8
click at [382, 181] on p "[GEOGRAPHIC_DATA]" at bounding box center [399, 189] width 35 height 16
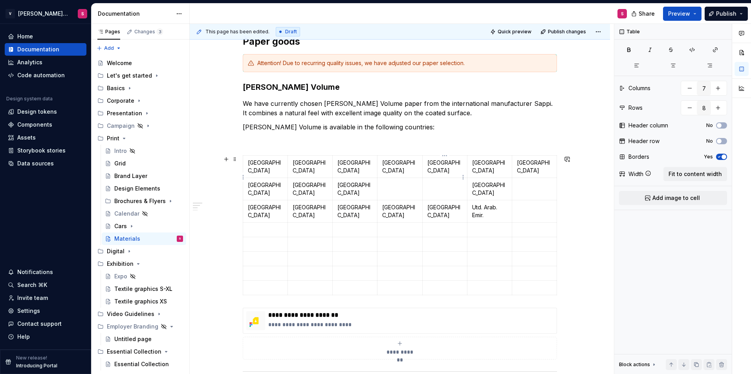
click at [438, 181] on p at bounding box center [444, 185] width 35 height 8
click at [347, 181] on p "[GEOGRAPHIC_DATA]" at bounding box center [354, 189] width 35 height 16
click at [396, 181] on p at bounding box center [399, 185] width 35 height 8
click at [303, 181] on p "[GEOGRAPHIC_DATA]" at bounding box center [309, 189] width 35 height 16
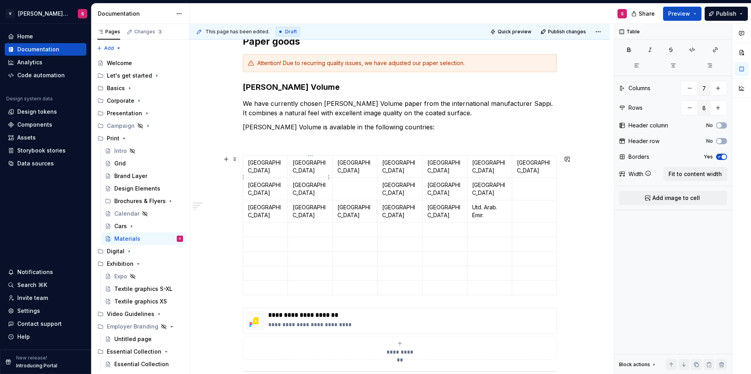
click at [303, 181] on p "[GEOGRAPHIC_DATA]" at bounding box center [309, 189] width 35 height 16
click at [364, 181] on p at bounding box center [354, 185] width 35 height 8
click at [251, 181] on p "[GEOGRAPHIC_DATA]" at bounding box center [265, 189] width 35 height 16
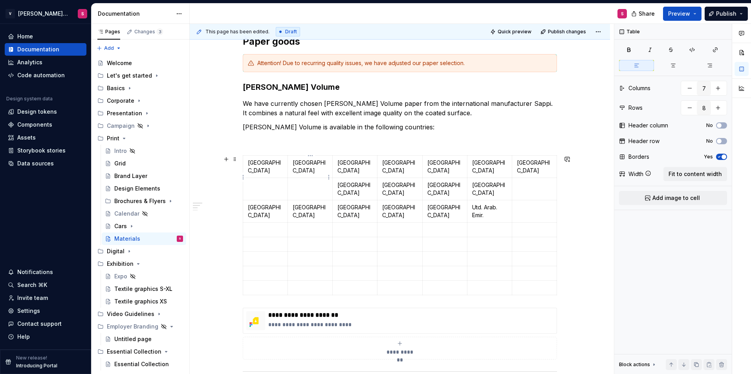
click at [319, 181] on p at bounding box center [309, 185] width 35 height 8
click at [521, 167] on td "[GEOGRAPHIC_DATA]" at bounding box center [533, 167] width 45 height 22
click at [275, 181] on p at bounding box center [265, 185] width 35 height 8
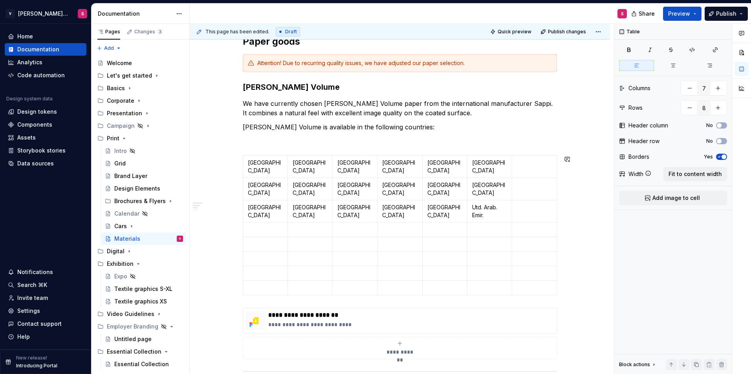
click at [536, 156] on td at bounding box center [533, 167] width 45 height 22
click at [530, 157] on html "V [PERSON_NAME] Brand Portal S Home Documentation Analytics Code automation Des…" at bounding box center [375, 187] width 751 height 374
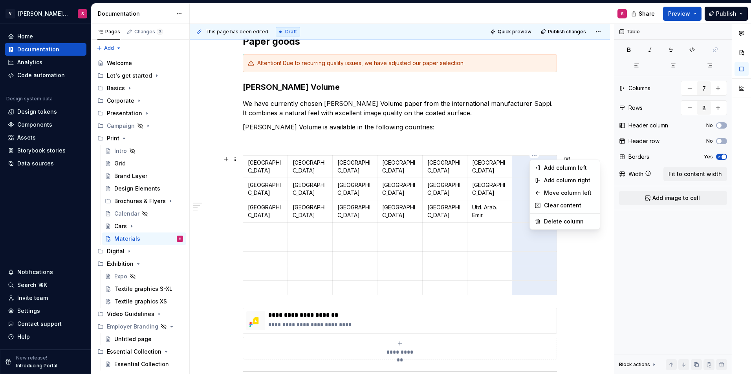
click at [477, 198] on html "V [PERSON_NAME] Brand Portal S Home Documentation Analytics Code automation Des…" at bounding box center [375, 187] width 751 height 374
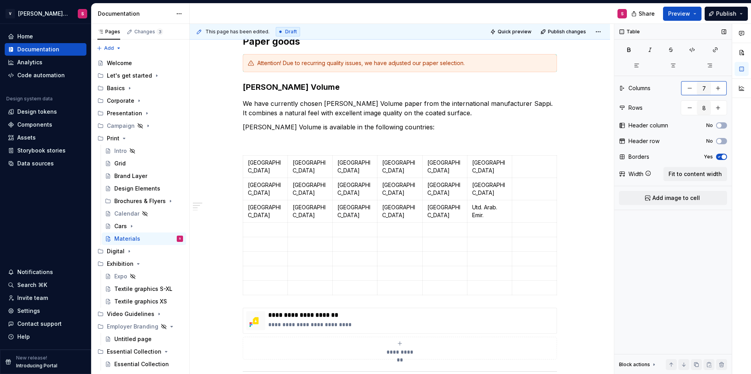
click at [688, 91] on button "button" at bounding box center [689, 88] width 14 height 14
type input "6"
click at [685, 174] on span "Fit to content width" at bounding box center [694, 174] width 53 height 8
type textarea "*"
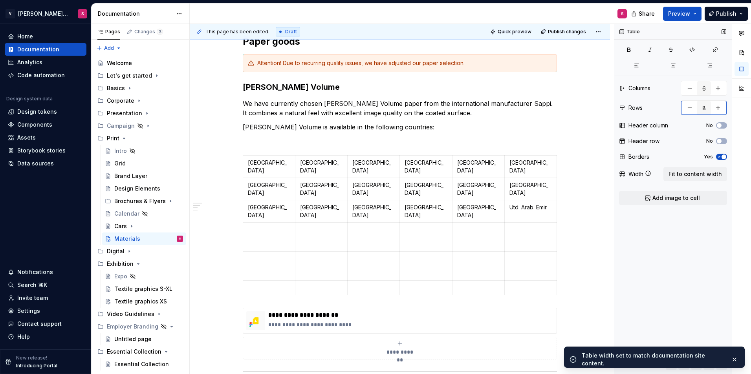
click at [687, 111] on button "button" at bounding box center [689, 108] width 14 height 14
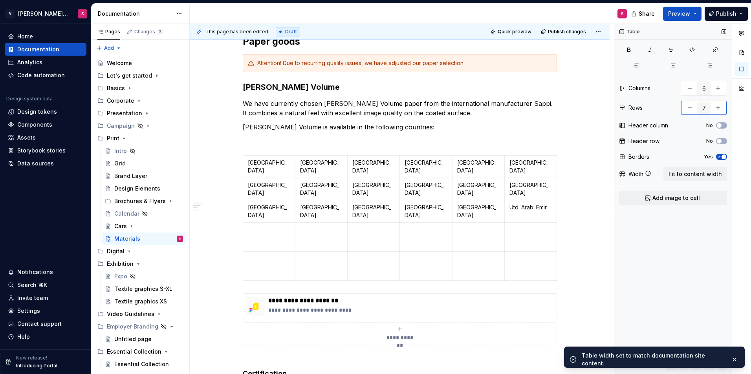
click at [687, 111] on button "button" at bounding box center [689, 108] width 14 height 14
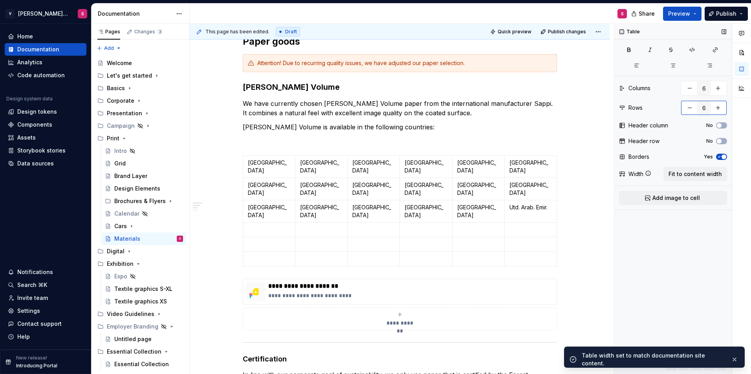
click at [687, 111] on button "button" at bounding box center [689, 108] width 14 height 14
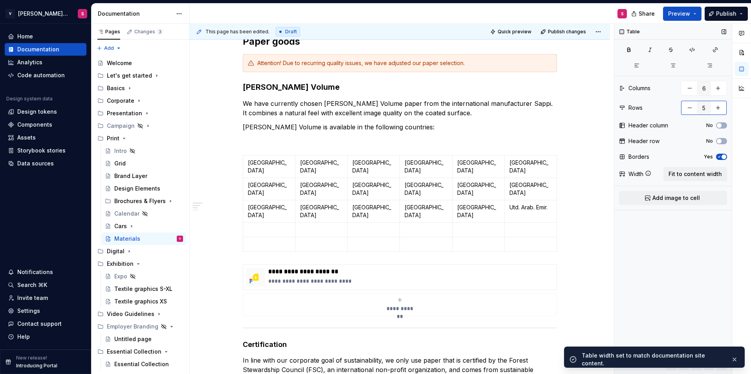
click at [687, 111] on button "button" at bounding box center [689, 108] width 14 height 14
type input "4"
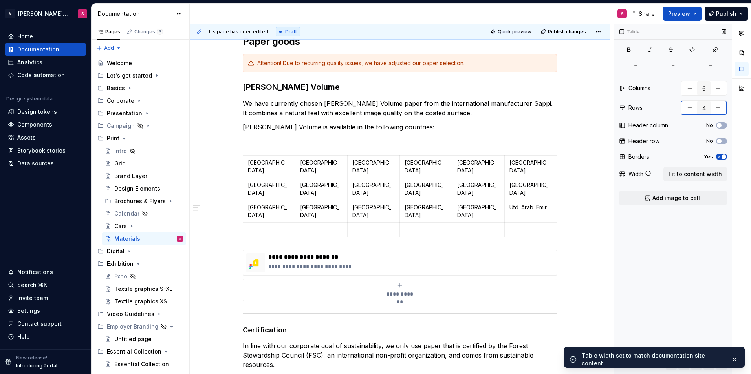
type textarea "*"
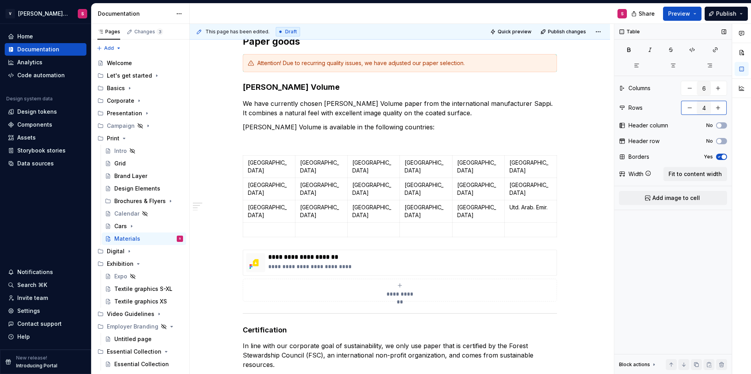
click at [687, 111] on button "button" at bounding box center [689, 108] width 14 height 14
type input "3"
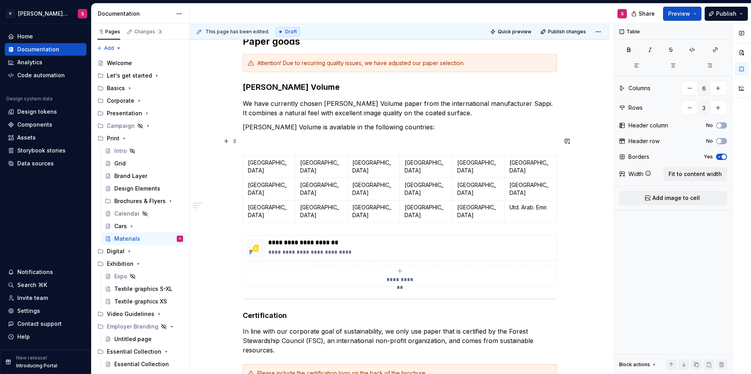
click at [271, 140] on p at bounding box center [400, 141] width 314 height 9
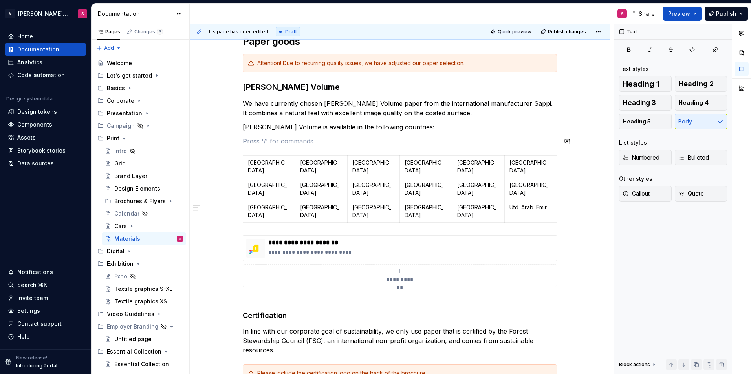
click at [268, 148] on div "**********" at bounding box center [400, 346] width 314 height 622
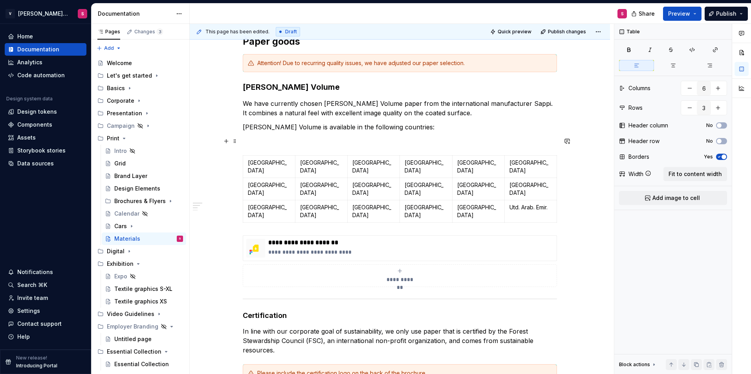
click at [324, 142] on p at bounding box center [400, 141] width 314 height 9
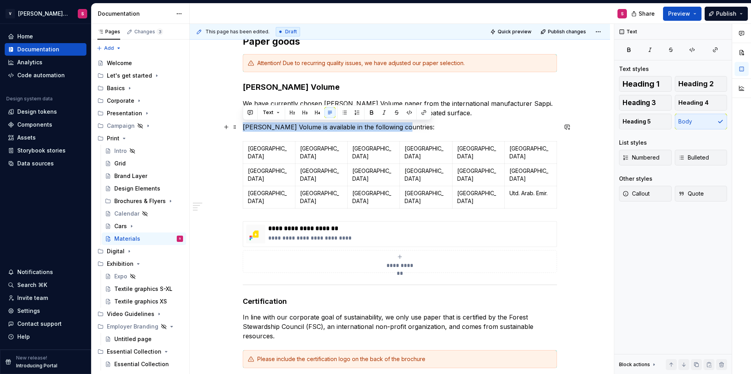
drag, startPoint x: 371, startPoint y: 128, endPoint x: 244, endPoint y: 126, distance: 126.8
click at [244, 126] on p "[PERSON_NAME] Volume is available in the following countries:" at bounding box center [400, 126] width 314 height 9
click at [367, 111] on button "button" at bounding box center [371, 112] width 11 height 11
click at [419, 129] on p "[PERSON_NAME] Volume is available in the following countries:" at bounding box center [400, 126] width 314 height 9
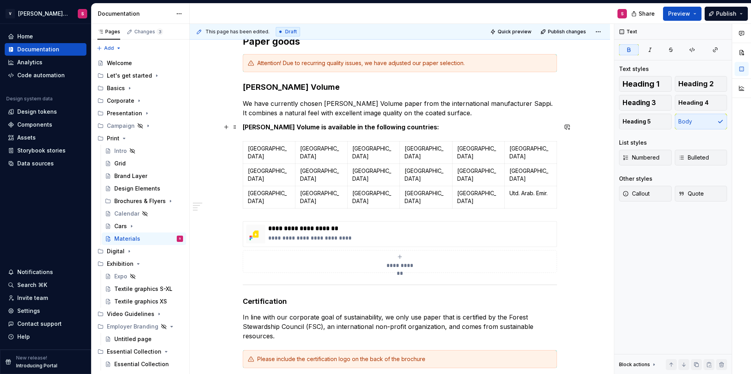
click at [245, 128] on strong "[PERSON_NAME] Volume is available in the following countries:" at bounding box center [341, 127] width 196 height 8
drag, startPoint x: 384, startPoint y: 132, endPoint x: 391, endPoint y: 129, distance: 7.6
click at [384, 132] on div "**********" at bounding box center [400, 339] width 314 height 608
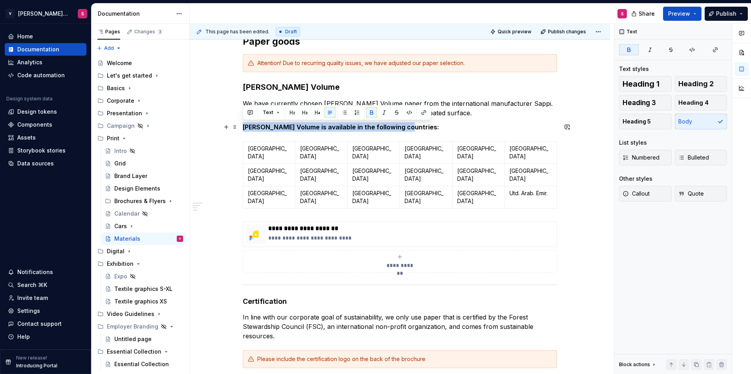
drag, startPoint x: 432, startPoint y: 121, endPoint x: 201, endPoint y: 124, distance: 231.2
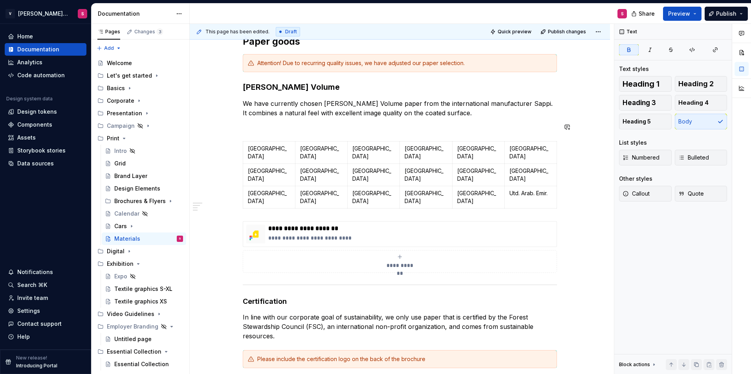
click at [406, 122] on div "**********" at bounding box center [400, 339] width 314 height 608
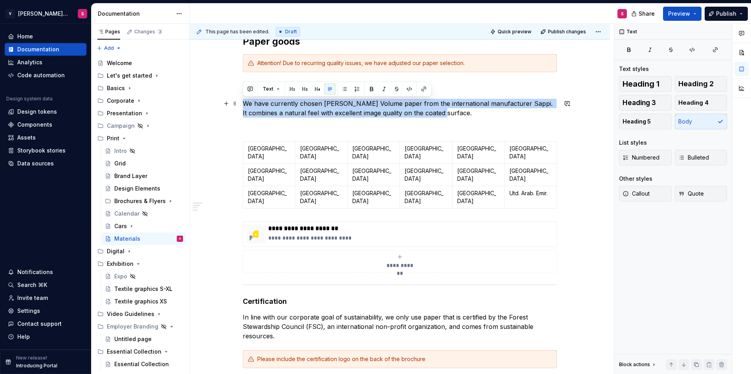
drag, startPoint x: 449, startPoint y: 116, endPoint x: 241, endPoint y: 104, distance: 209.2
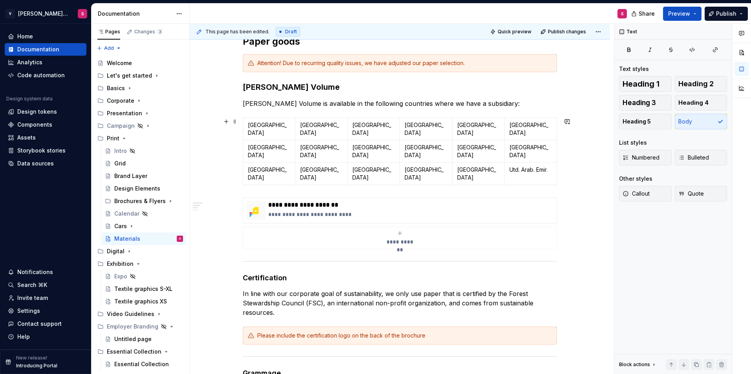
scroll to position [39, 0]
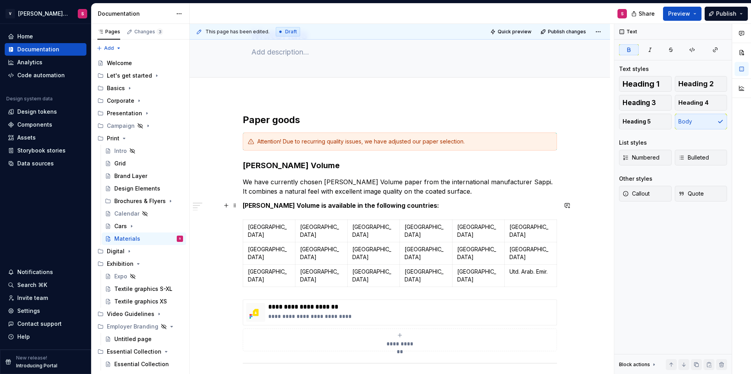
click at [409, 203] on p "[PERSON_NAME] Volume is available in the following countries:" at bounding box center [400, 205] width 314 height 9
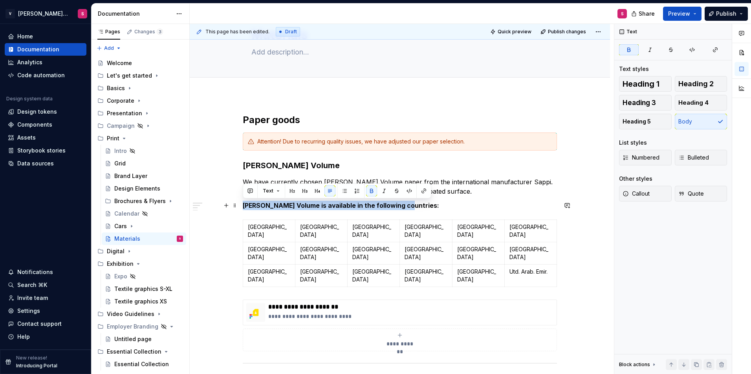
drag, startPoint x: 412, startPoint y: 204, endPoint x: 217, endPoint y: 202, distance: 195.1
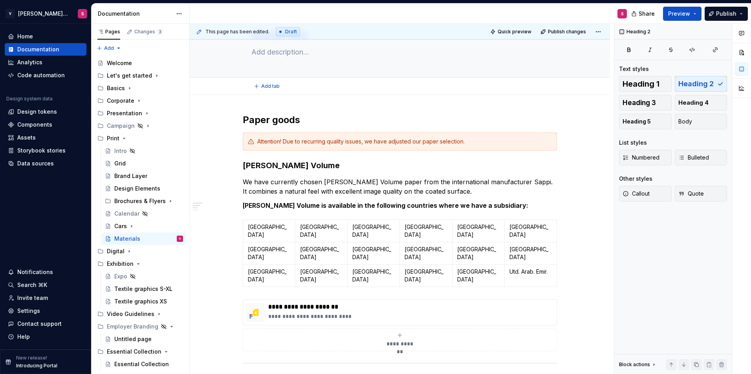
click at [267, 94] on div "Add tab" at bounding box center [400, 86] width 420 height 17
click at [476, 265] on td "[GEOGRAPHIC_DATA]" at bounding box center [478, 276] width 52 height 22
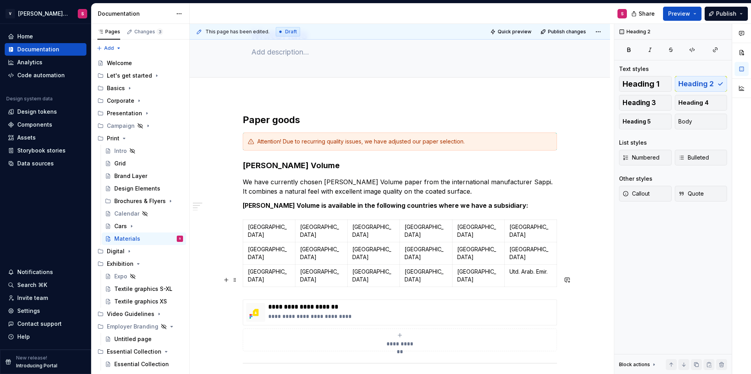
scroll to position [0, 0]
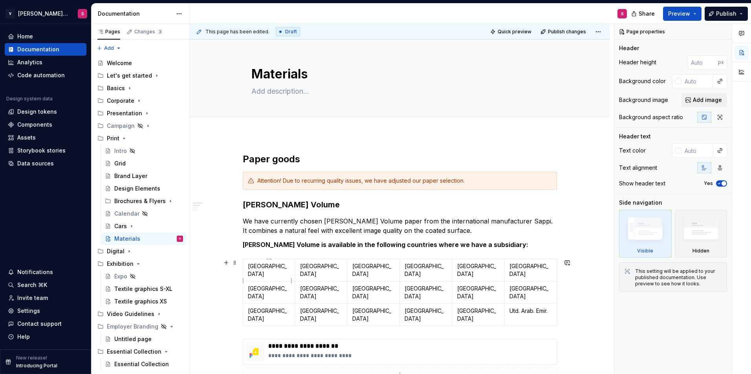
type textarea "*"
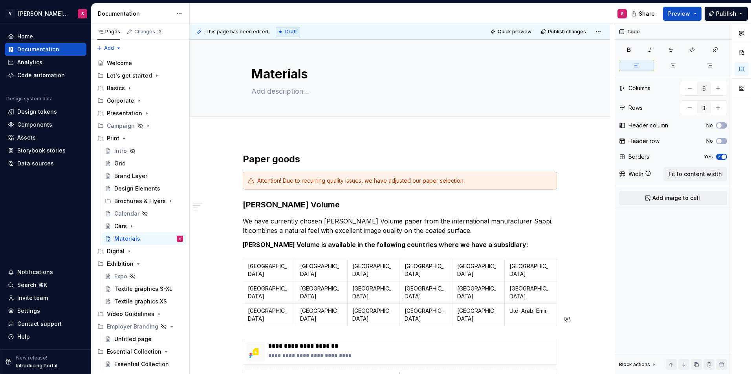
click at [550, 307] on p "Utd. Arab. Emir." at bounding box center [530, 311] width 42 height 8
type input "3"
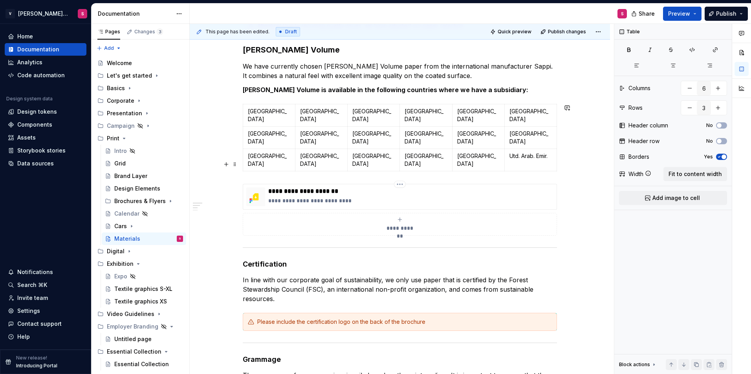
scroll to position [157, 0]
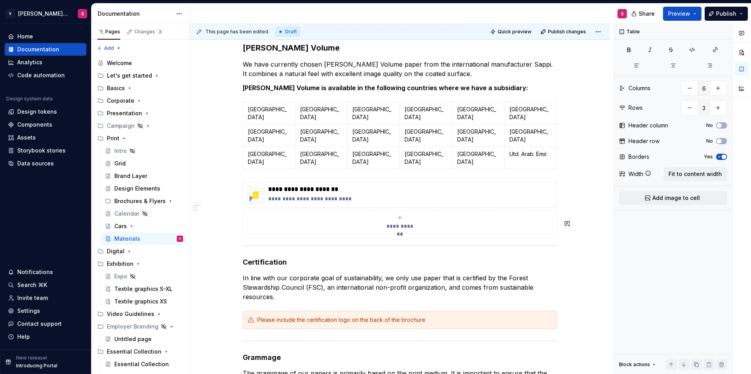
click at [250, 216] on div "**********" at bounding box center [400, 300] width 314 height 608
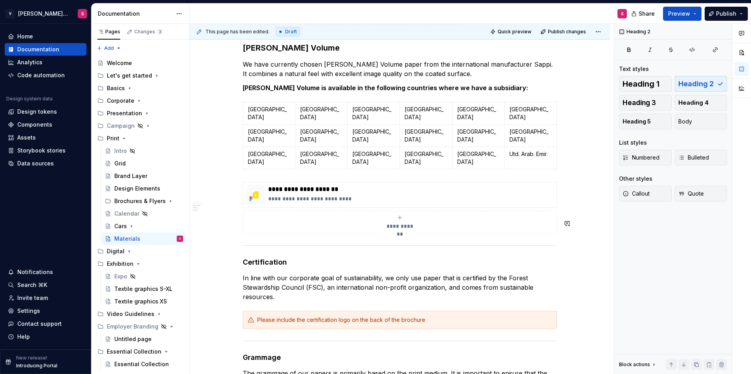
click at [250, 217] on div "**********" at bounding box center [400, 300] width 314 height 608
click at [250, 228] on div "**********" at bounding box center [400, 300] width 314 height 608
click at [226, 104] on button "button" at bounding box center [226, 105] width 11 height 11
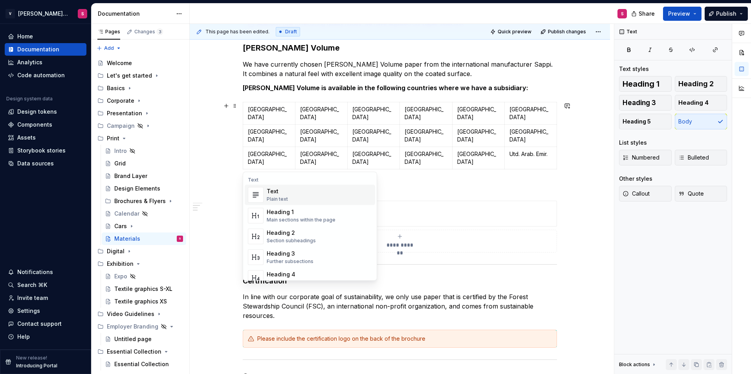
click at [266, 195] on span "Text Plain text" at bounding box center [310, 195] width 130 height 20
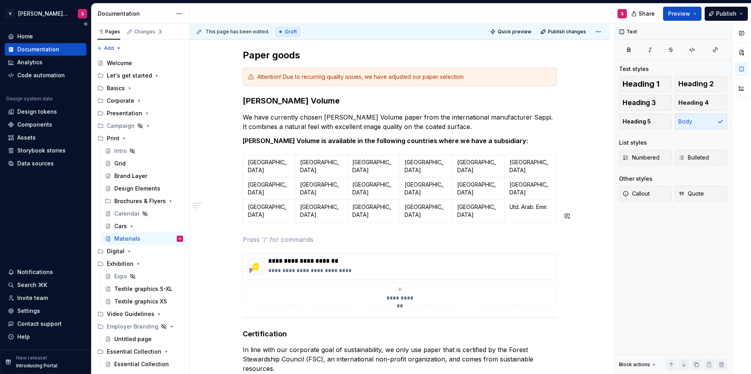
scroll to position [118, 0]
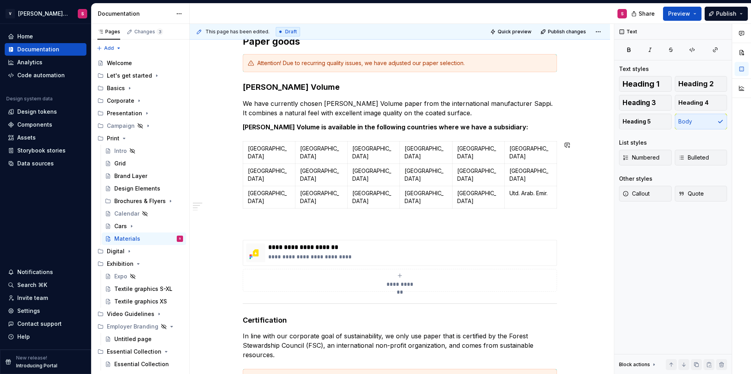
click at [279, 195] on div "**********" at bounding box center [400, 348] width 314 height 627
click at [258, 189] on div "**********" at bounding box center [400, 348] width 314 height 627
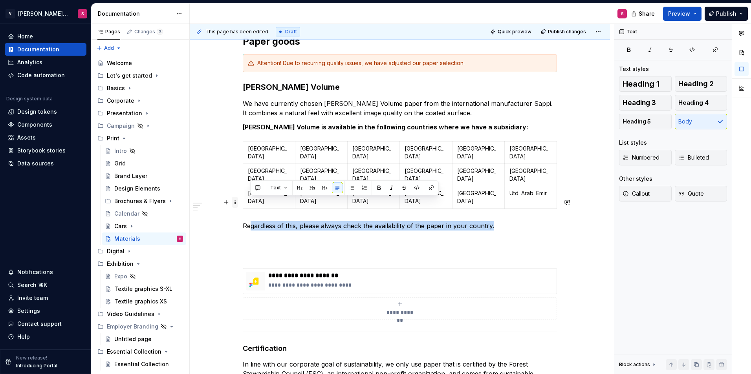
drag, startPoint x: 509, startPoint y: 202, endPoint x: 234, endPoint y: 203, distance: 274.4
click at [243, 203] on div "**********" at bounding box center [400, 367] width 314 height 665
click at [259, 221] on p "Regardless of this, please always check the availability of the paper in your c…" at bounding box center [400, 225] width 314 height 9
drag, startPoint x: 244, startPoint y: 200, endPoint x: 546, endPoint y: 199, distance: 301.9
click at [546, 221] on p "Regardless of this, please always check the availability of the paper in your c…" at bounding box center [400, 225] width 314 height 9
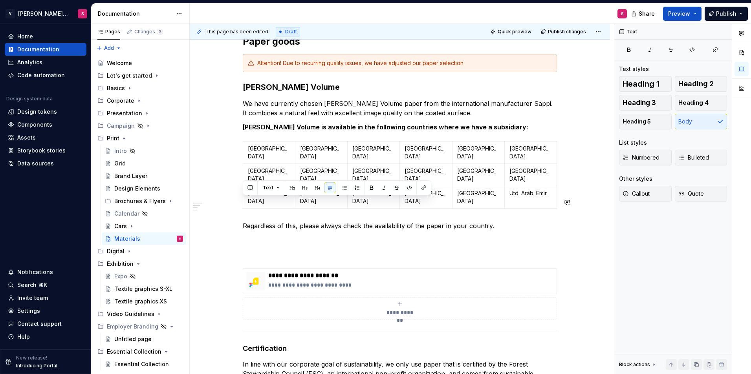
click at [378, 211] on div "**********" at bounding box center [400, 362] width 314 height 655
drag, startPoint x: 519, startPoint y: 202, endPoint x: 511, endPoint y: 202, distance: 7.9
click at [519, 221] on p "Regardless of this, please always check the availability of the paper in your c…" at bounding box center [400, 225] width 314 height 9
drag, startPoint x: 525, startPoint y: 201, endPoint x: 241, endPoint y: 203, distance: 284.2
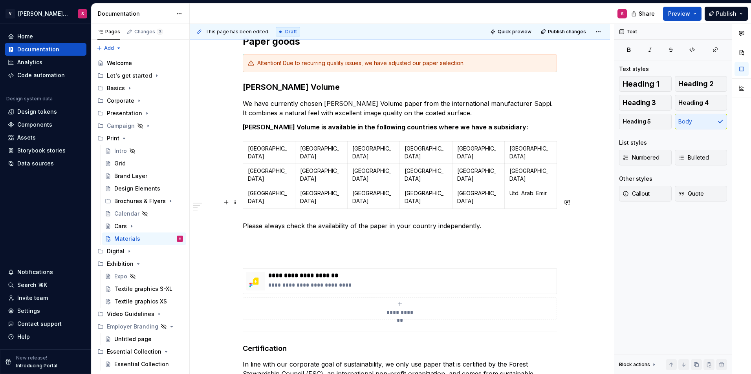
click at [481, 221] on p "Please always check the availability of the paper in your country independently." at bounding box center [400, 225] width 314 height 9
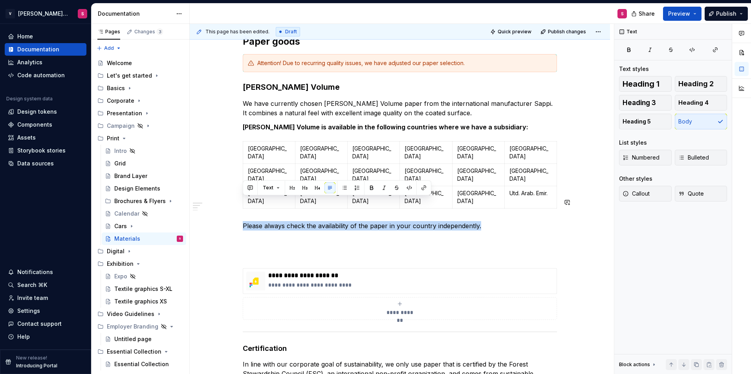
drag, startPoint x: 494, startPoint y: 200, endPoint x: 199, endPoint y: 197, distance: 294.4
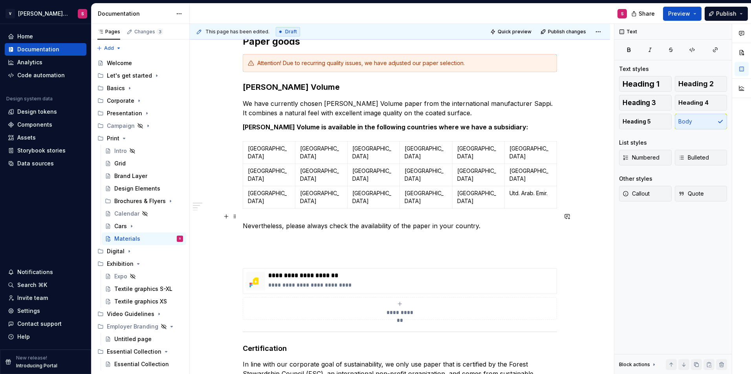
click at [288, 236] on p at bounding box center [400, 240] width 314 height 9
click at [254, 226] on div "**********" at bounding box center [400, 362] width 314 height 655
click at [254, 236] on p at bounding box center [400, 240] width 314 height 9
click at [255, 250] on p at bounding box center [400, 254] width 314 height 9
click at [258, 210] on div "**********" at bounding box center [400, 362] width 314 height 655
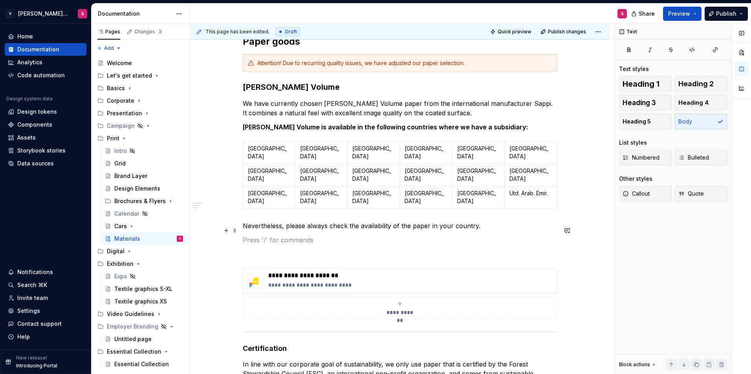
click at [258, 250] on p at bounding box center [400, 254] width 314 height 9
click at [256, 236] on p at bounding box center [400, 240] width 314 height 9
click at [303, 250] on p at bounding box center [400, 254] width 314 height 9
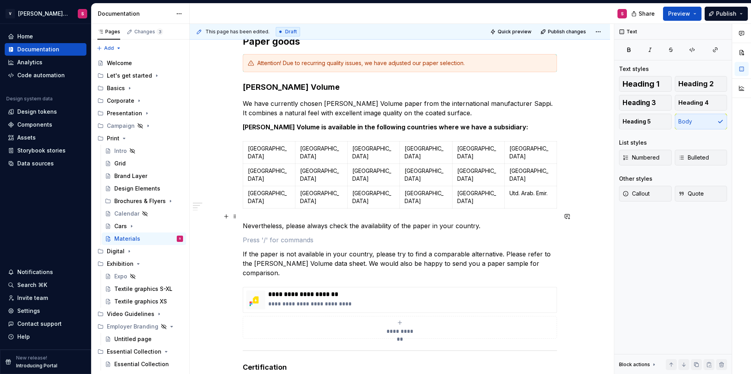
click at [265, 236] on p at bounding box center [400, 240] width 314 height 9
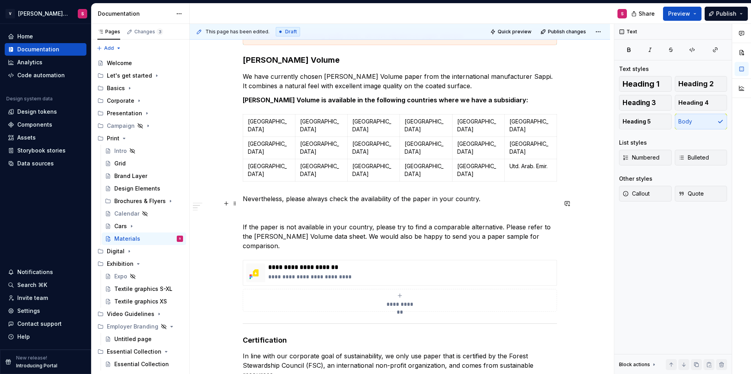
scroll to position [157, 0]
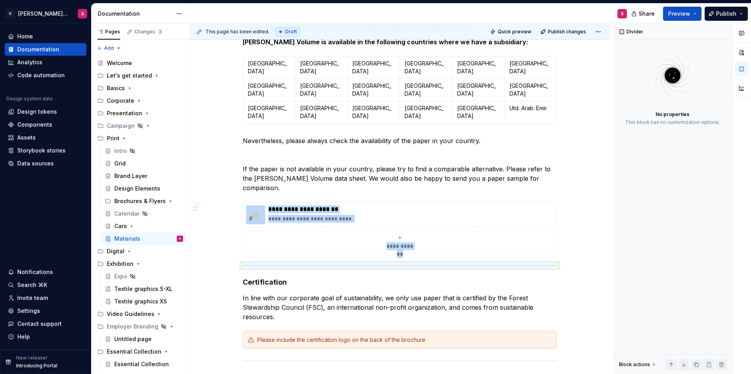
scroll to position [188, 0]
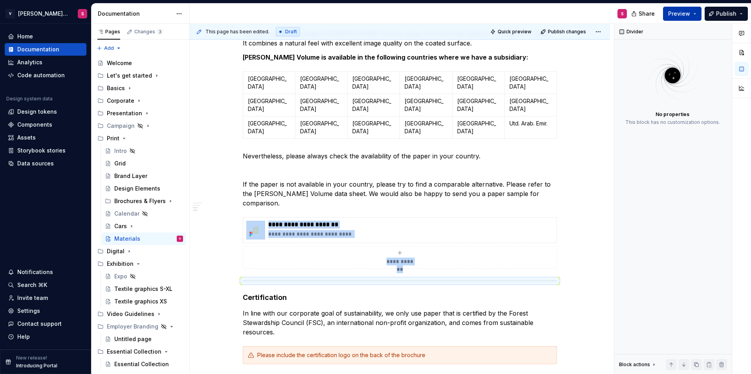
click at [668, 14] on button "Preview" at bounding box center [682, 14] width 38 height 14
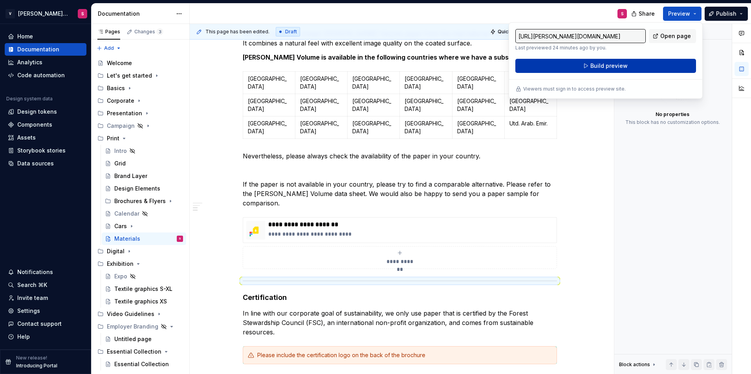
drag, startPoint x: 668, startPoint y: 14, endPoint x: 628, endPoint y: 65, distance: 65.2
click at [628, 65] on button "Build preview" at bounding box center [605, 66] width 181 height 14
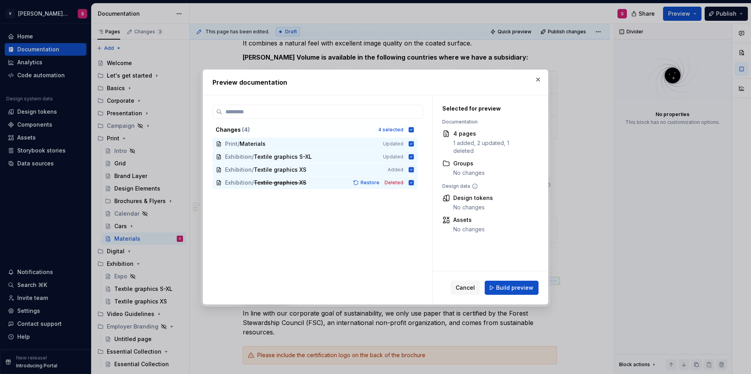
click at [507, 287] on span "Build preview" at bounding box center [514, 288] width 37 height 8
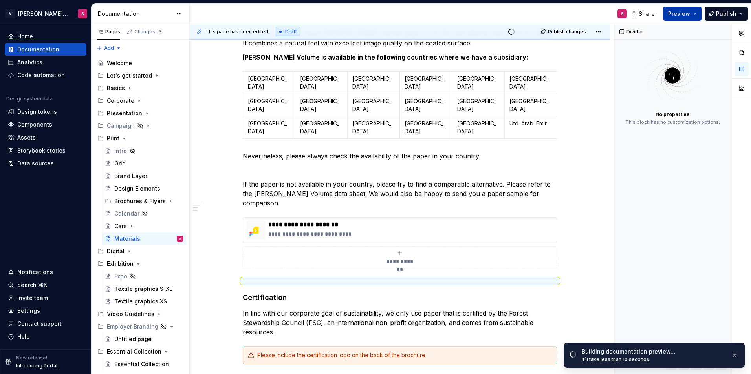
click at [678, 19] on button "Preview" at bounding box center [682, 14] width 38 height 14
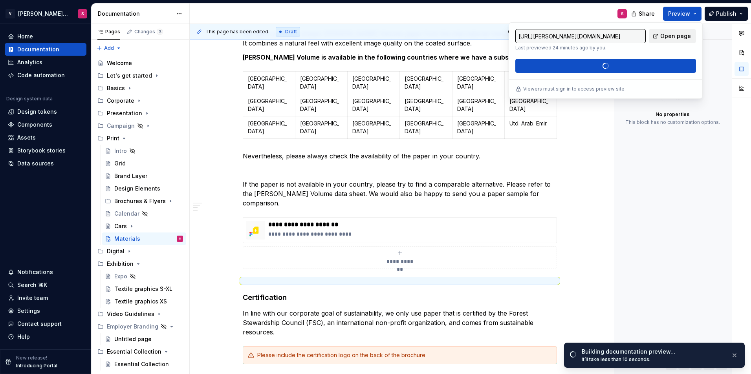
drag, startPoint x: 678, startPoint y: 19, endPoint x: 663, endPoint y: 35, distance: 21.4
click at [663, 35] on span "Open page" at bounding box center [675, 36] width 31 height 8
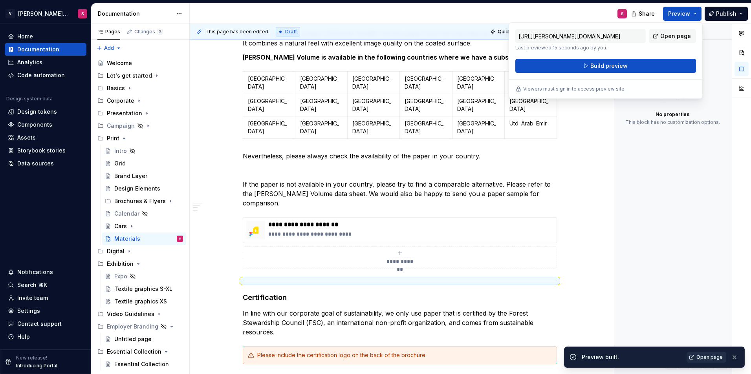
click at [702, 354] on span "Open page" at bounding box center [709, 357] width 26 height 6
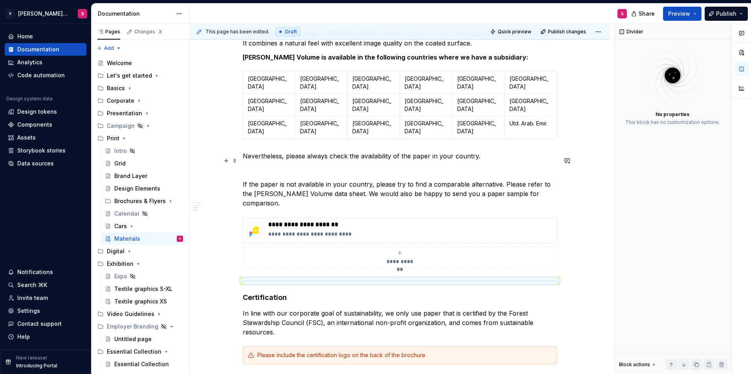
click at [253, 154] on div "**********" at bounding box center [400, 302] width 314 height 674
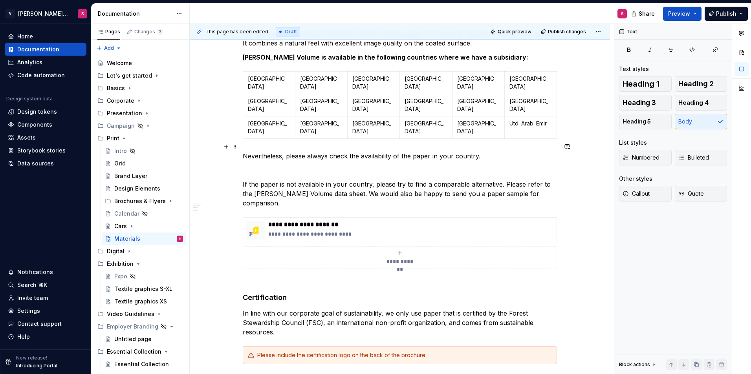
click at [250, 166] on p at bounding box center [400, 170] width 314 height 9
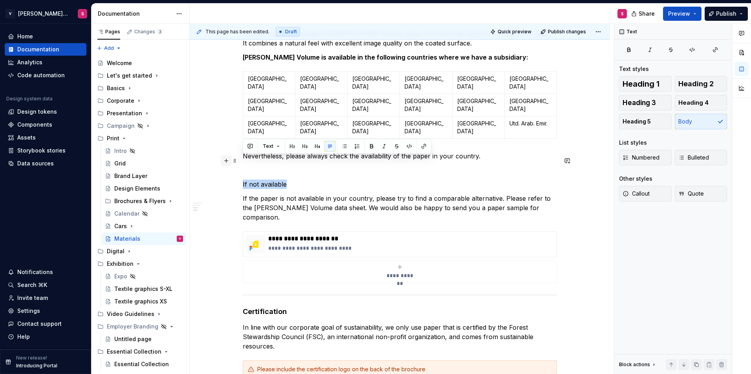
drag, startPoint x: 239, startPoint y: 162, endPoint x: 222, endPoint y: 162, distance: 17.3
click at [243, 162] on div "**********" at bounding box center [400, 314] width 314 height 698
click at [318, 146] on button "button" at bounding box center [317, 146] width 11 height 11
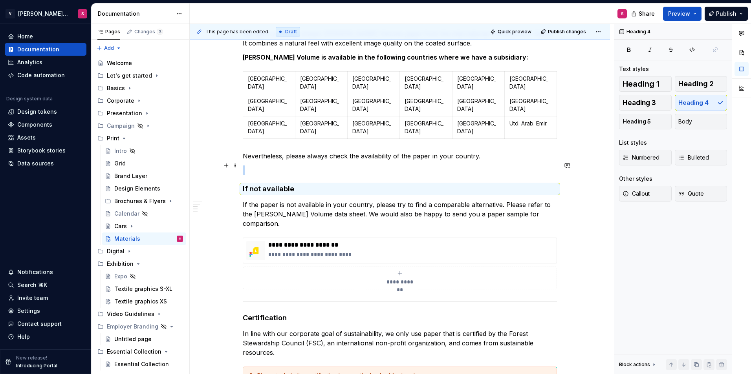
click at [297, 184] on h4 "If not available" at bounding box center [400, 188] width 314 height 9
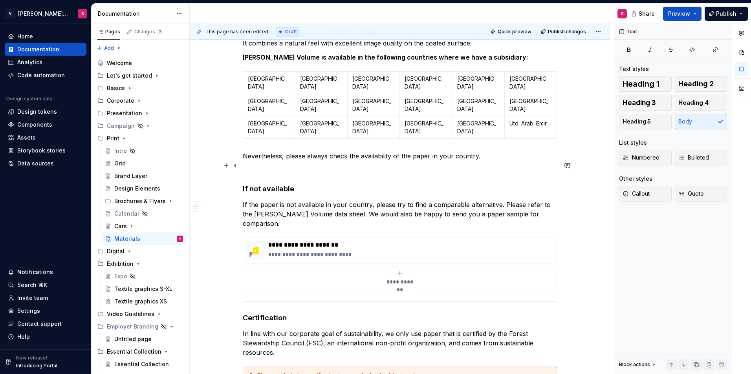
click at [315, 184] on h4 "If not available" at bounding box center [400, 188] width 314 height 9
drag, startPoint x: 310, startPoint y: 57, endPoint x: 350, endPoint y: 53, distance: 39.9
click at [350, 53] on div "**********" at bounding box center [400, 364] width 420 height 835
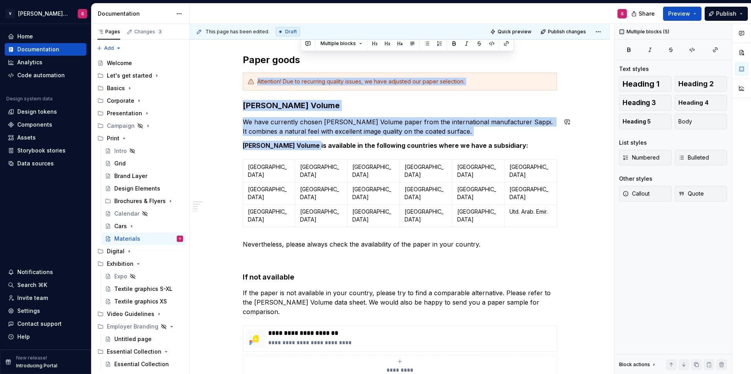
click at [344, 142] on strong "[PERSON_NAME] Volume is available in the following countries where we have a su…" at bounding box center [385, 146] width 285 height 8
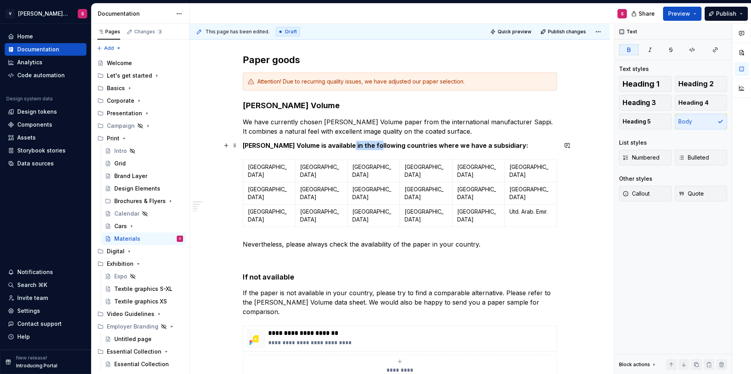
click at [344, 142] on strong "[PERSON_NAME] Volume is available in the following countries where we have a su…" at bounding box center [385, 146] width 285 height 8
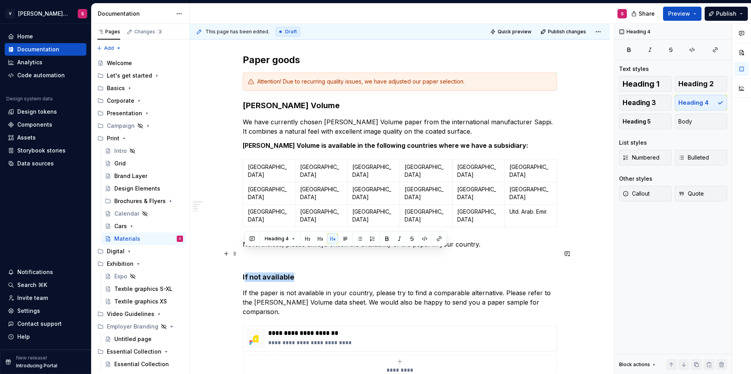
drag, startPoint x: 295, startPoint y: 256, endPoint x: 245, endPoint y: 255, distance: 49.9
click at [245, 273] on h4 "If not available" at bounding box center [400, 277] width 314 height 9
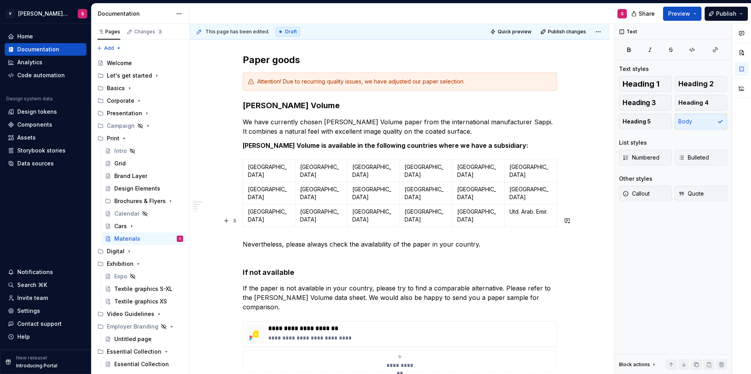
click at [244, 240] on p "Nevertheless, please always check the availability of the paper in your country." at bounding box center [400, 249] width 314 height 19
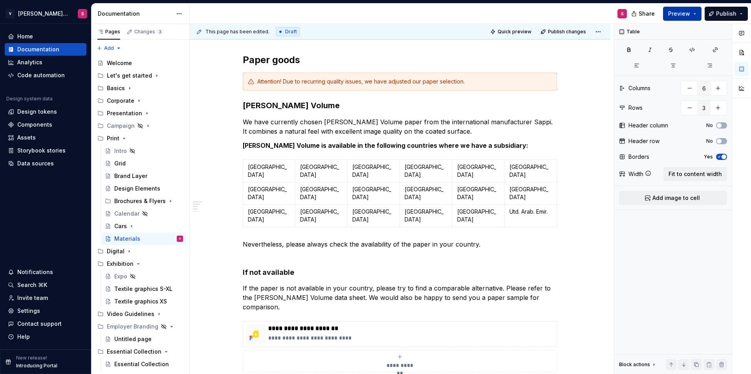
click at [681, 13] on span "Preview" at bounding box center [679, 14] width 22 height 8
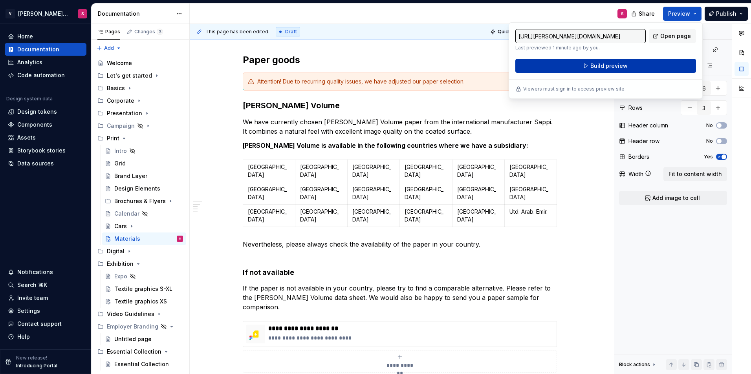
drag, startPoint x: 681, startPoint y: 13, endPoint x: 626, endPoint y: 67, distance: 77.4
click at [626, 67] on span "Build preview" at bounding box center [608, 66] width 37 height 8
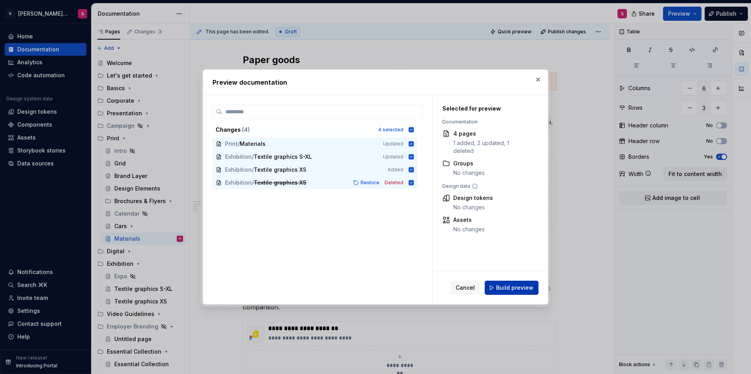
click at [517, 288] on span "Build preview" at bounding box center [514, 288] width 37 height 8
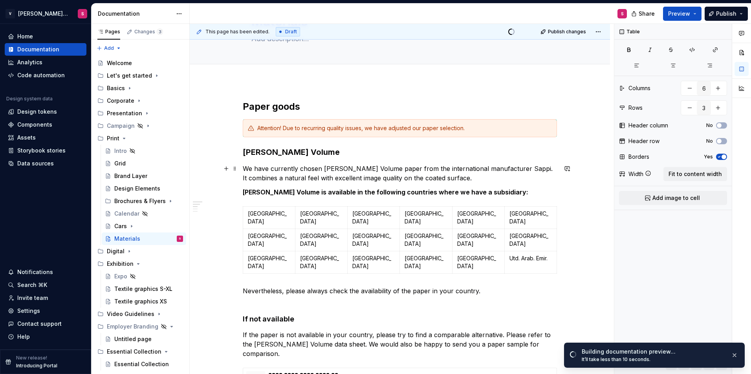
scroll to position [21, 0]
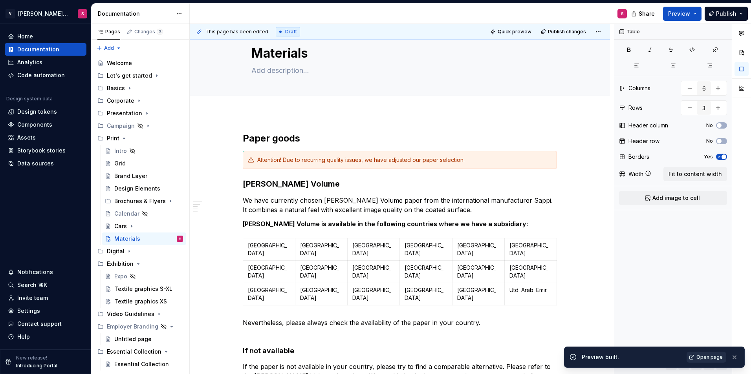
click at [706, 357] on span "Open page" at bounding box center [709, 357] width 26 height 6
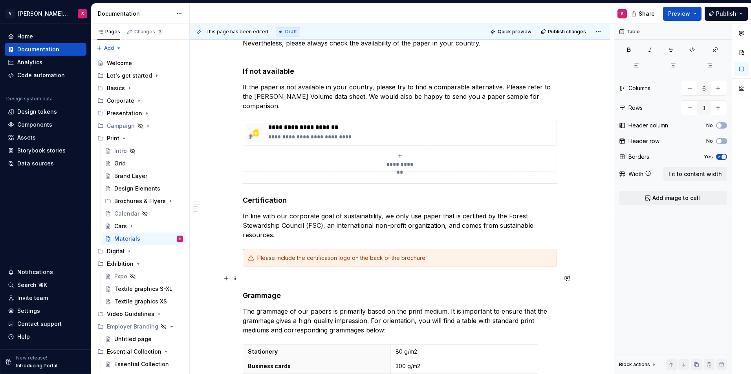
scroll to position [335, 0]
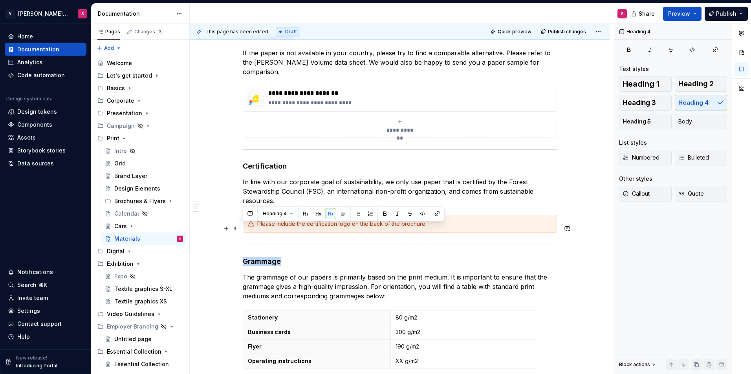
drag, startPoint x: 289, startPoint y: 229, endPoint x: 241, endPoint y: 228, distance: 47.5
click at [241, 228] on div "**********" at bounding box center [400, 214] width 420 height 830
click at [305, 214] on button "button" at bounding box center [305, 213] width 11 height 11
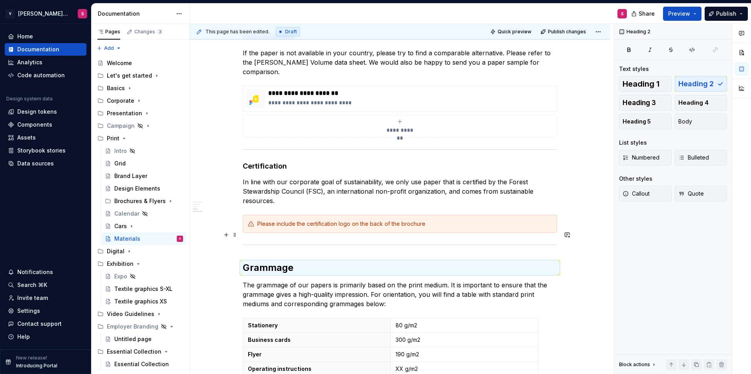
click at [304, 262] on h2 "Grammage" at bounding box center [400, 268] width 314 height 13
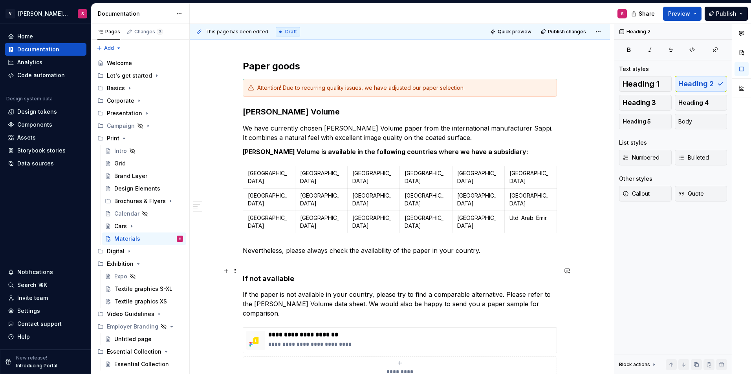
scroll to position [60, 0]
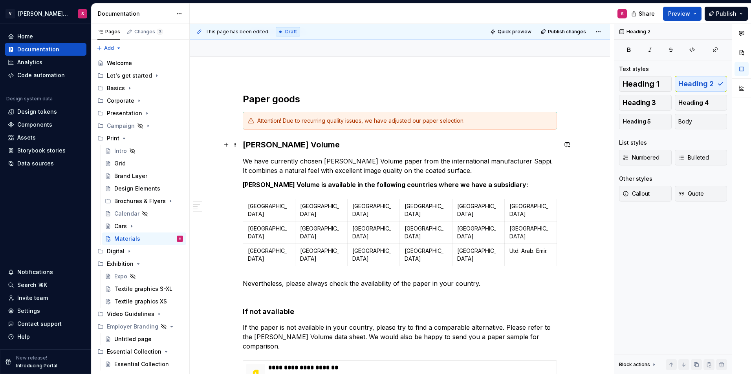
click at [279, 145] on strong "[PERSON_NAME] Volume" at bounding box center [291, 144] width 97 height 9
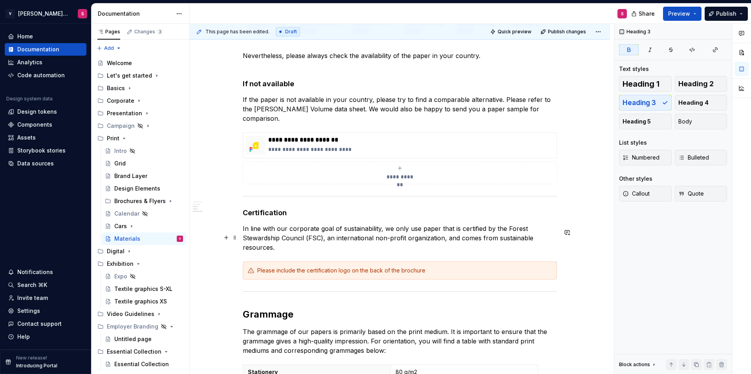
scroll to position [296, 0]
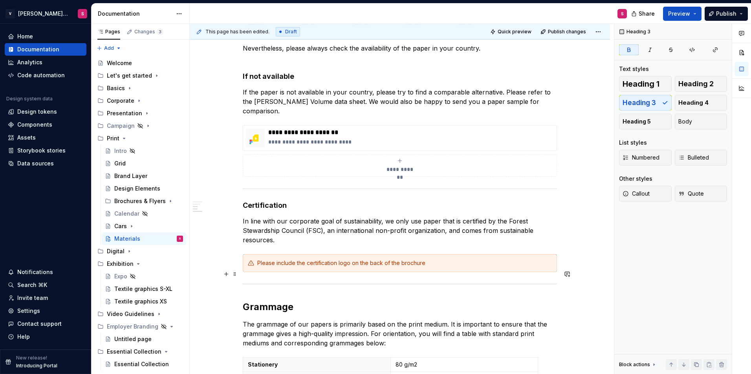
click at [263, 301] on h2 "Grammage" at bounding box center [400, 307] width 314 height 13
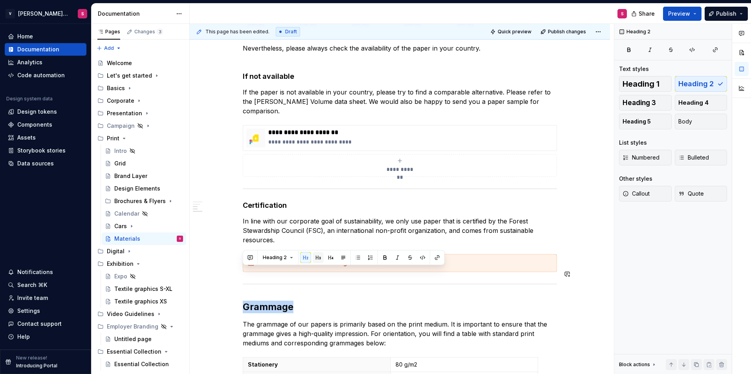
click at [318, 258] on button "button" at bounding box center [317, 257] width 11 height 11
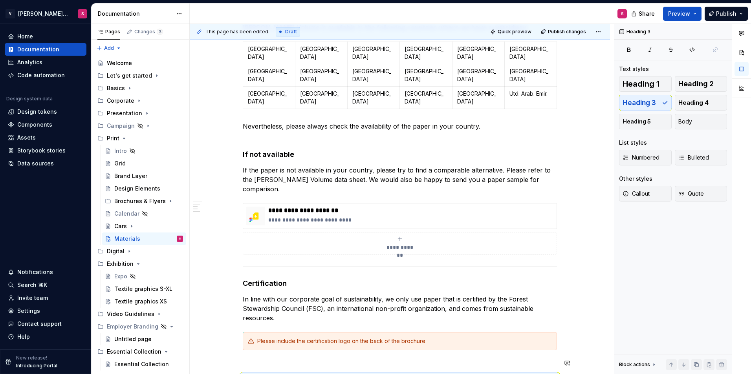
scroll to position [217, 0]
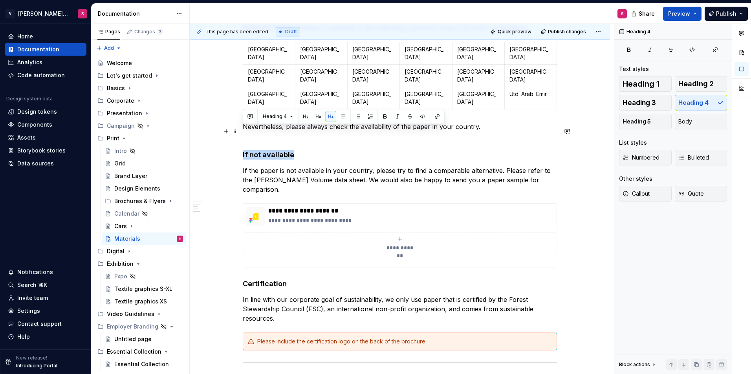
drag, startPoint x: 298, startPoint y: 130, endPoint x: 241, endPoint y: 131, distance: 56.1
click at [241, 131] on div "**********" at bounding box center [400, 333] width 420 height 832
click at [313, 117] on button "button" at bounding box center [317, 116] width 11 height 11
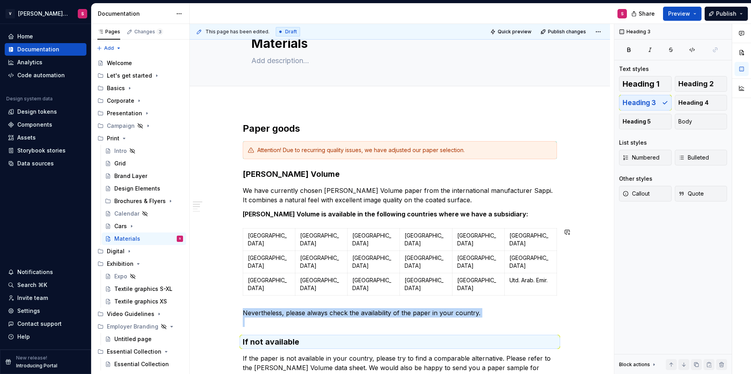
scroll to position [21, 0]
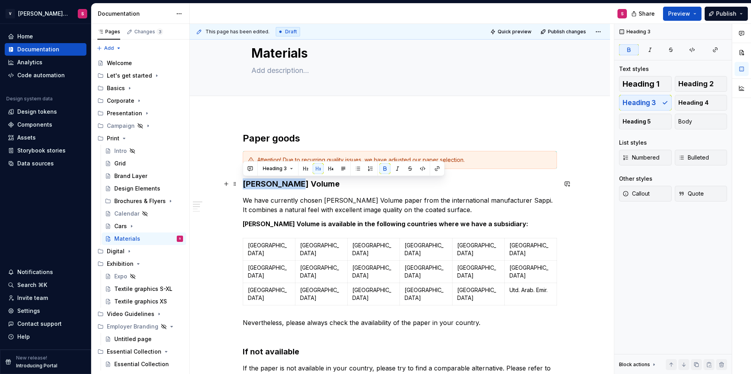
drag, startPoint x: 301, startPoint y: 183, endPoint x: 246, endPoint y: 181, distance: 55.0
click at [246, 181] on h3 "[PERSON_NAME] Volume" at bounding box center [400, 184] width 314 height 11
click at [330, 181] on h3 "[PERSON_NAME] Volume" at bounding box center [400, 184] width 314 height 11
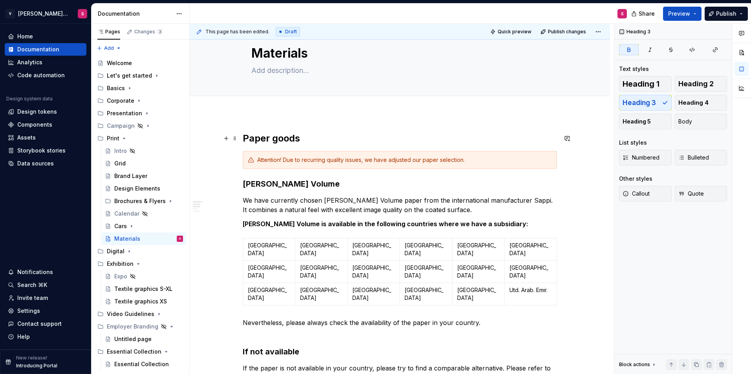
click at [286, 139] on h2 "Paper goods" at bounding box center [400, 138] width 314 height 13
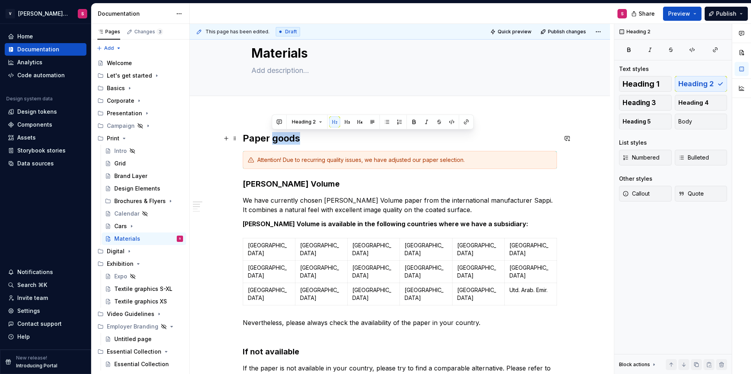
click at [286, 139] on h2 "Paper goods" at bounding box center [400, 138] width 314 height 13
click at [467, 135] on h2 "Paper goods" at bounding box center [400, 138] width 314 height 13
click at [680, 12] on span "Preview" at bounding box center [679, 14] width 22 height 8
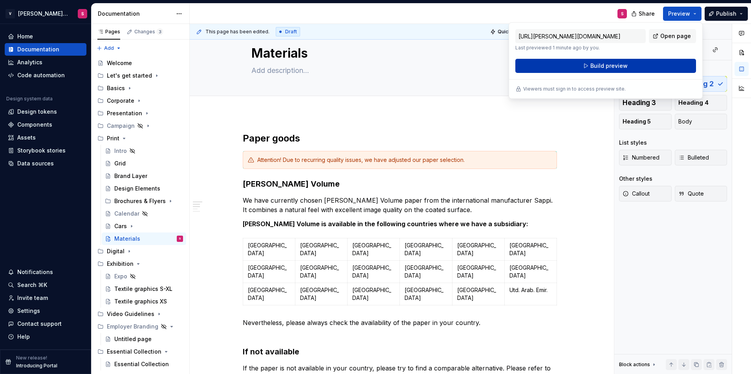
click at [606, 67] on span "Build preview" at bounding box center [608, 66] width 37 height 8
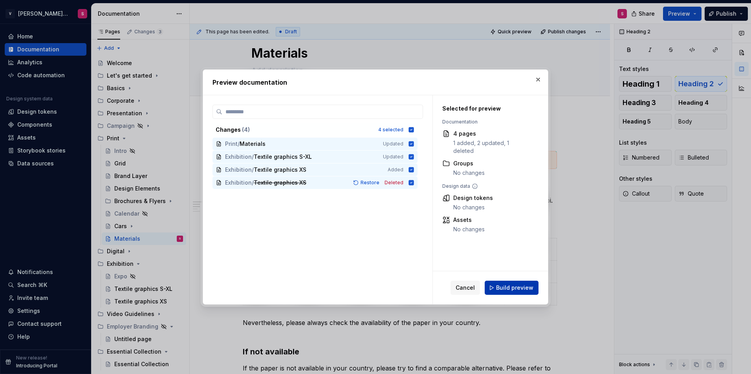
click at [515, 286] on span "Build preview" at bounding box center [514, 288] width 37 height 8
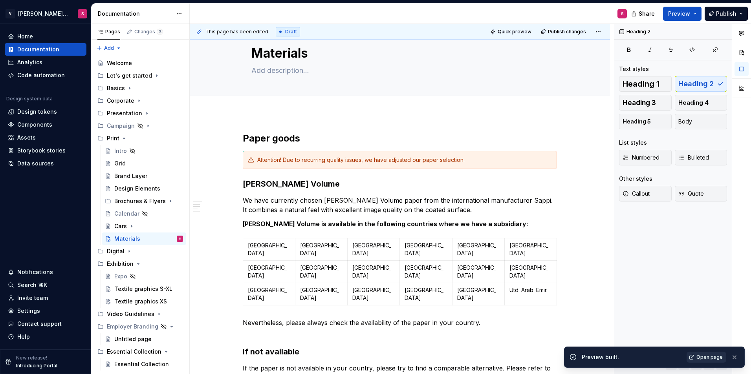
click at [707, 356] on span "Open page" at bounding box center [709, 357] width 26 height 6
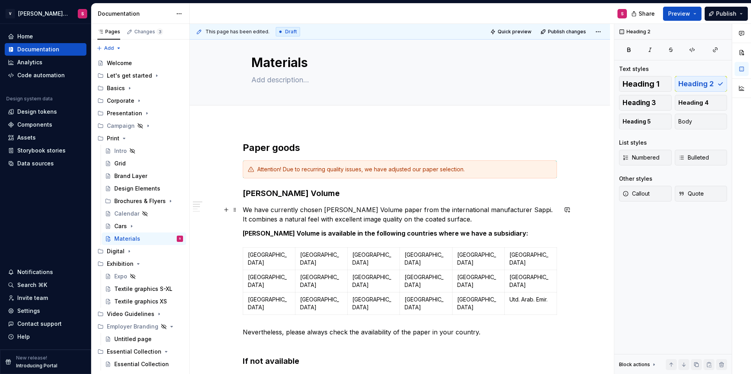
scroll to position [0, 0]
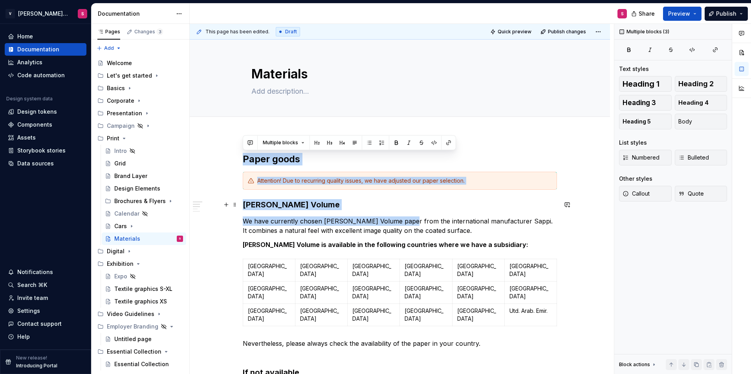
drag, startPoint x: 244, startPoint y: 158, endPoint x: 404, endPoint y: 224, distance: 173.2
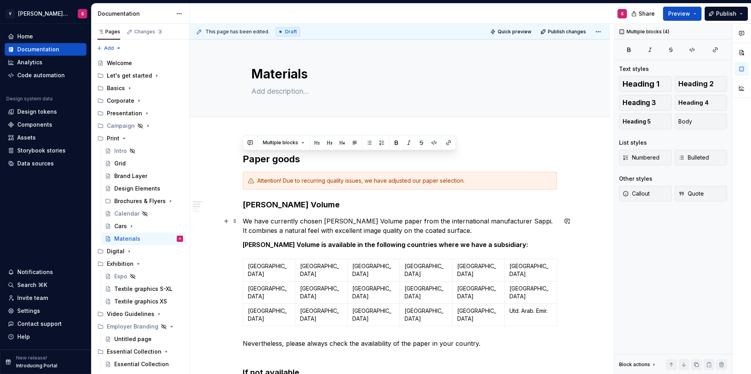
click at [495, 229] on p "We have currently chosen [PERSON_NAME] Volume paper from the international manu…" at bounding box center [400, 226] width 314 height 19
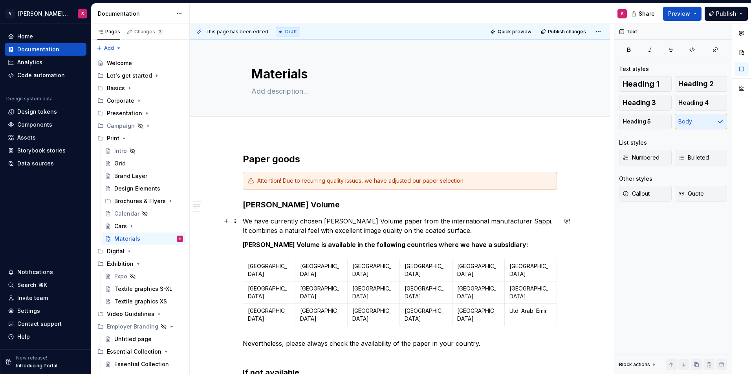
click at [514, 221] on p "We have currently chosen [PERSON_NAME] Volume paper from the international manu…" at bounding box center [400, 226] width 314 height 19
click at [686, 11] on span "Preview" at bounding box center [679, 14] width 22 height 8
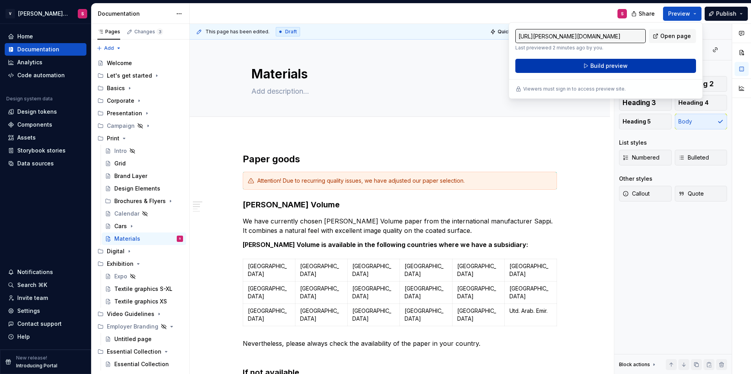
click at [610, 66] on span "Build preview" at bounding box center [608, 66] width 37 height 8
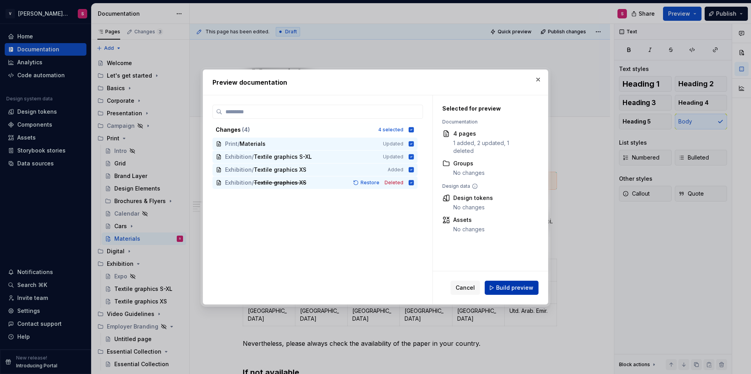
click at [516, 285] on span "Build preview" at bounding box center [514, 288] width 37 height 8
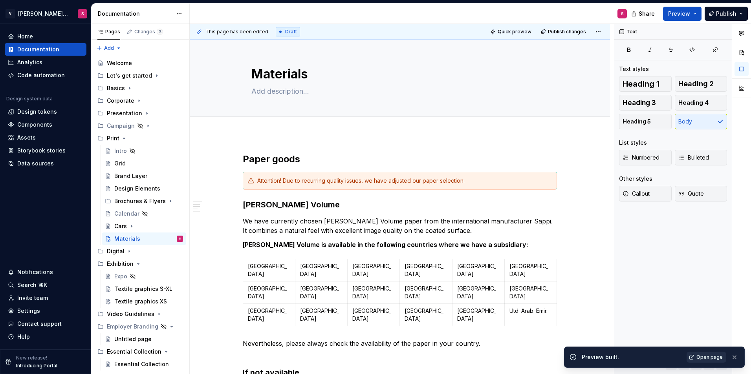
click at [703, 360] on span "Open page" at bounding box center [709, 357] width 26 height 6
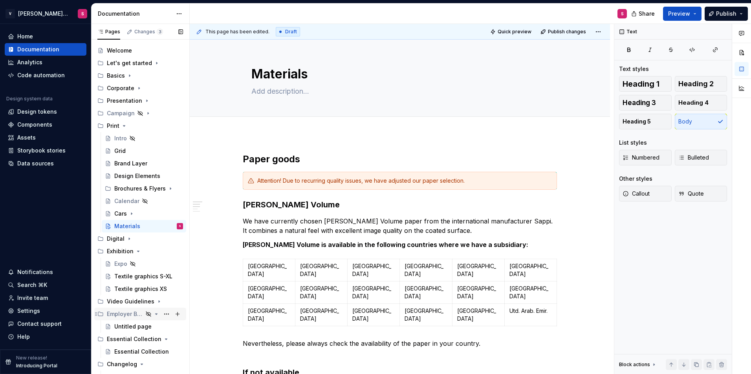
scroll to position [20, 0]
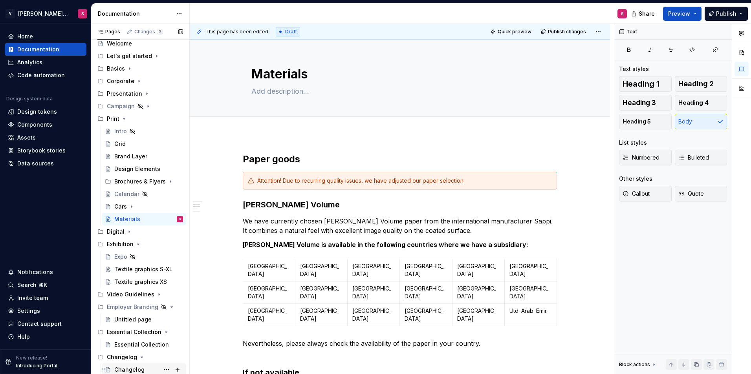
click at [133, 369] on div "Changelog" at bounding box center [129, 370] width 30 height 8
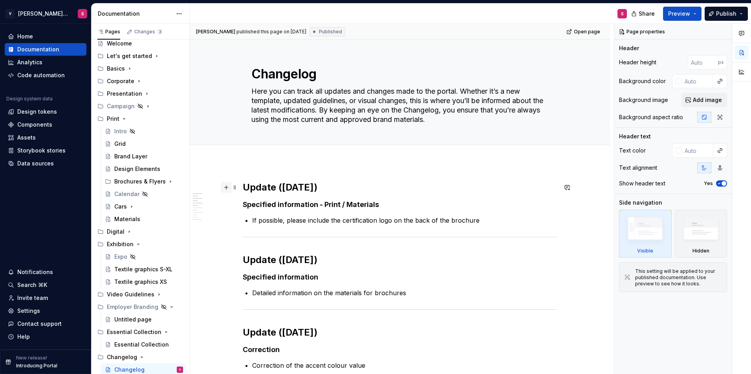
click at [226, 190] on button "button" at bounding box center [226, 187] width 11 height 11
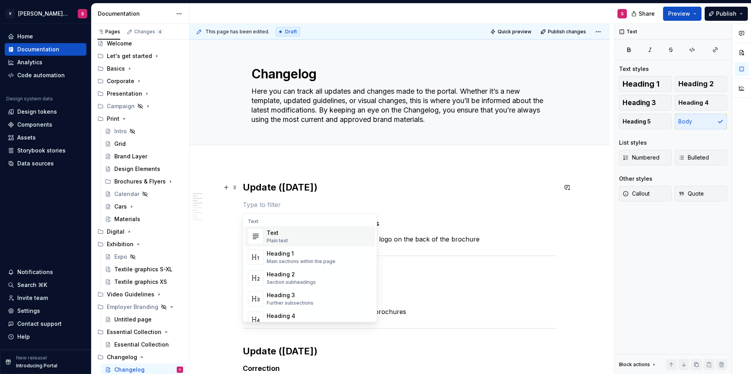
type textarea "*"
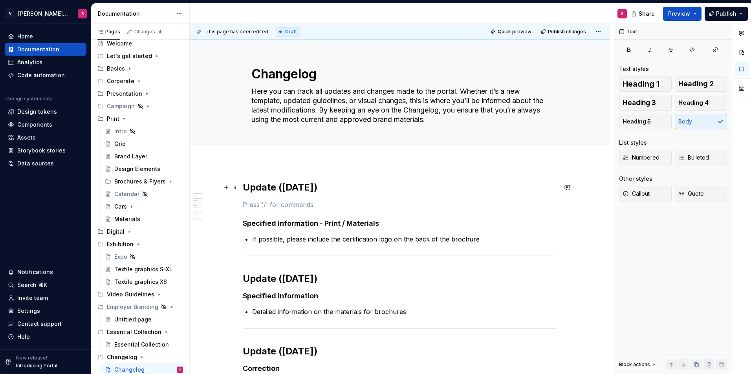
click at [267, 204] on p at bounding box center [400, 204] width 314 height 9
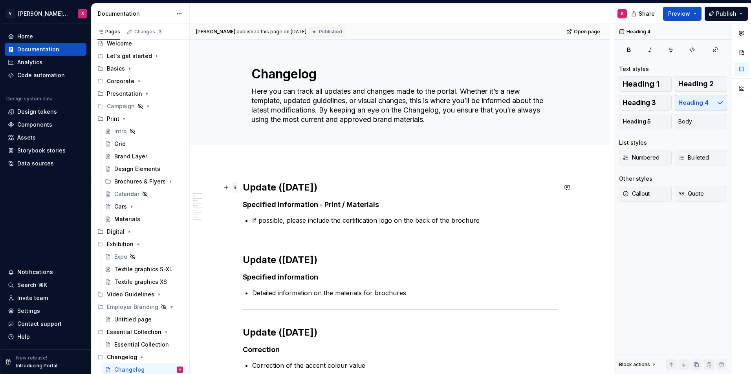
click at [236, 188] on span at bounding box center [235, 187] width 6 height 11
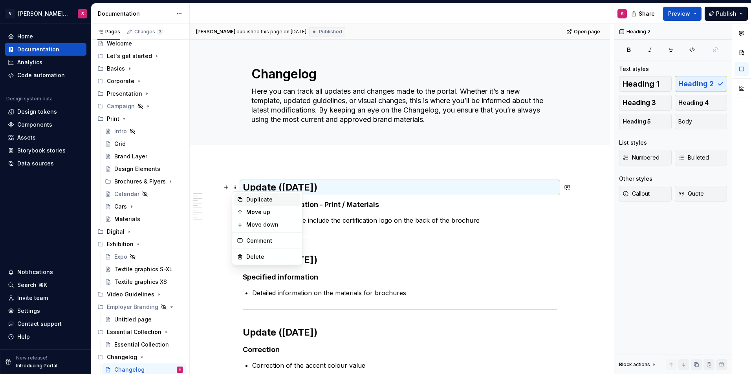
click at [257, 201] on div "Duplicate" at bounding box center [271, 200] width 51 height 8
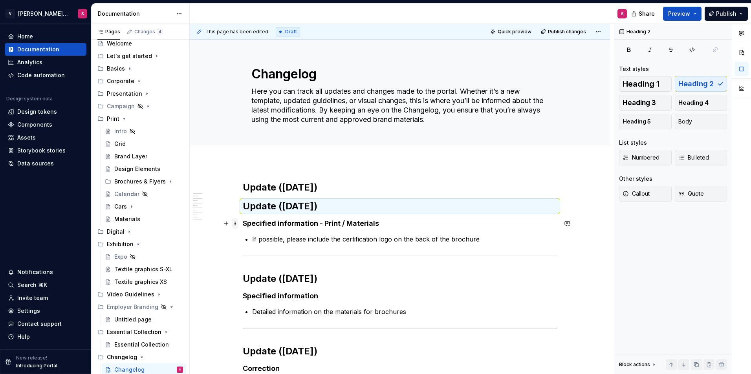
click at [236, 227] on span at bounding box center [235, 223] width 6 height 11
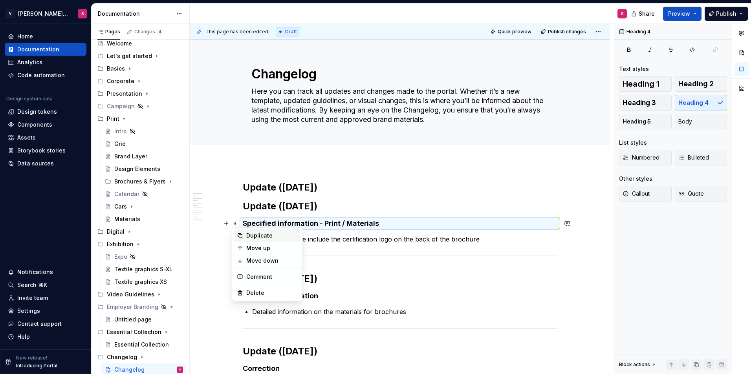
click at [249, 238] on div "Duplicate" at bounding box center [271, 236] width 51 height 8
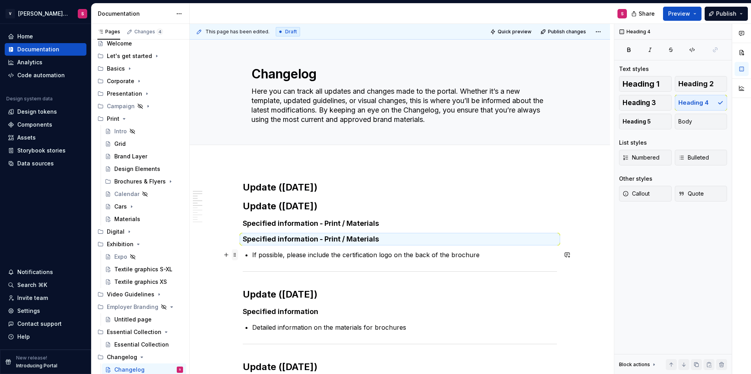
click at [236, 254] on span at bounding box center [235, 255] width 6 height 11
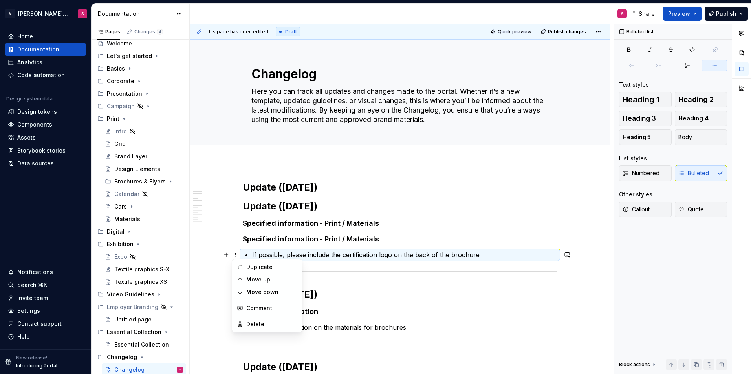
click at [245, 267] on div "Duplicate" at bounding box center [267, 267] width 67 height 13
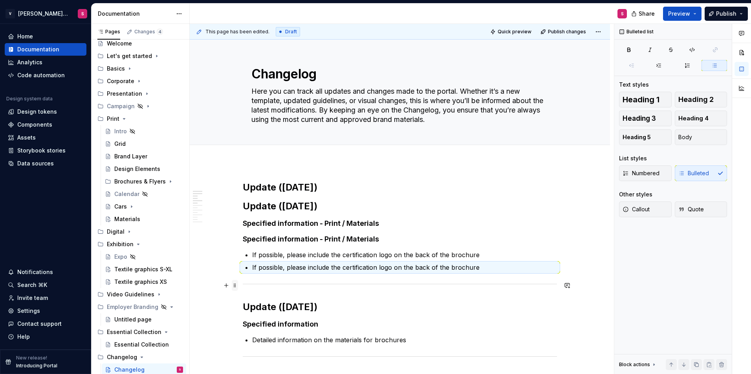
click at [234, 286] on span at bounding box center [235, 285] width 6 height 11
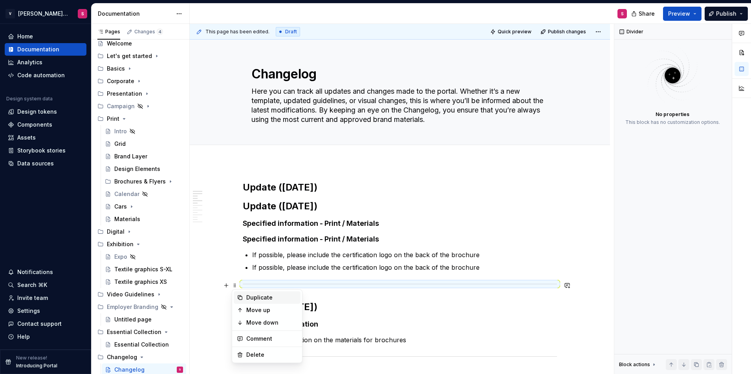
click at [252, 301] on div "Duplicate" at bounding box center [271, 298] width 51 height 8
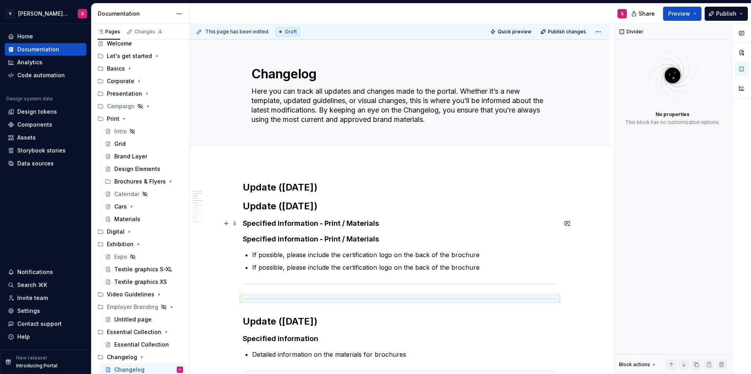
drag, startPoint x: 234, startPoint y: 285, endPoint x: 237, endPoint y: 219, distance: 65.2
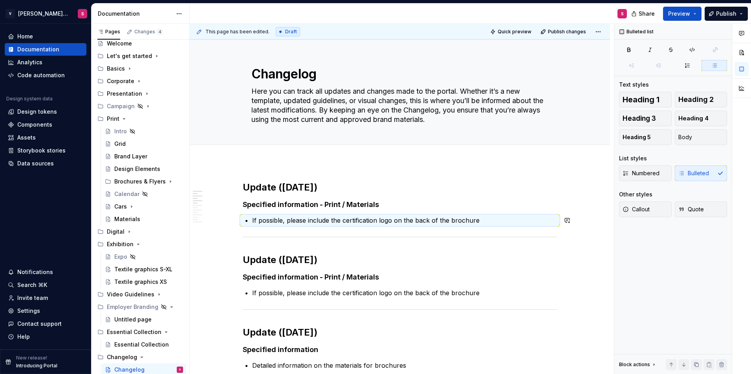
click at [281, 207] on h4 "Specified information - Print / Materials" at bounding box center [400, 204] width 314 height 9
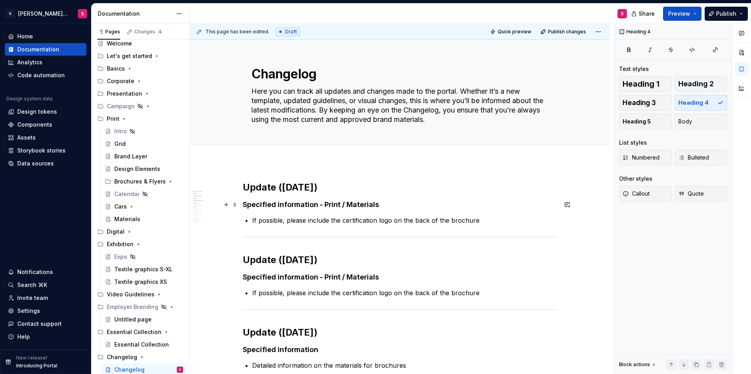
click at [381, 204] on h4 "Specified information - Print / Materials" at bounding box center [400, 204] width 314 height 9
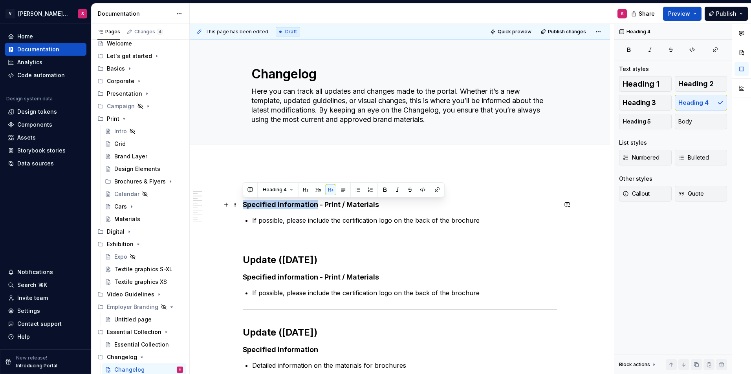
drag, startPoint x: 316, startPoint y: 205, endPoint x: 244, endPoint y: 205, distance: 71.8
click at [244, 205] on h4 "Specified information - Print / Materials" at bounding box center [400, 204] width 314 height 9
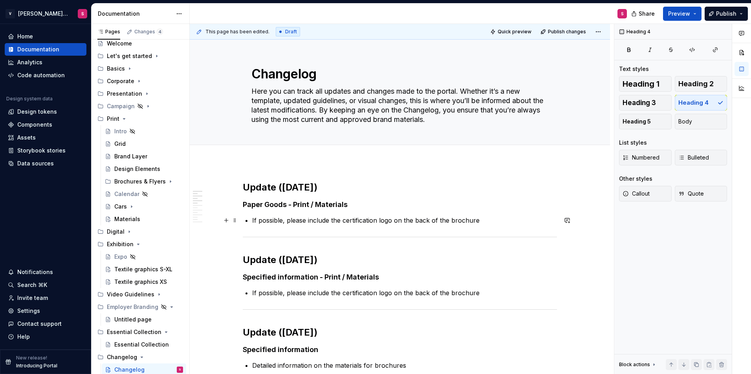
click at [486, 221] on p "If possible, please include the certification logo on the back of the brochure" at bounding box center [404, 220] width 305 height 9
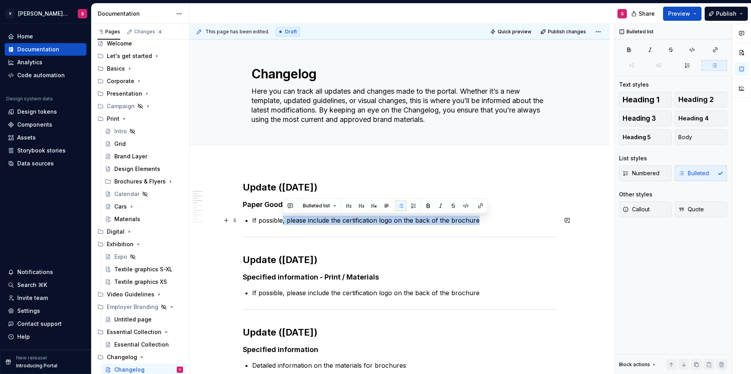
drag, startPoint x: 488, startPoint y: 220, endPoint x: 283, endPoint y: 217, distance: 204.9
click at [283, 217] on p "If possible, please include the certification logo on the back of the brochure" at bounding box center [404, 220] width 305 height 9
click at [295, 186] on h2 "Update ([DATE])" at bounding box center [400, 187] width 314 height 13
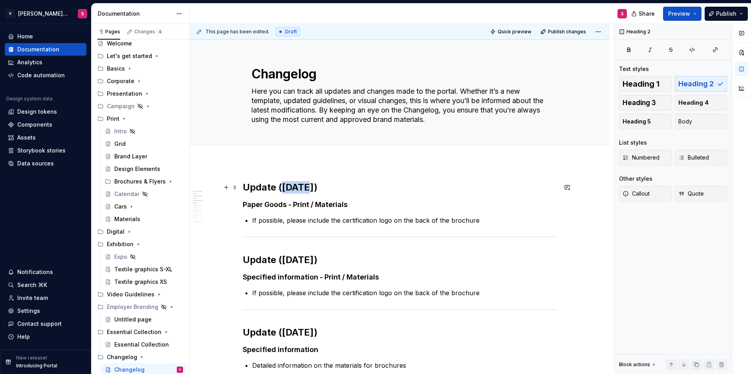
click at [295, 186] on h2 "Update ([DATE])" at bounding box center [400, 187] width 314 height 13
click at [285, 206] on h4 "Paper Goods - Print / Materials" at bounding box center [400, 204] width 314 height 9
click at [161, 272] on button "Page tree" at bounding box center [166, 269] width 11 height 11
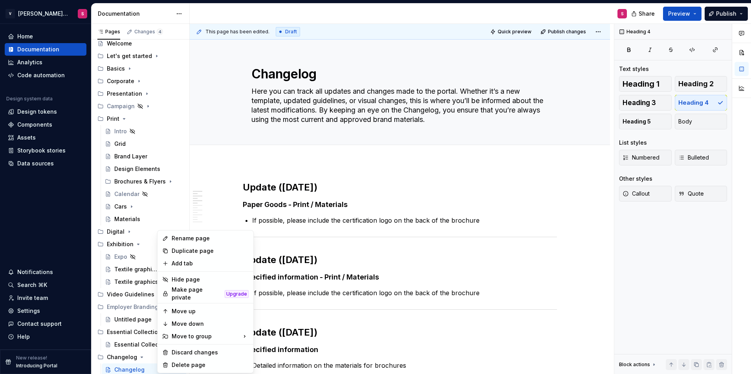
click at [401, 197] on html "V [PERSON_NAME] Brand Portal S Home Documentation Analytics Code automation Des…" at bounding box center [375, 187] width 751 height 374
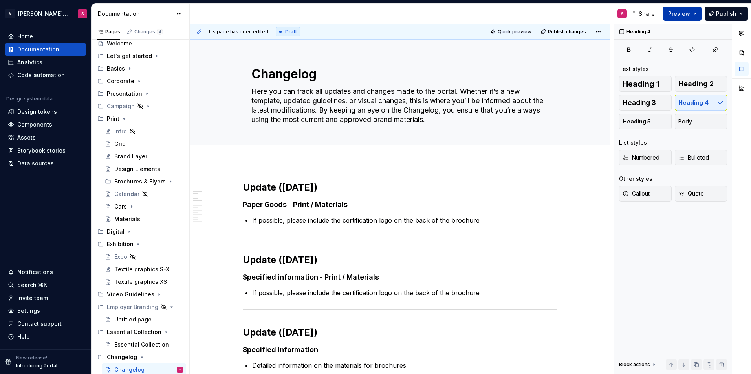
click at [698, 11] on button "Preview" at bounding box center [682, 14] width 38 height 14
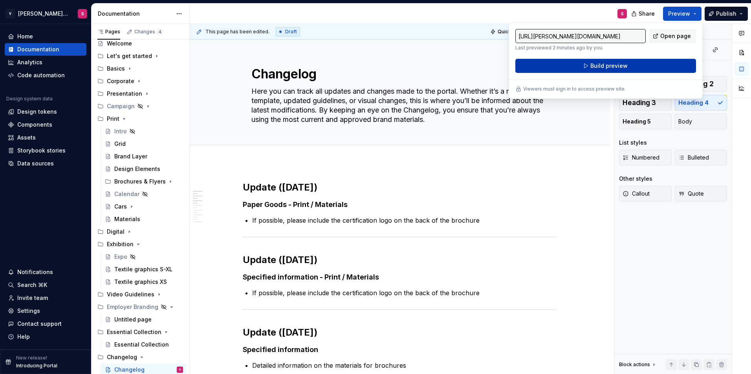
click at [605, 65] on span "Build preview" at bounding box center [608, 66] width 37 height 8
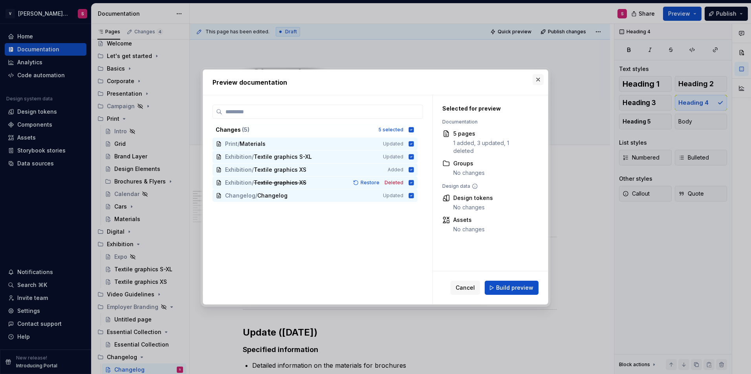
click at [539, 80] on button "button" at bounding box center [537, 79] width 11 height 11
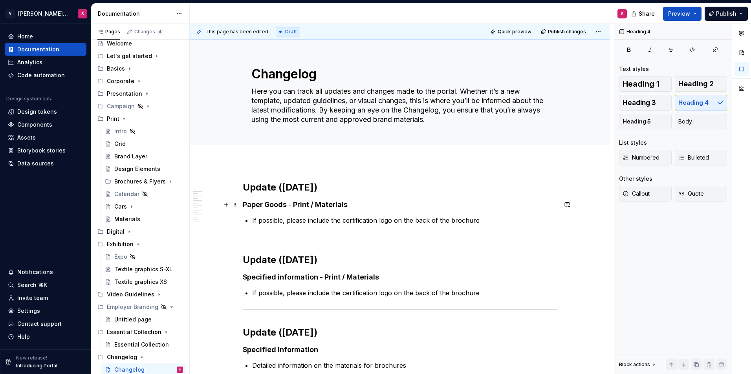
click at [268, 203] on h4 "Paper Goods - Print / Materials" at bounding box center [400, 204] width 314 height 9
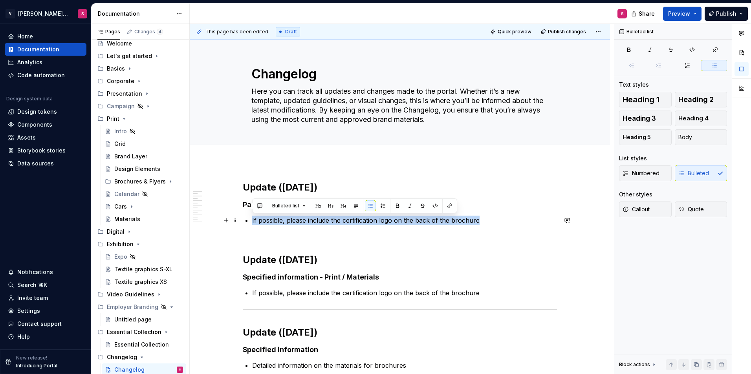
drag, startPoint x: 479, startPoint y: 220, endPoint x: 252, endPoint y: 221, distance: 226.9
drag, startPoint x: 493, startPoint y: 228, endPoint x: 489, endPoint y: 227, distance: 4.2
drag, startPoint x: 492, startPoint y: 219, endPoint x: 251, endPoint y: 220, distance: 241.0
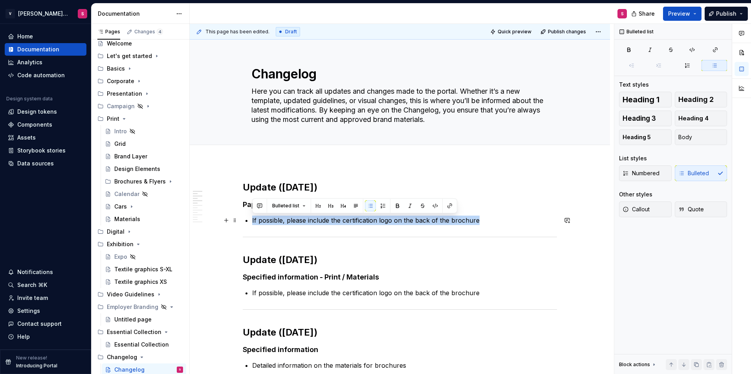
click at [490, 217] on p "If possible, please include the certification logo on the back of the brochure" at bounding box center [404, 220] width 305 height 9
drag, startPoint x: 498, startPoint y: 218, endPoint x: 242, endPoint y: 215, distance: 256.0
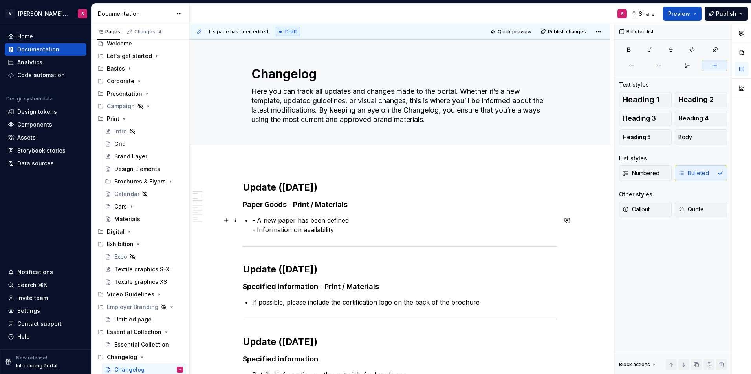
click at [256, 221] on p "- A new paper has been defined - Information on availability" at bounding box center [404, 225] width 305 height 19
click at [256, 231] on p "A new paper has been defined - Information on availability" at bounding box center [404, 225] width 305 height 19
drag, startPoint x: 341, startPoint y: 230, endPoint x: 261, endPoint y: 232, distance: 80.1
click at [261, 232] on p "A new paper has been defined Information on availability" at bounding box center [404, 225] width 305 height 19
click at [708, 173] on div "Numbered Bulleted" at bounding box center [673, 174] width 108 height 16
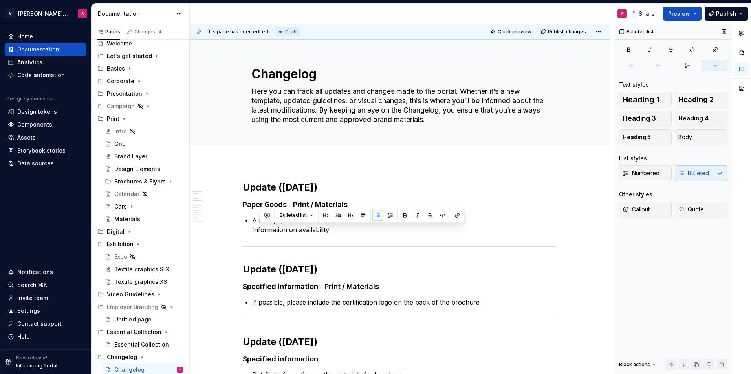
click at [696, 175] on div "Numbered Bulleted" at bounding box center [673, 174] width 108 height 16
click at [359, 231] on p "A new paper has been defined Information on availability" at bounding box center [404, 225] width 305 height 19
drag, startPoint x: 342, startPoint y: 231, endPoint x: 252, endPoint y: 229, distance: 89.9
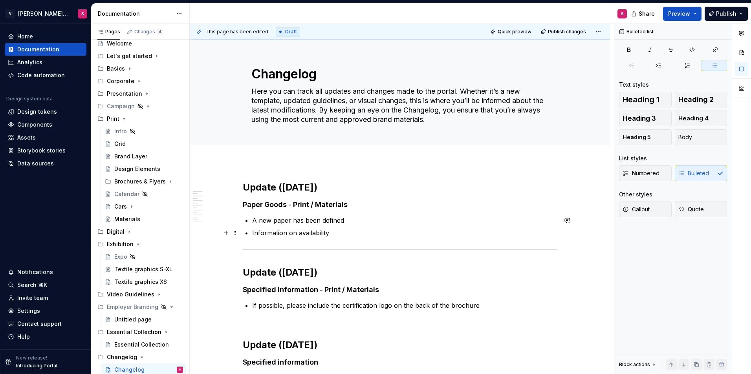
click at [340, 230] on p "Information on availability" at bounding box center [404, 232] width 305 height 9
click at [234, 187] on span at bounding box center [235, 187] width 6 height 11
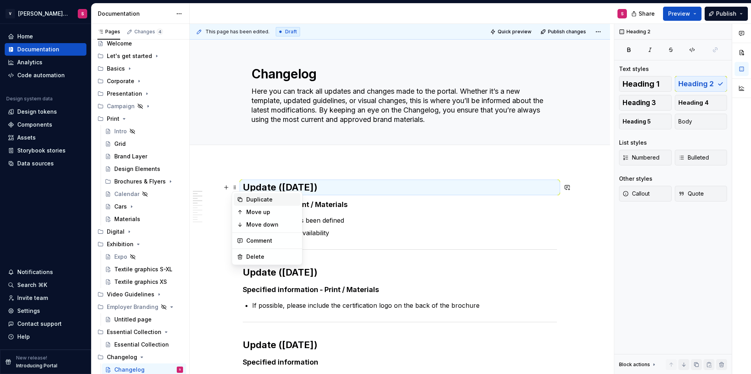
click at [252, 198] on div "Duplicate" at bounding box center [271, 200] width 51 height 8
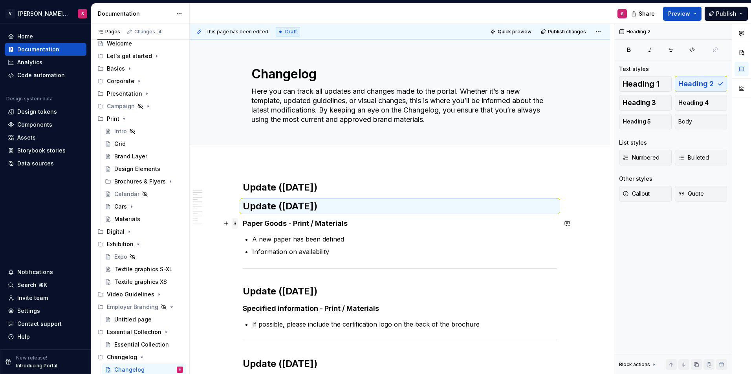
click at [235, 224] on span at bounding box center [235, 223] width 6 height 11
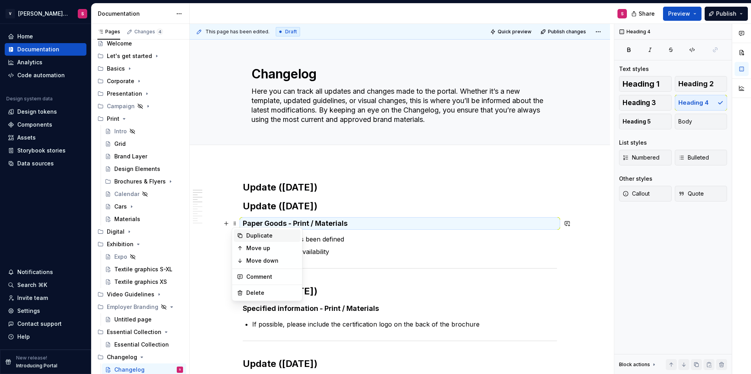
click at [255, 236] on div "Duplicate" at bounding box center [271, 236] width 51 height 8
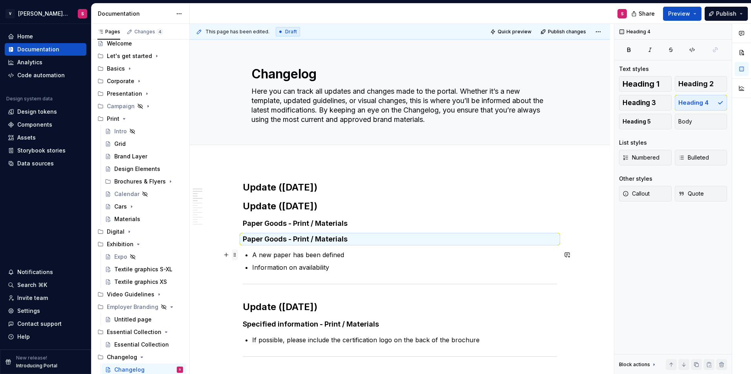
click at [236, 256] on span at bounding box center [235, 255] width 6 height 11
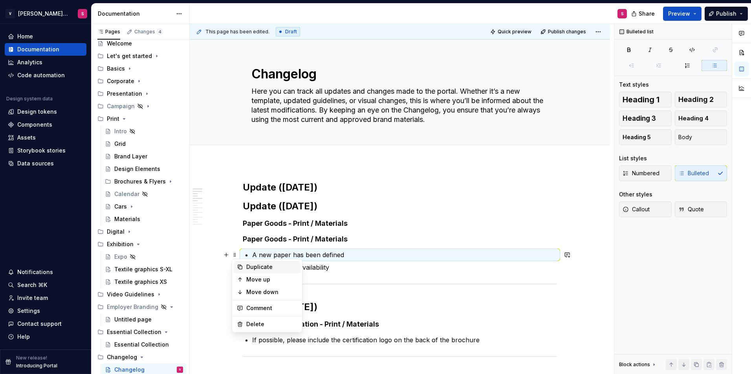
click at [250, 271] on div "Duplicate" at bounding box center [271, 267] width 51 height 8
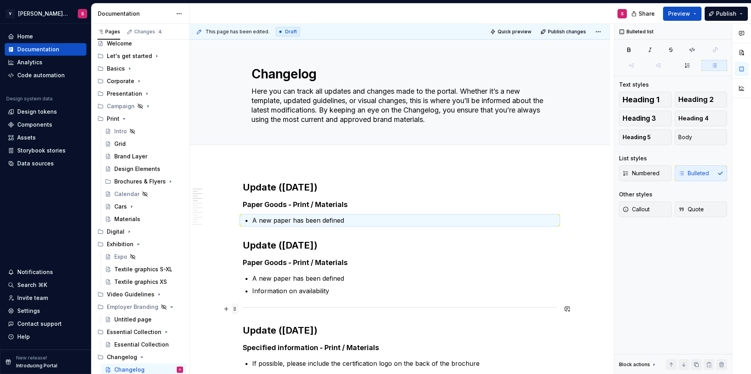
click at [233, 309] on span at bounding box center [235, 309] width 6 height 11
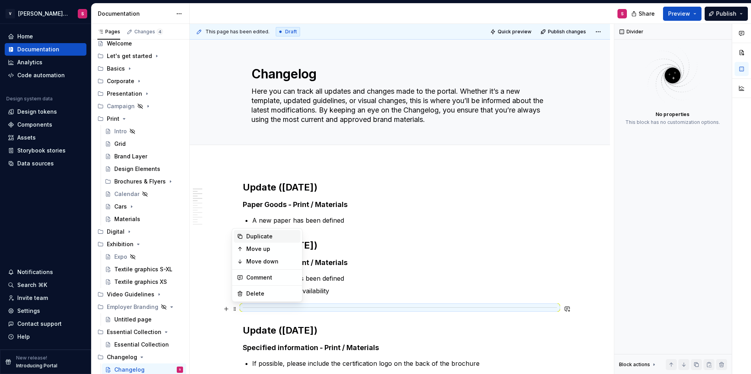
click at [256, 237] on div "Duplicate" at bounding box center [271, 237] width 51 height 8
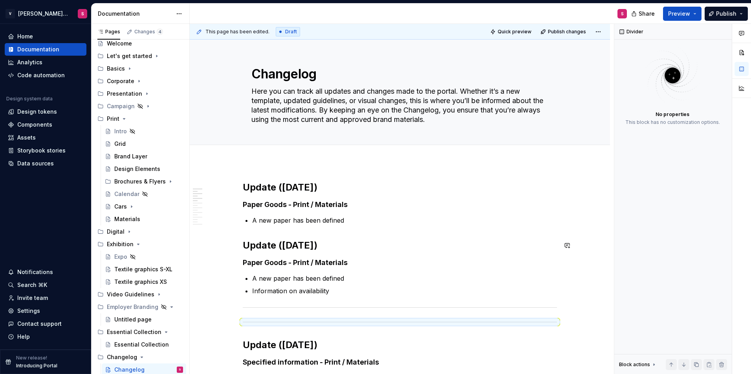
drag, startPoint x: 236, startPoint y: 308, endPoint x: 256, endPoint y: 234, distance: 77.1
drag, startPoint x: 234, startPoint y: 322, endPoint x: 250, endPoint y: 256, distance: 68.1
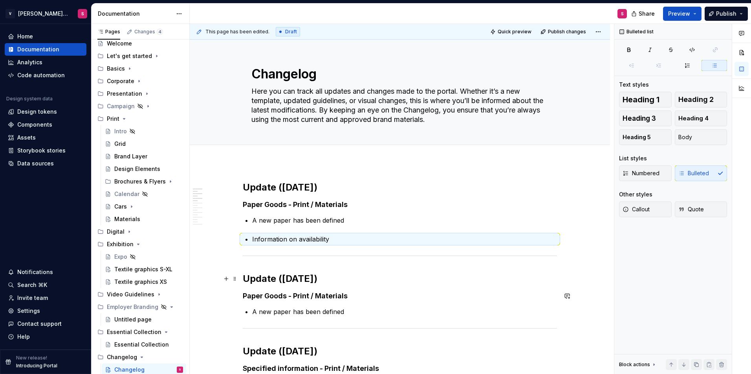
click at [268, 281] on h2 "Update ([DATE])" at bounding box center [400, 279] width 314 height 13
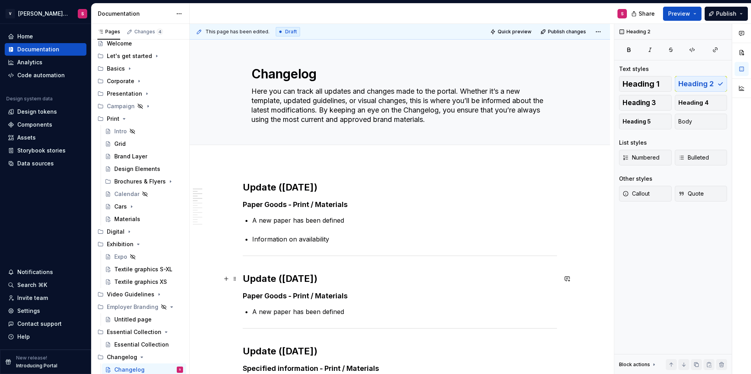
click at [313, 281] on h2 "Update ([DATE])" at bounding box center [400, 279] width 314 height 13
drag, startPoint x: 329, startPoint y: 277, endPoint x: 319, endPoint y: 277, distance: 9.4
click at [319, 277] on h2 "Update ([DATE])" at bounding box center [400, 279] width 314 height 13
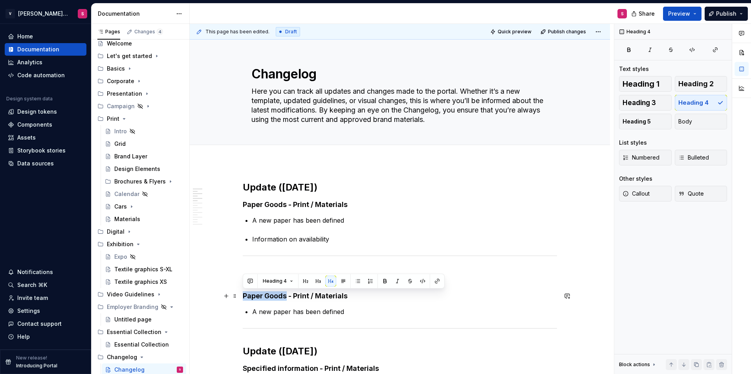
drag, startPoint x: 286, startPoint y: 294, endPoint x: 243, endPoint y: 297, distance: 42.5
click at [243, 297] on h4 "Paper Goods - Print / Materials" at bounding box center [400, 296] width 314 height 9
drag, startPoint x: 337, startPoint y: 297, endPoint x: 283, endPoint y: 300, distance: 54.6
click at [283, 300] on h4 "Exhibition - Print / Materials" at bounding box center [400, 296] width 314 height 9
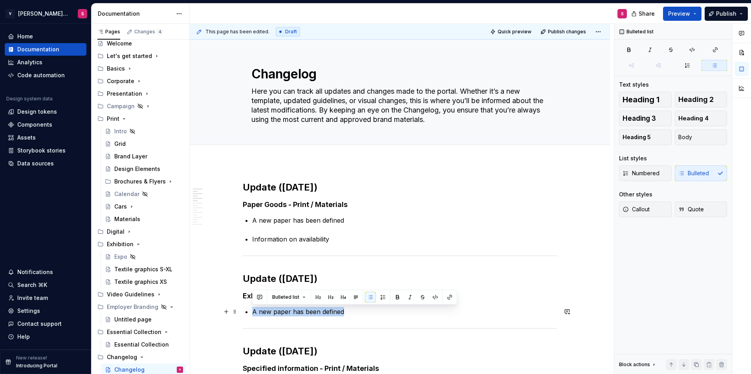
drag, startPoint x: 356, startPoint y: 312, endPoint x: 252, endPoint y: 309, distance: 103.3
click at [252, 309] on p "A new paper has been defined" at bounding box center [404, 311] width 305 height 9
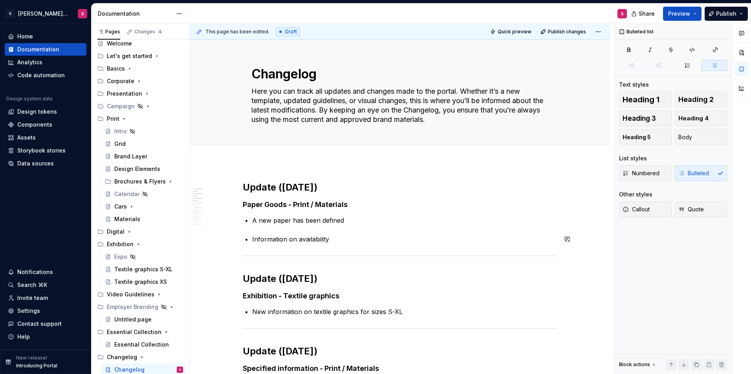
click at [351, 219] on p "A new paper has been defined" at bounding box center [404, 220] width 305 height 9
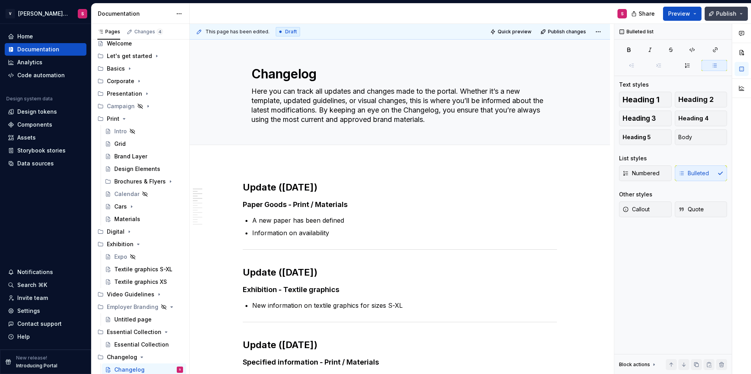
click at [722, 15] on span "Publish" at bounding box center [726, 14] width 20 height 8
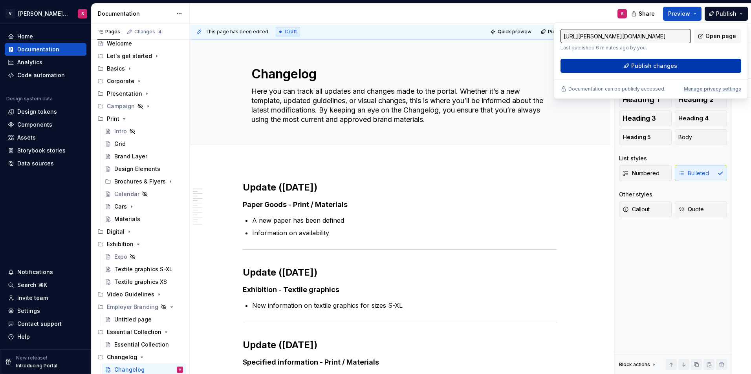
click at [639, 67] on span "Publish changes" at bounding box center [654, 66] width 46 height 8
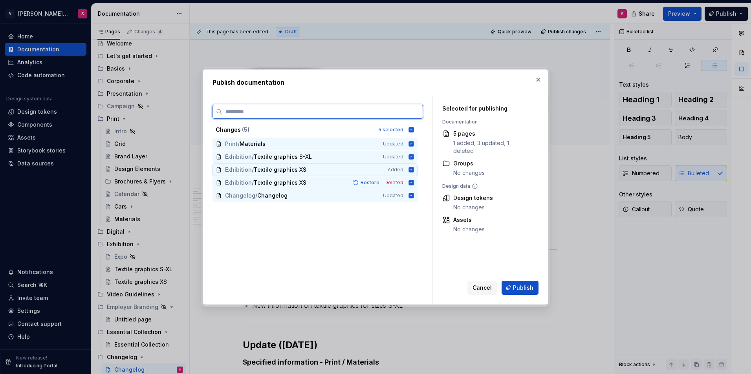
click at [412, 169] on icon at bounding box center [411, 170] width 6 height 6
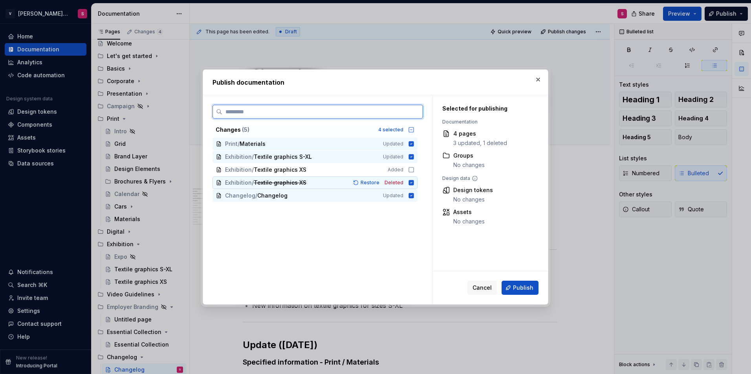
click at [411, 183] on icon at bounding box center [411, 182] width 5 height 5
click at [411, 183] on icon at bounding box center [411, 183] width 6 height 6
click at [411, 184] on icon at bounding box center [411, 182] width 5 height 5
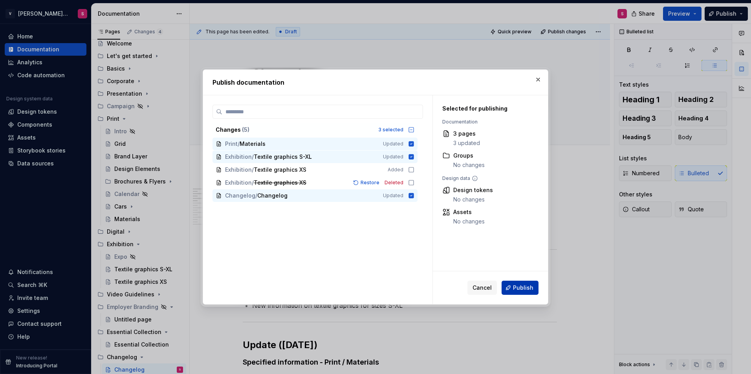
click at [528, 287] on span "Publish" at bounding box center [523, 288] width 20 height 8
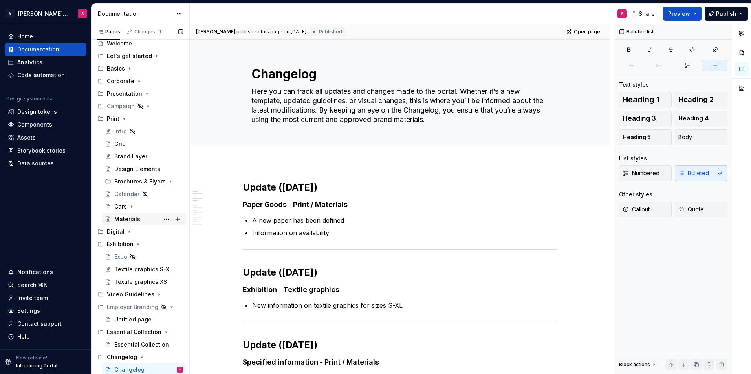
click at [126, 214] on div "Materials" at bounding box center [148, 219] width 69 height 11
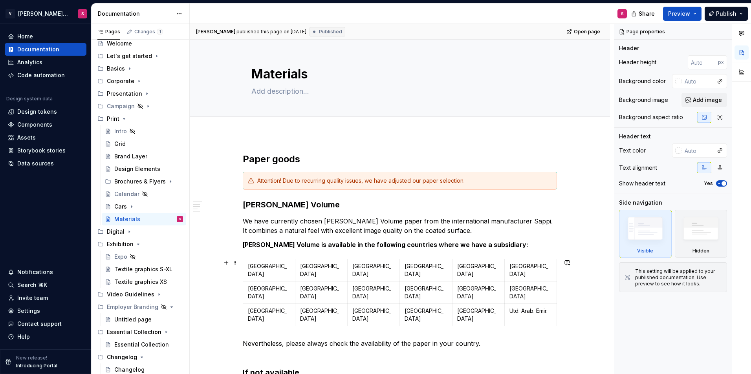
scroll to position [39, 0]
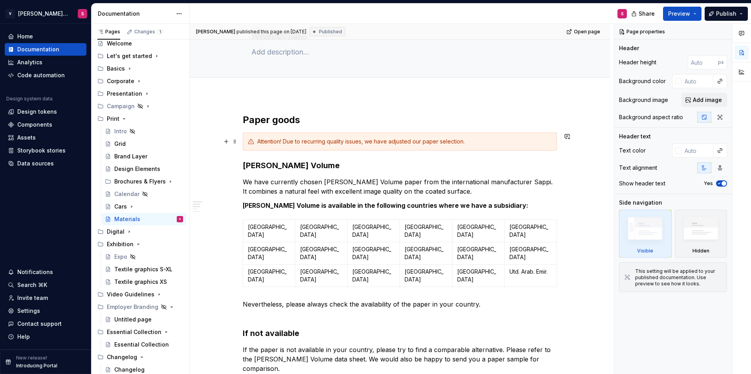
click at [476, 145] on div "Attention! Due to recurring quality issues, we have adjusted our paper selectio…" at bounding box center [404, 142] width 294 height 8
type textarea "*"
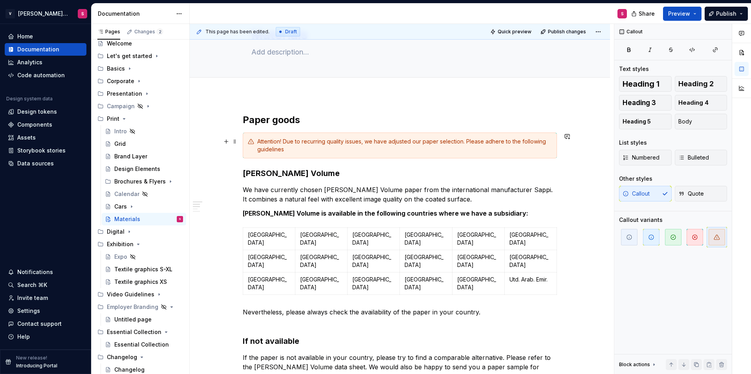
click at [467, 140] on div "Attention! Due to recurring quality issues, we have adjusted our paper selectio…" at bounding box center [404, 146] width 294 height 16
click at [395, 150] on div "Attention! Due to recurring quality issues, we have adjusted our paper selectio…" at bounding box center [404, 146] width 294 height 16
click at [723, 17] on span "Publish" at bounding box center [726, 14] width 20 height 8
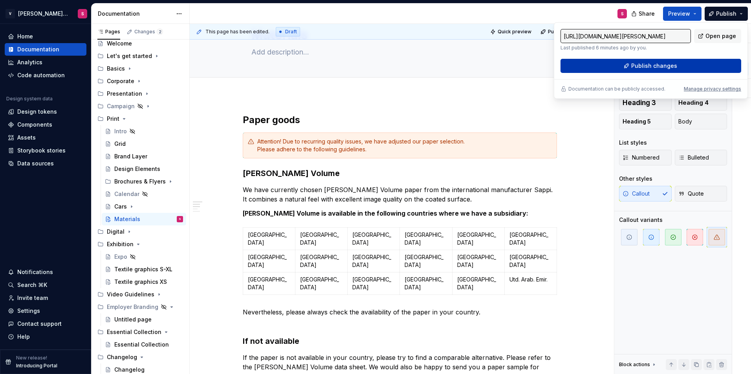
click at [649, 72] on button "Publish changes" at bounding box center [650, 66] width 181 height 14
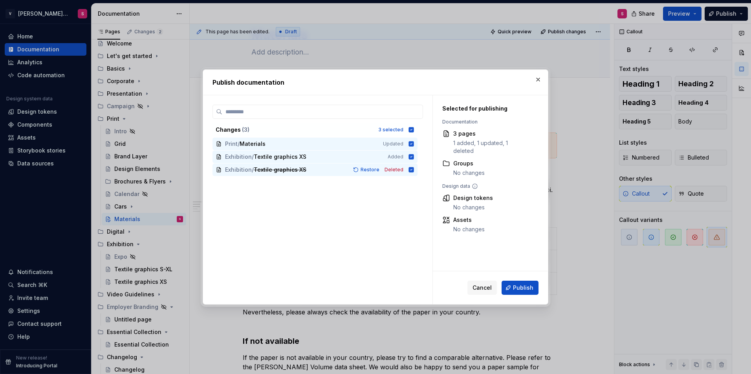
click at [515, 289] on span "Publish" at bounding box center [523, 288] width 20 height 8
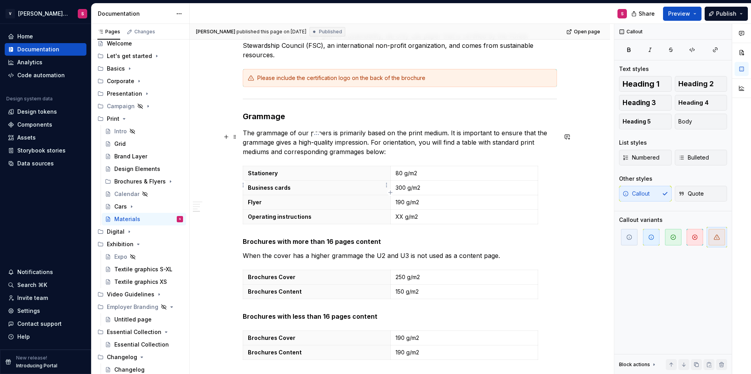
scroll to position [489, 0]
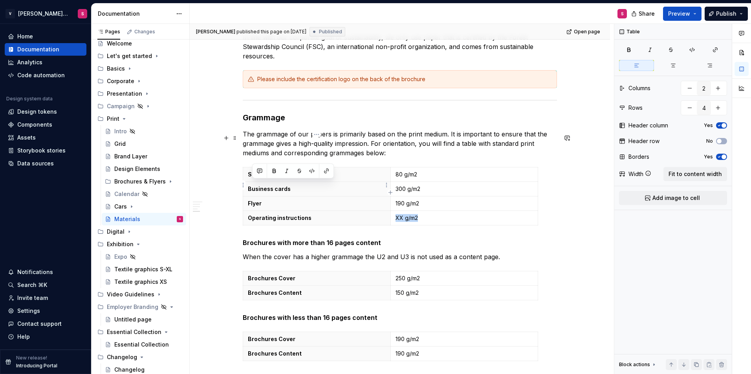
drag, startPoint x: 250, startPoint y: 186, endPoint x: 440, endPoint y: 182, distance: 189.6
click at [433, 211] on tr "Operating instructions XX g/m2" at bounding box center [390, 218] width 295 height 15
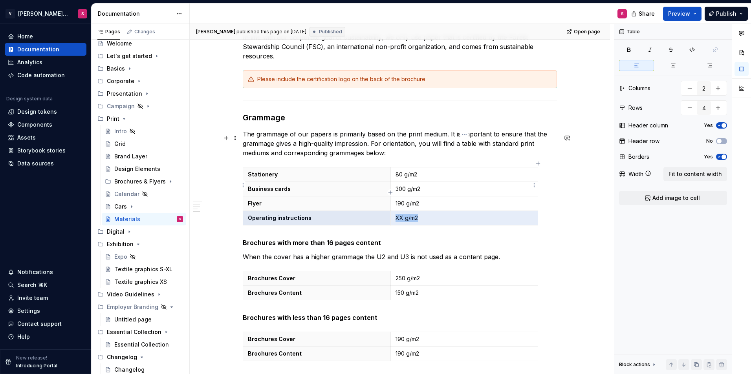
click at [533, 184] on html "V [PERSON_NAME] Brand Portal S Home Documentation Analytics Code automation Des…" at bounding box center [375, 187] width 751 height 374
click at [552, 210] on div "Clear content" at bounding box center [571, 212] width 51 height 8
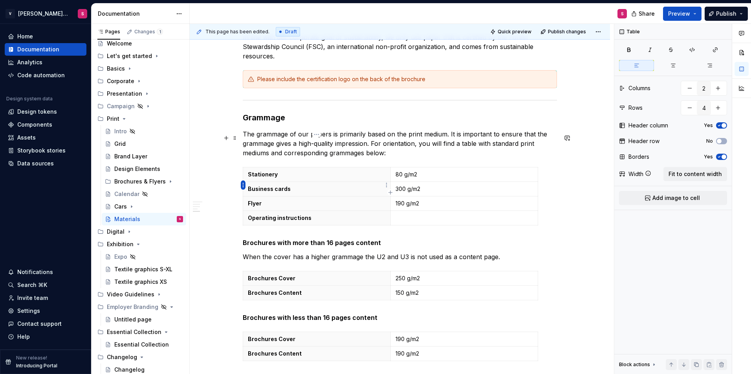
click at [244, 186] on html "V [PERSON_NAME] Brand Portal S Home Documentation Analytics Code automation Des…" at bounding box center [375, 187] width 751 height 374
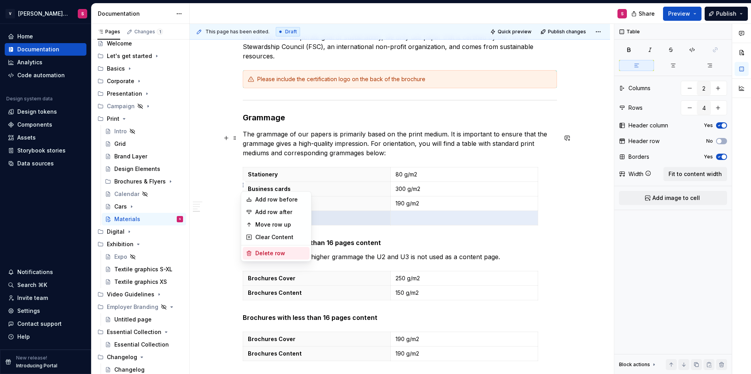
click at [271, 251] on div "Delete row" at bounding box center [280, 254] width 51 height 8
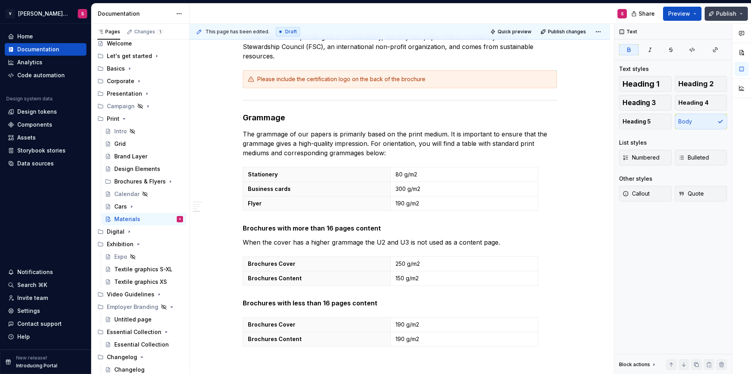
click at [723, 11] on span "Publish" at bounding box center [726, 14] width 20 height 8
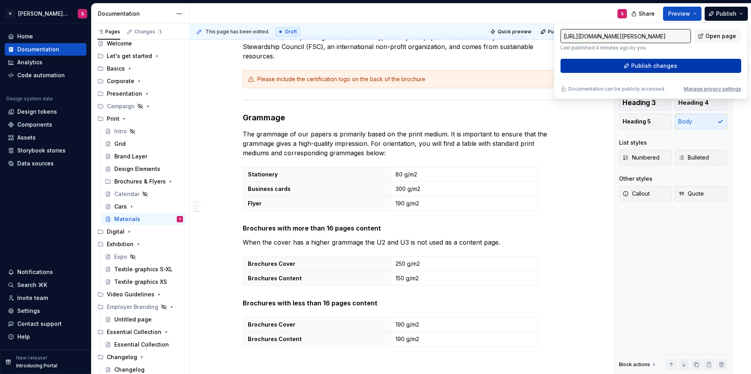
click at [653, 67] on span "Publish changes" at bounding box center [654, 66] width 46 height 8
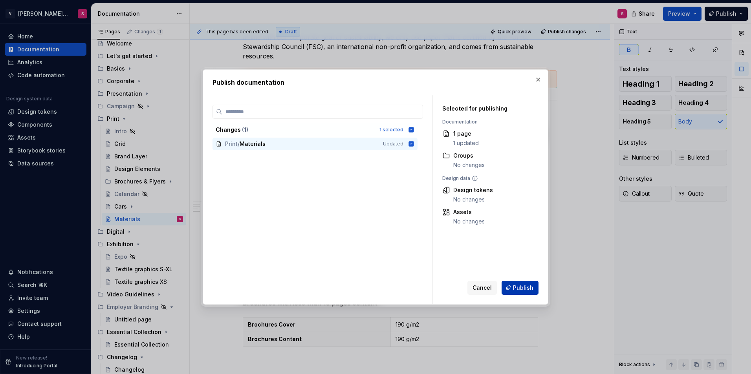
click at [522, 287] on span "Publish" at bounding box center [523, 288] width 20 height 8
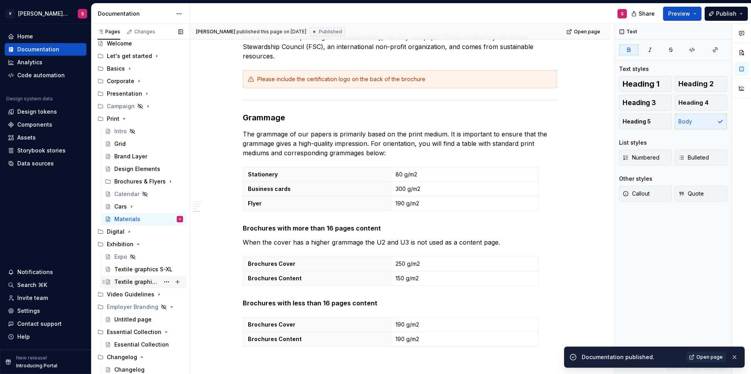
click at [130, 279] on div "Textile graphics XS" at bounding box center [136, 282] width 45 height 8
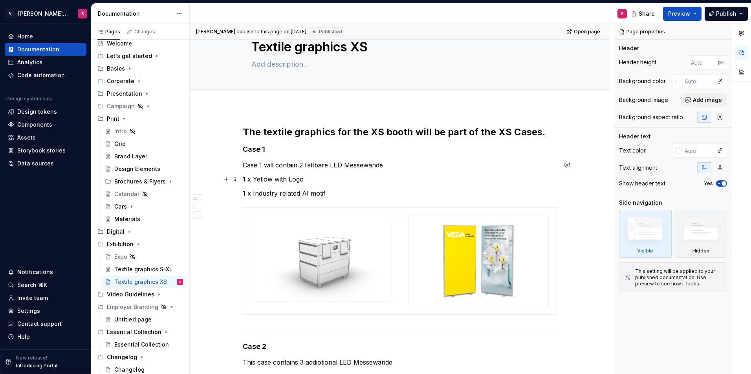
scroll to position [39, 0]
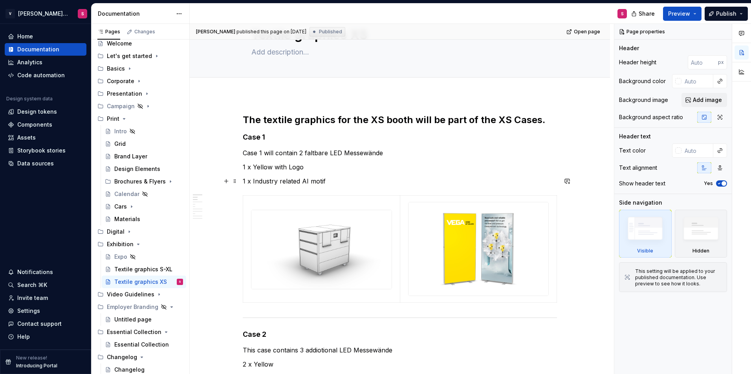
type textarea "*"
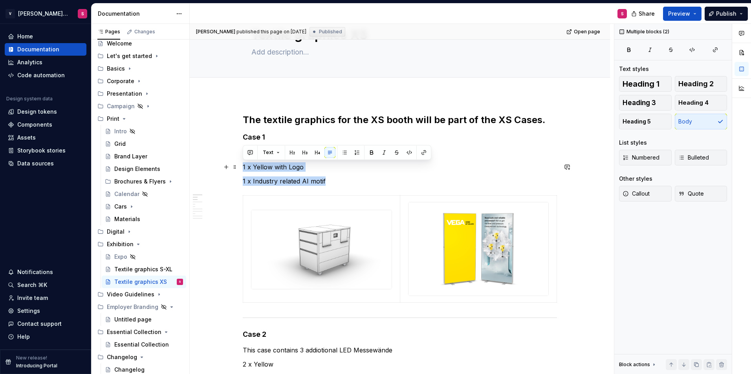
drag, startPoint x: 337, startPoint y: 182, endPoint x: 241, endPoint y: 168, distance: 96.5
click at [374, 152] on button "button" at bounding box center [371, 152] width 11 height 11
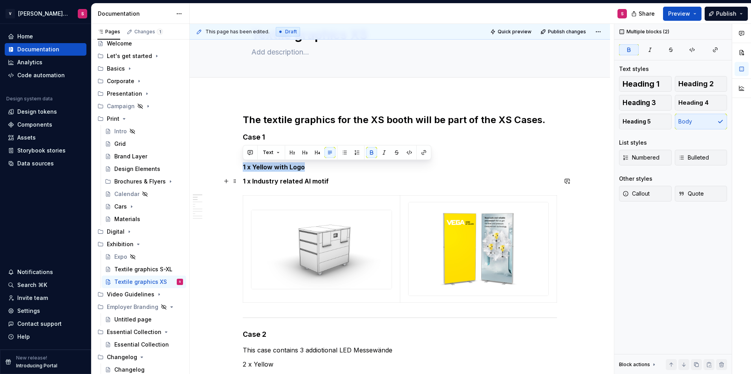
click at [343, 183] on p "1 x Industry related AI motif" at bounding box center [400, 181] width 314 height 9
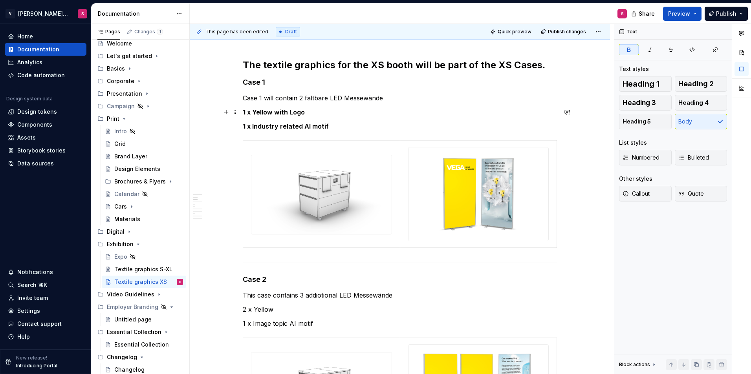
scroll to position [79, 0]
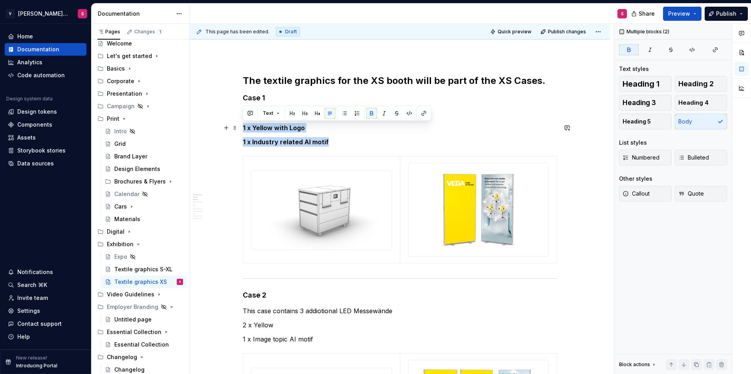
drag, startPoint x: 348, startPoint y: 144, endPoint x: 240, endPoint y: 128, distance: 109.1
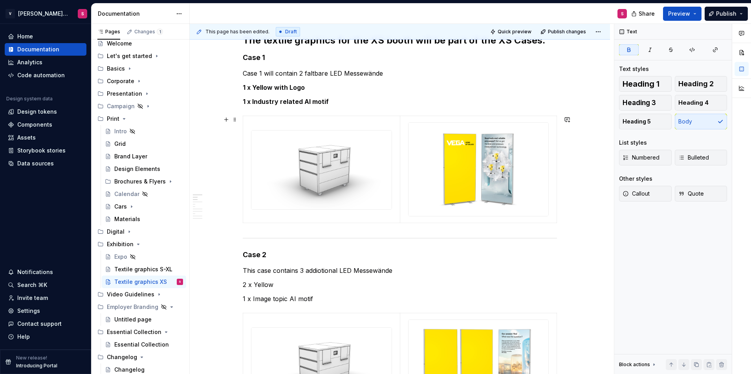
scroll to position [157, 0]
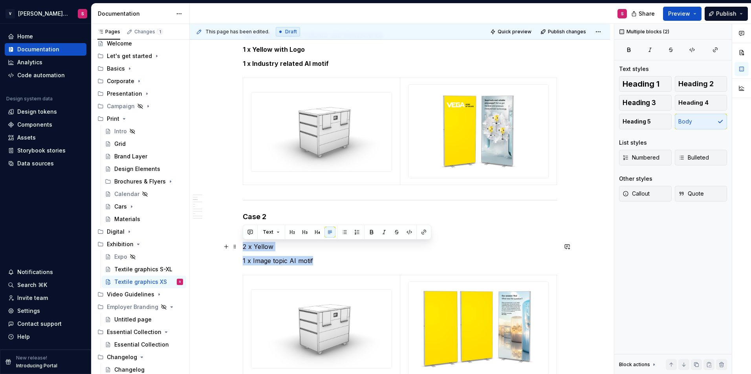
drag, startPoint x: 323, startPoint y: 259, endPoint x: 241, endPoint y: 247, distance: 82.6
click at [373, 232] on button "button" at bounding box center [371, 232] width 11 height 11
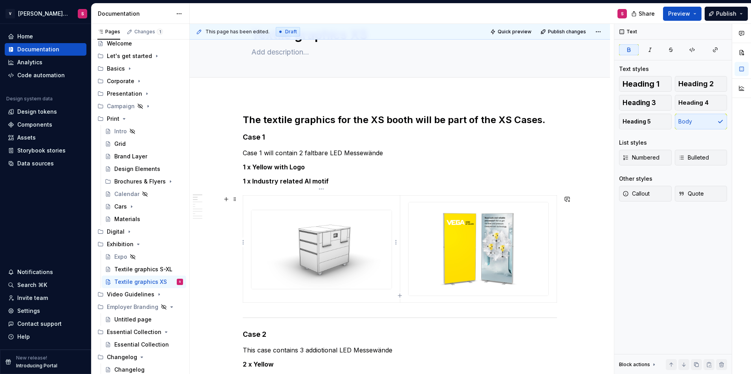
scroll to position [79, 0]
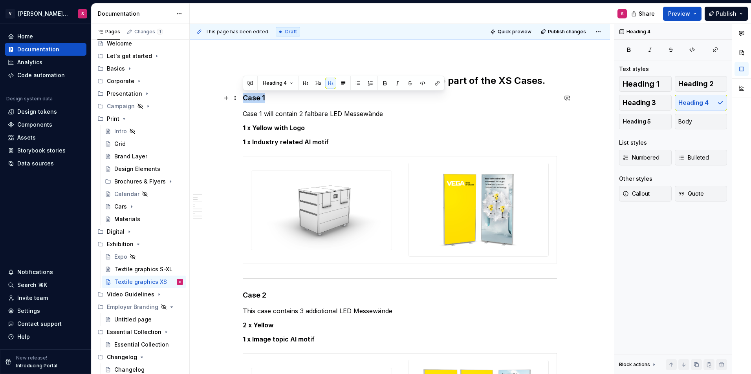
drag, startPoint x: 270, startPoint y: 95, endPoint x: 243, endPoint y: 93, distance: 26.3
click at [243, 93] on h4 "Case 1" at bounding box center [400, 97] width 314 height 9
click at [319, 82] on button "button" at bounding box center [317, 83] width 11 height 11
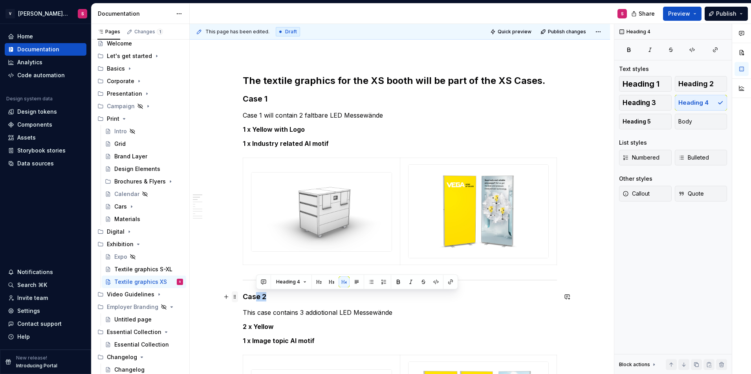
drag, startPoint x: 272, startPoint y: 297, endPoint x: 237, endPoint y: 297, distance: 34.5
click at [275, 300] on h4 "Case 2" at bounding box center [400, 296] width 314 height 9
drag, startPoint x: 291, startPoint y: 300, endPoint x: 245, endPoint y: 299, distance: 46.3
click at [245, 299] on h4 "Case 2" at bounding box center [400, 296] width 314 height 9
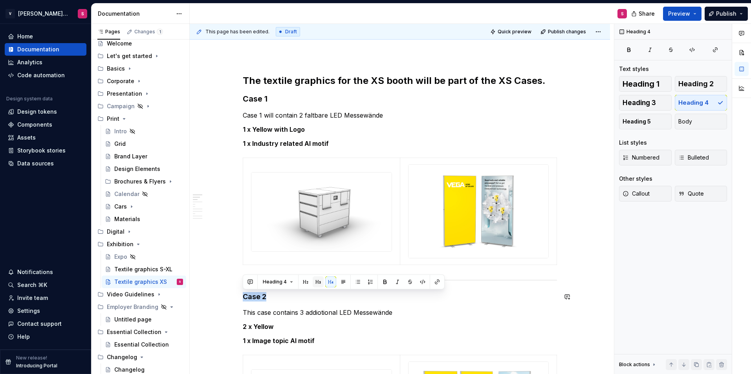
click at [320, 284] on button "button" at bounding box center [317, 282] width 11 height 11
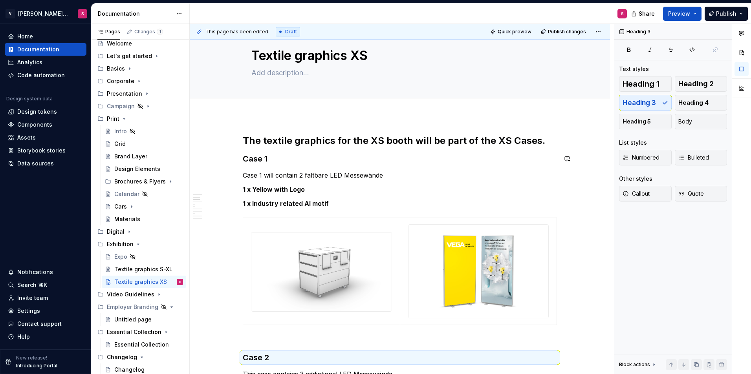
scroll to position [0, 0]
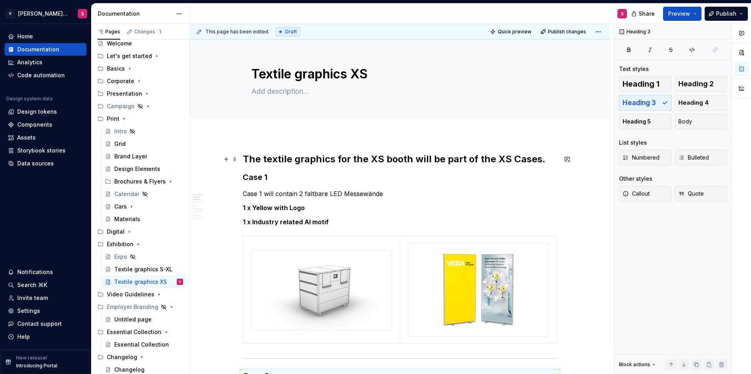
click at [312, 159] on h2 "The textile graphics for the XS booth will be part of the XS Cases." at bounding box center [400, 159] width 314 height 13
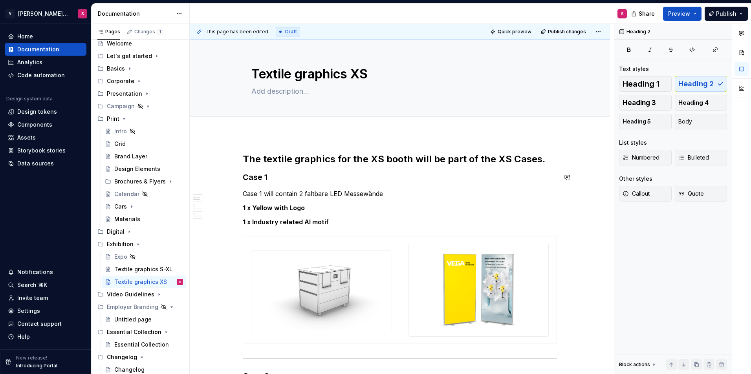
click at [543, 159] on h2 "The textile graphics for the XS booth will be part of the XS Cases." at bounding box center [400, 159] width 314 height 13
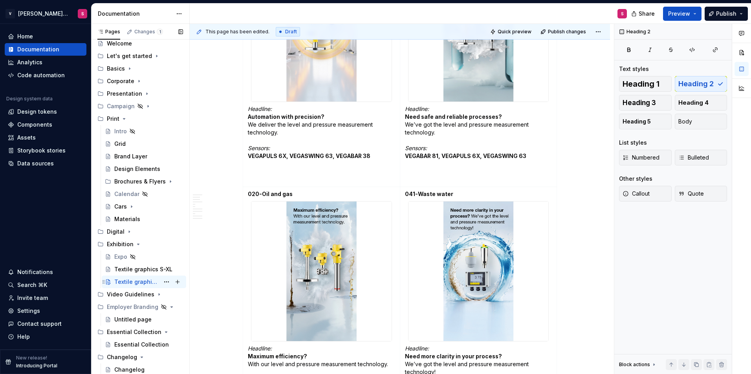
scroll to position [1138, 0]
drag, startPoint x: 119, startPoint y: 219, endPoint x: 128, endPoint y: 218, distance: 9.8
click at [119, 219] on div "Materials" at bounding box center [127, 220] width 26 height 8
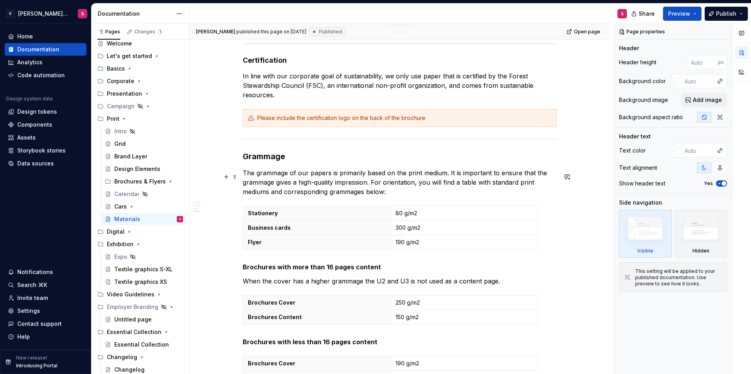
scroll to position [550, 0]
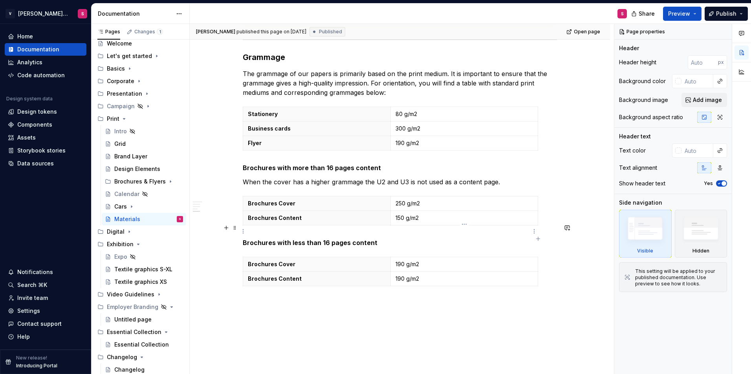
type textarea "*"
click at [400, 261] on p "190 g/m2" at bounding box center [464, 265] width 138 height 8
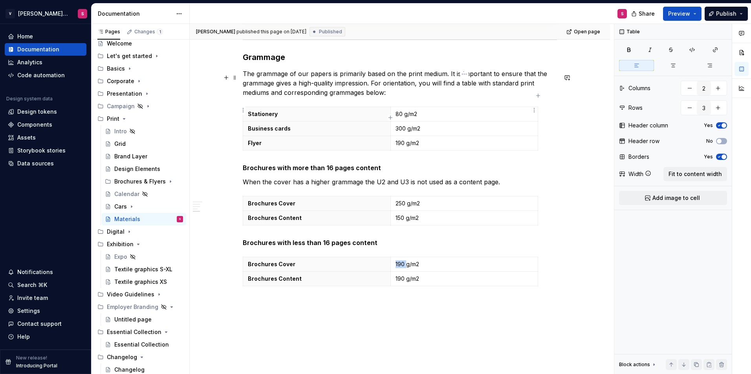
type input "3"
click at [400, 139] on p "190 g/m2" at bounding box center [464, 143] width 138 height 8
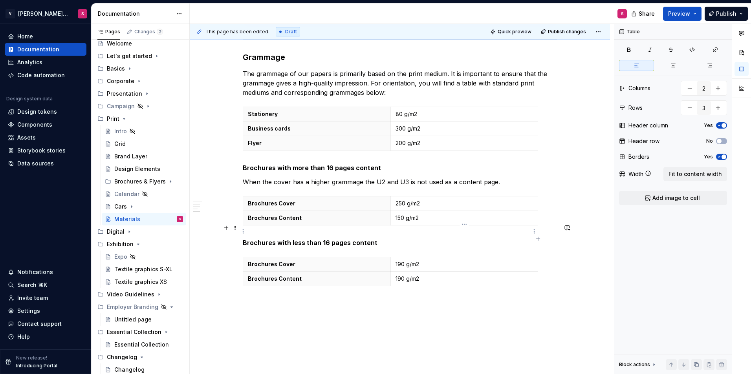
type input "2"
click at [400, 261] on p "190 g/m2" at bounding box center [464, 265] width 138 height 8
click at [396, 275] on p "190 g/m2" at bounding box center [464, 279] width 138 height 8
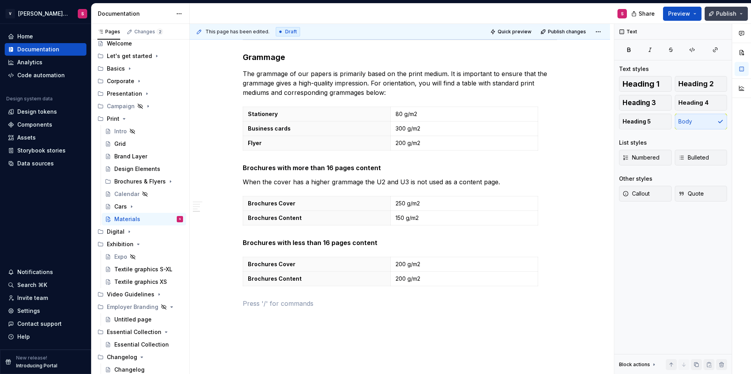
click at [723, 18] on button "Publish" at bounding box center [725, 14] width 43 height 14
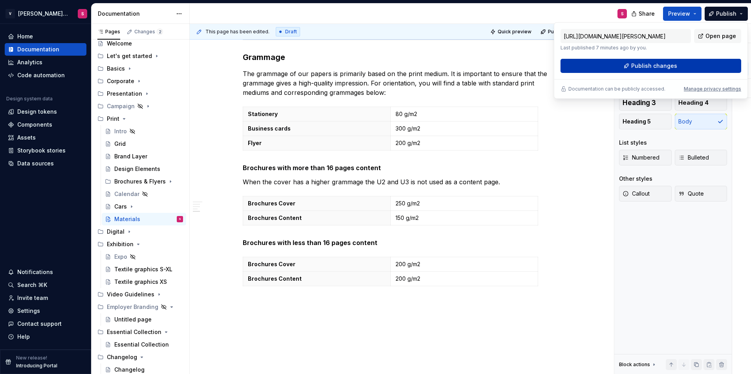
drag, startPoint x: 723, startPoint y: 18, endPoint x: 674, endPoint y: 66, distance: 68.3
click at [674, 66] on span "Publish changes" at bounding box center [654, 66] width 46 height 8
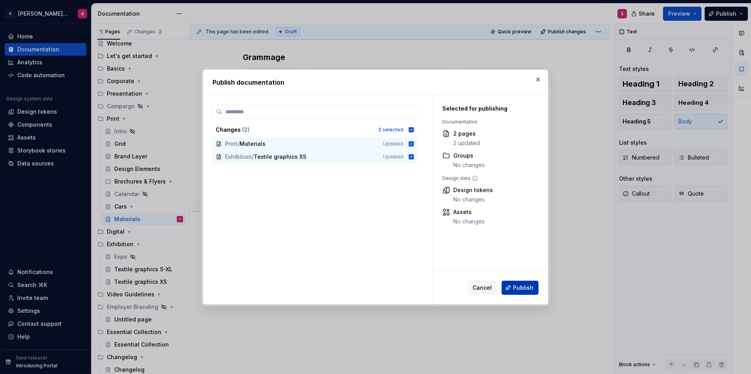
click at [517, 288] on span "Publish" at bounding box center [523, 288] width 20 height 8
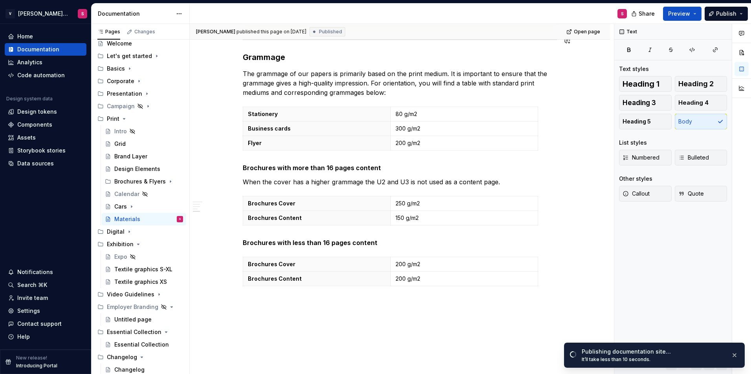
type textarea "*"
